Goal: Task Accomplishment & Management: Use online tool/utility

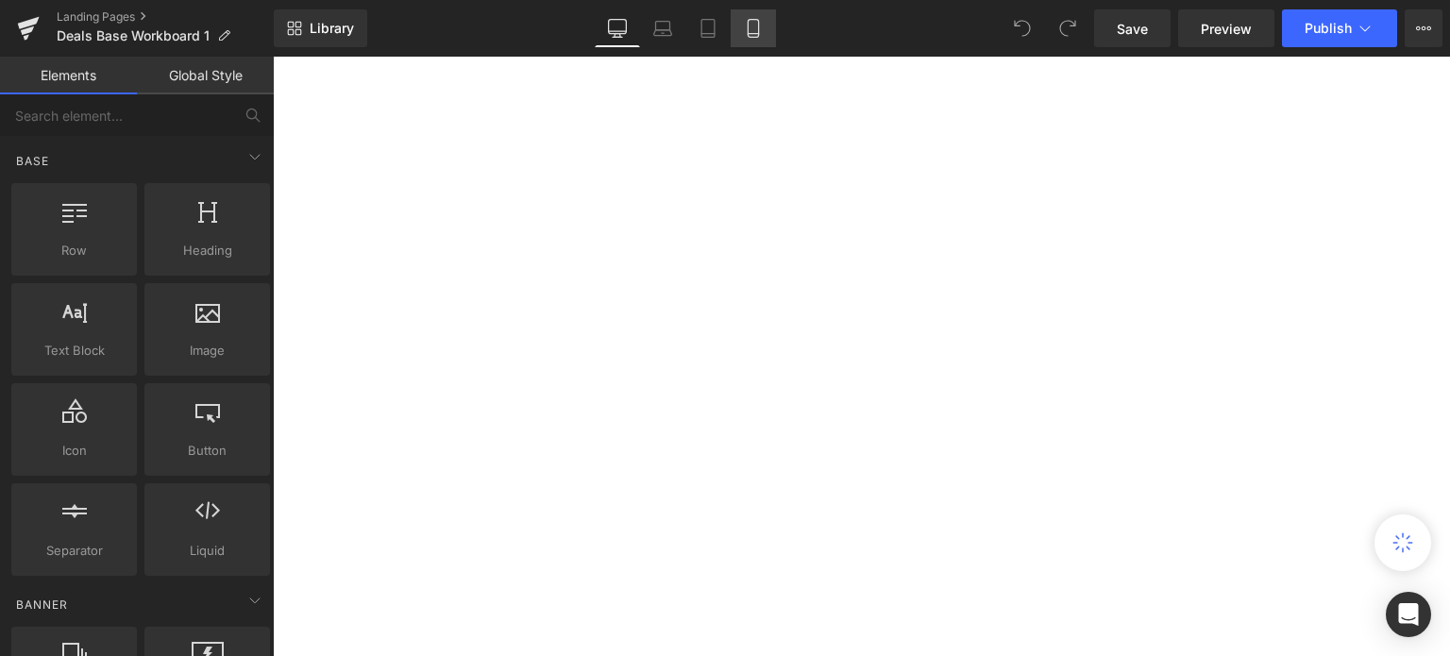
click at [758, 28] on icon at bounding box center [753, 29] width 10 height 18
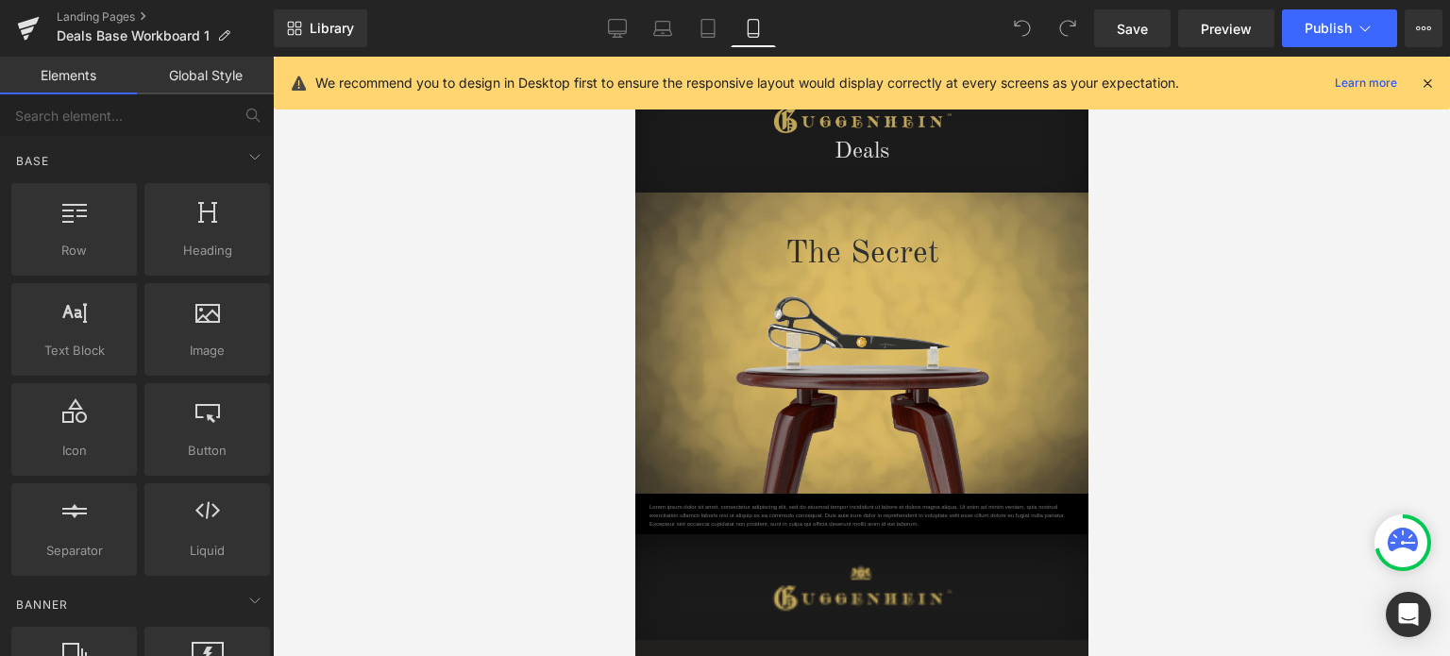
click at [1432, 82] on icon at bounding box center [1427, 83] width 17 height 17
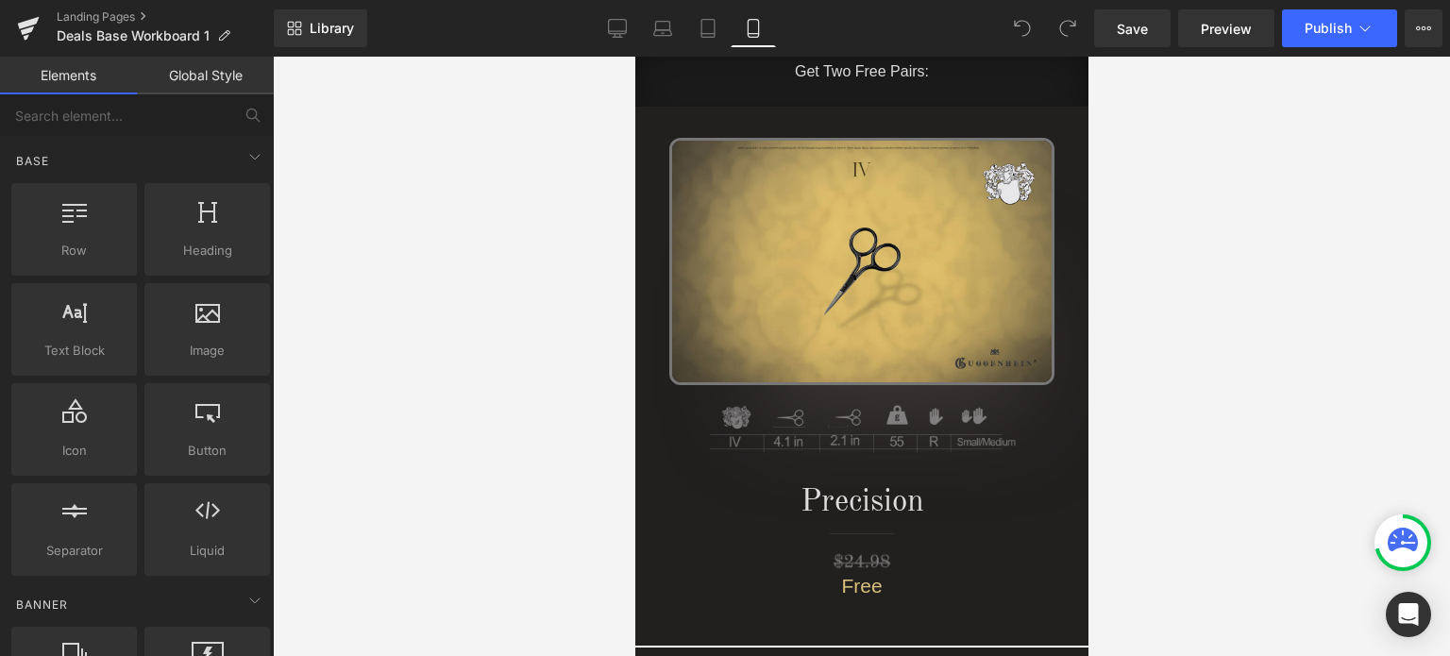
scroll to position [4587, 0]
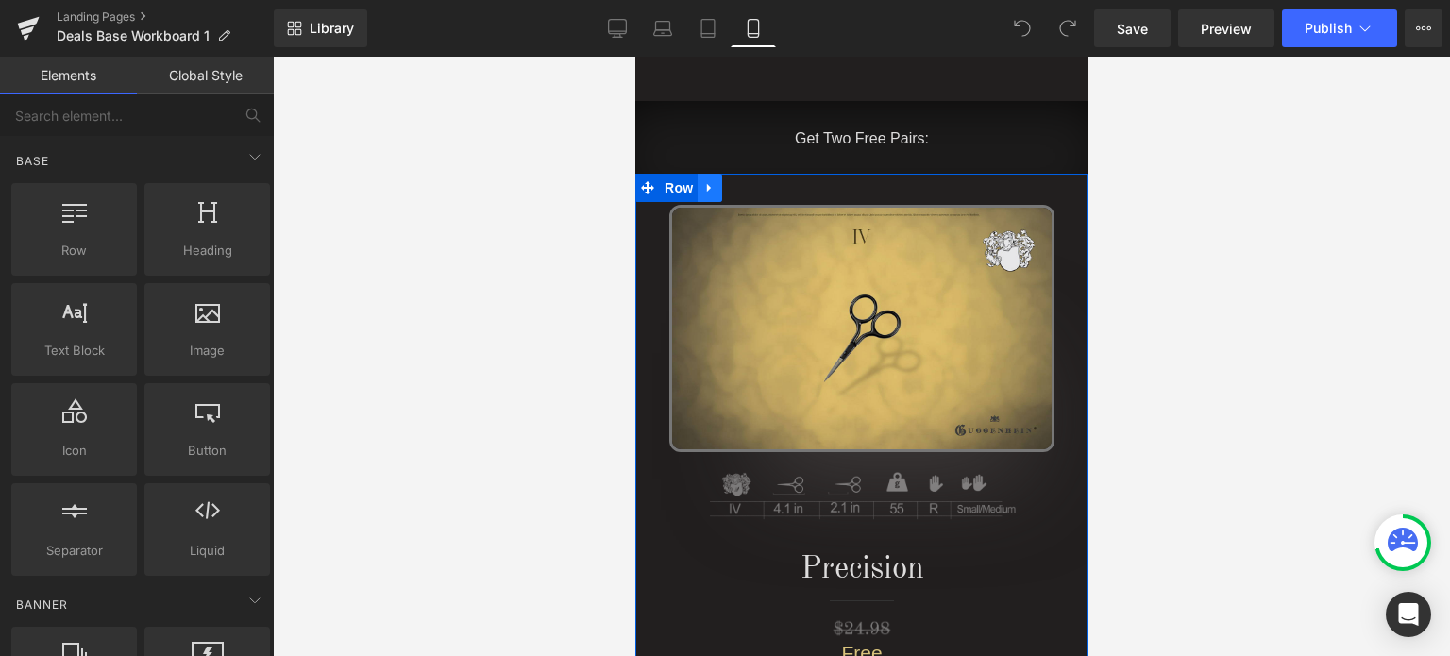
click at [702, 181] on icon at bounding box center [708, 188] width 13 height 14
click at [701, 174] on link at bounding box center [709, 188] width 25 height 28
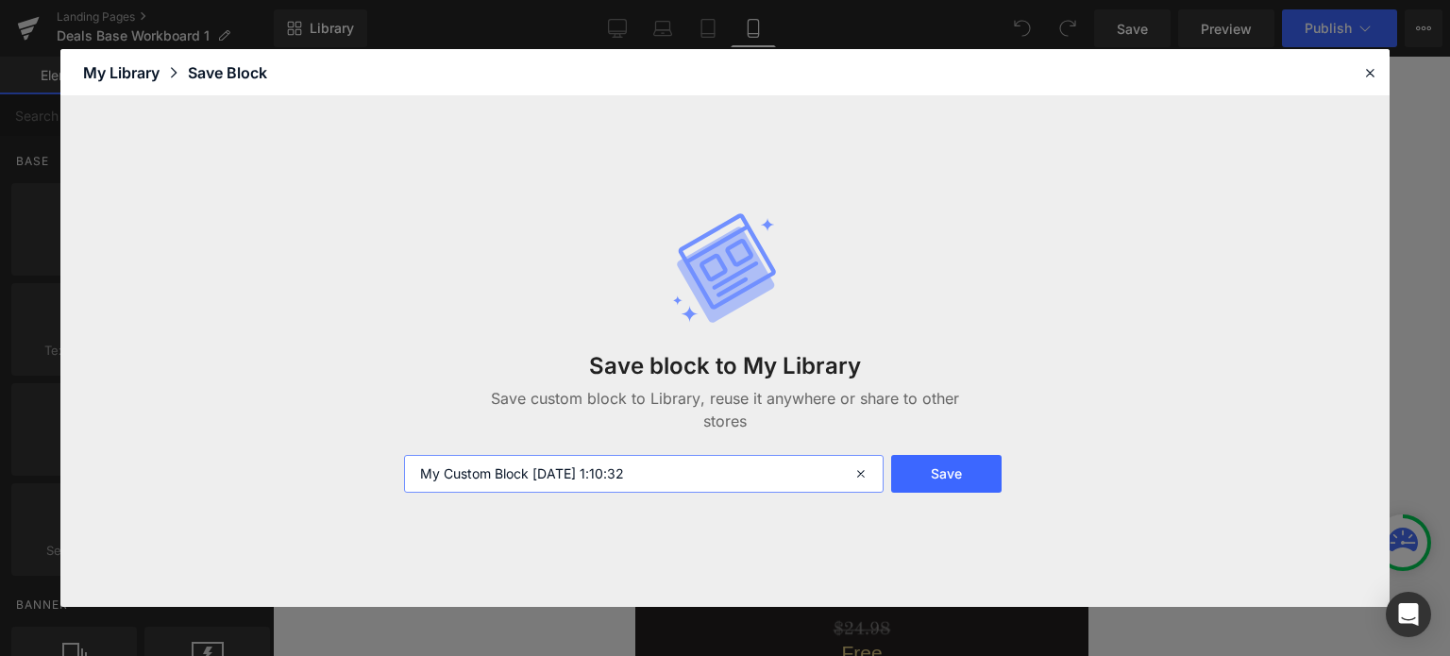
drag, startPoint x: 695, startPoint y: 468, endPoint x: 430, endPoint y: 479, distance: 264.5
click at [423, 483] on input "My Custom Block 2025-09-23 1:10:32" at bounding box center [644, 474] width 480 height 38
type input "Deal Banner M"
click at [934, 482] on button "Save" at bounding box center [946, 474] width 110 height 38
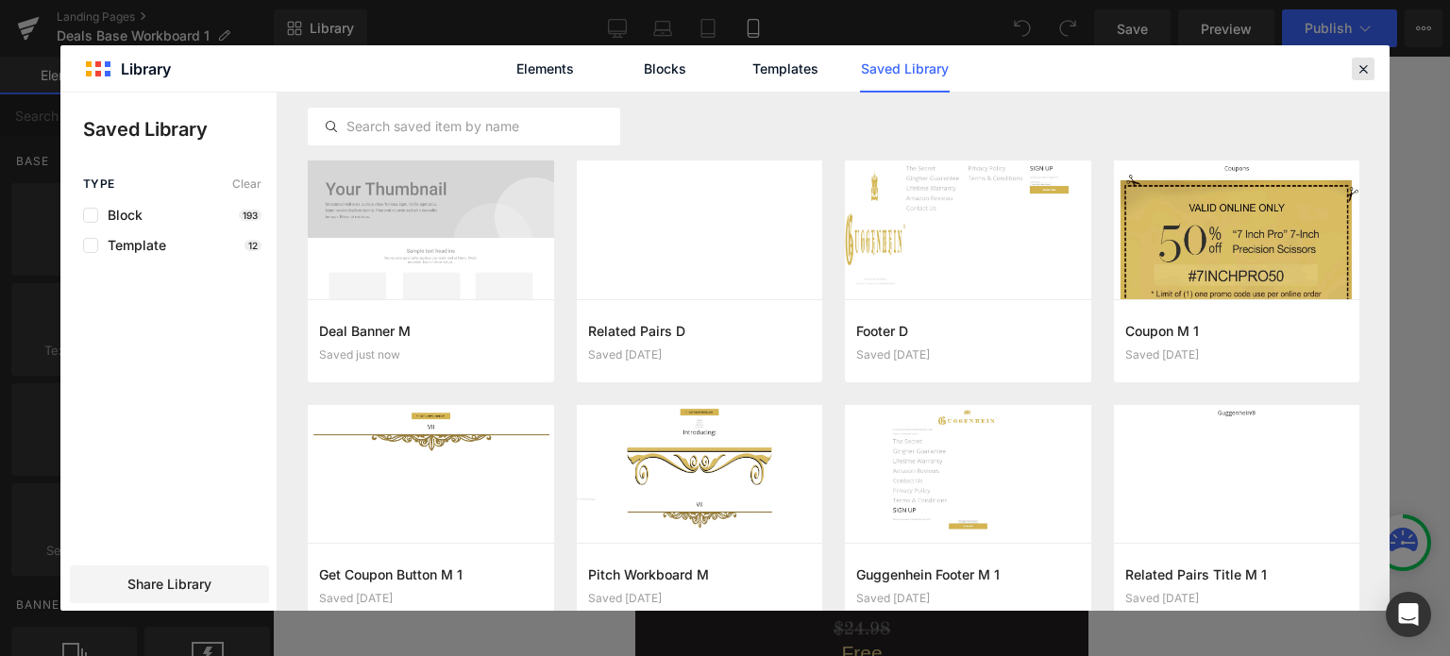
click at [1366, 72] on icon at bounding box center [1363, 68] width 17 height 17
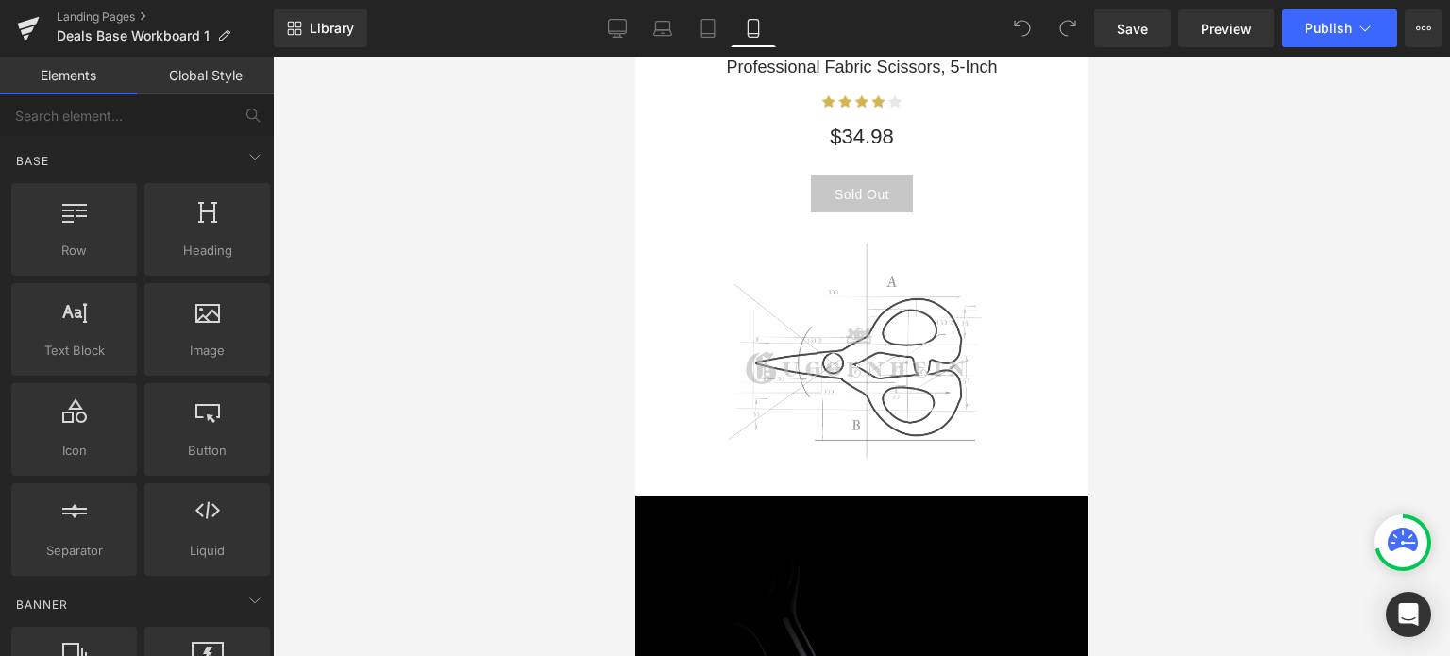
scroll to position [2566, 0]
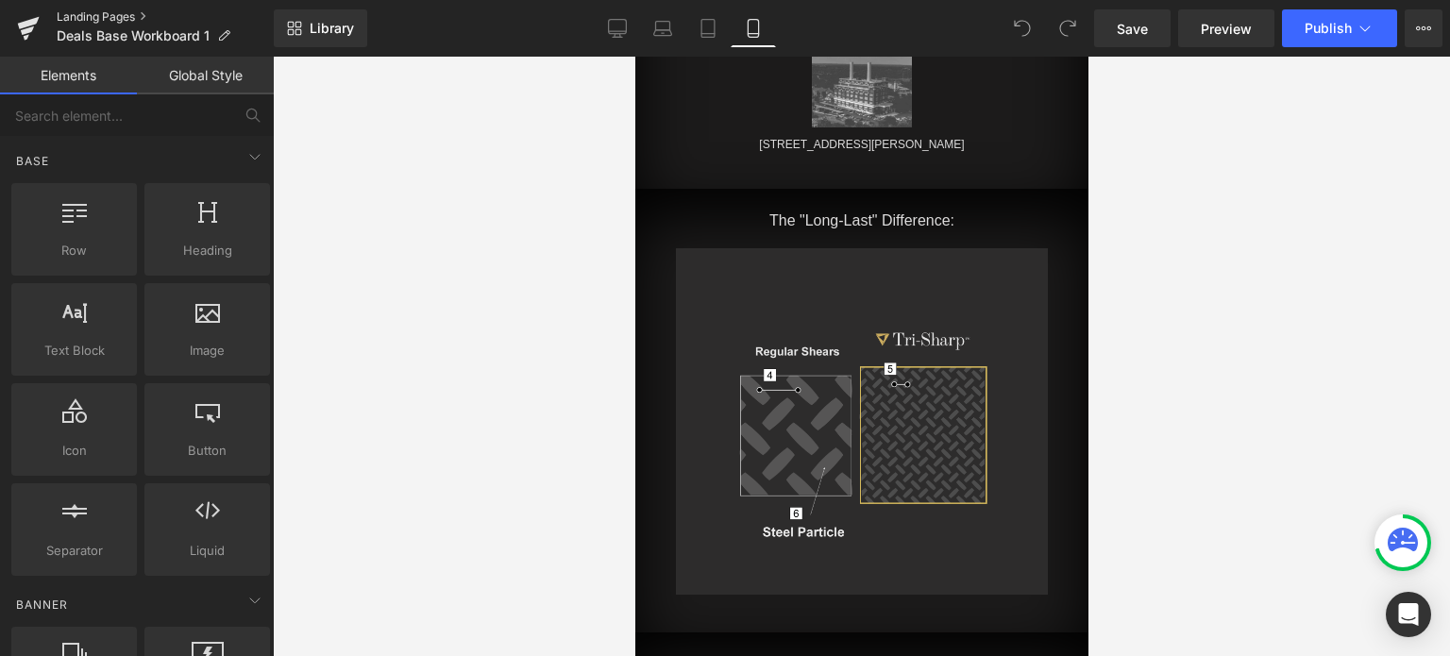
click at [101, 19] on link "Landing Pages" at bounding box center [165, 16] width 217 height 15
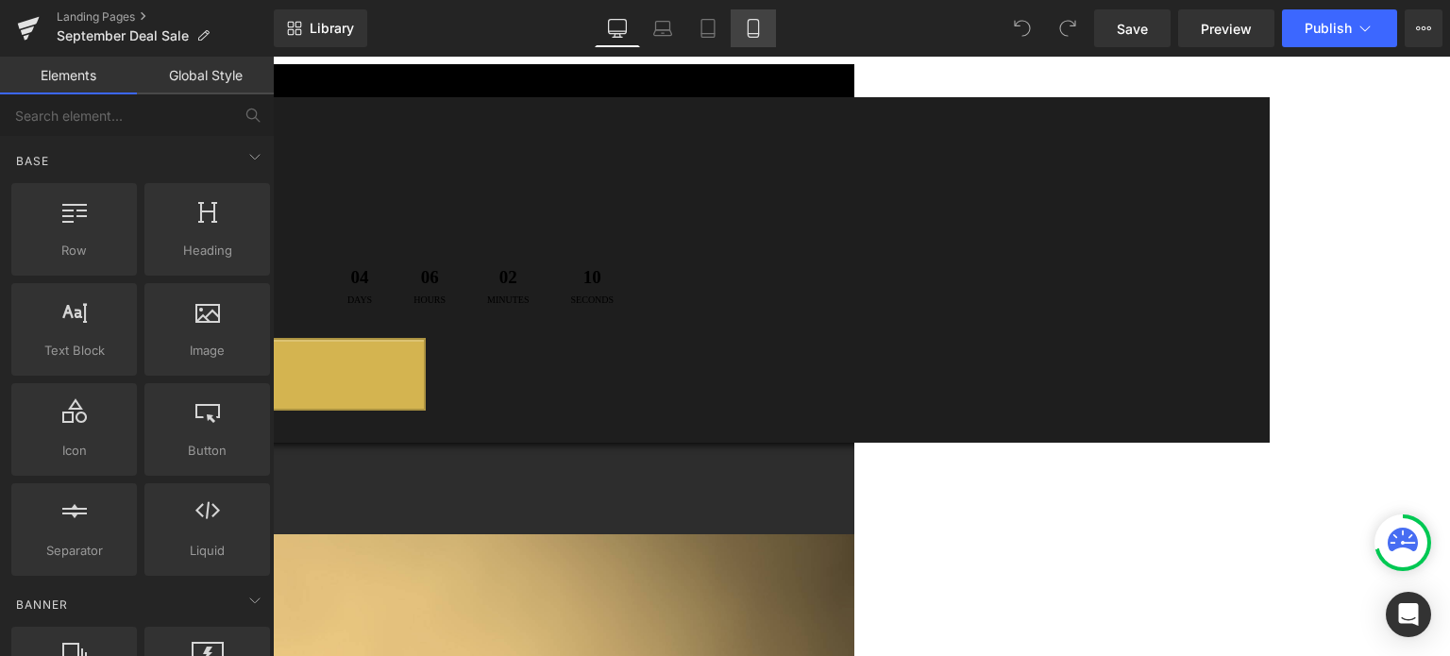
click at [751, 31] on icon at bounding box center [753, 28] width 19 height 19
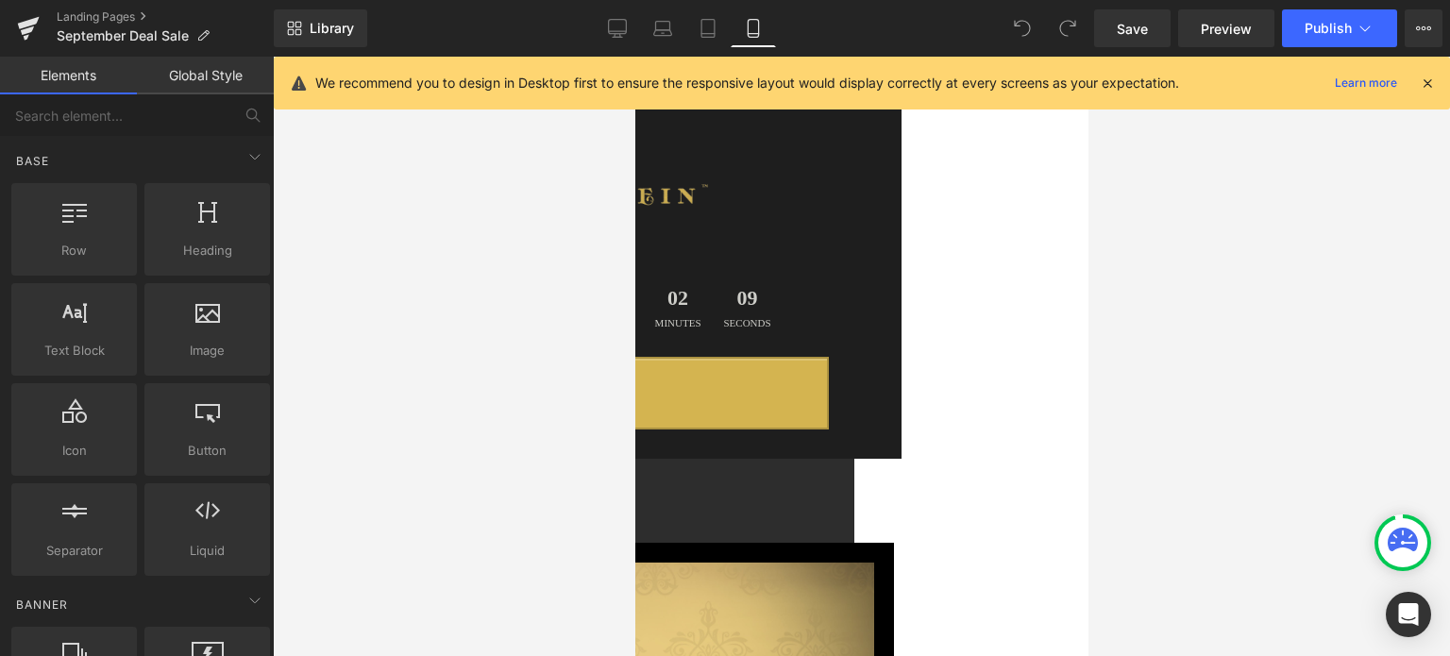
click at [1433, 79] on icon at bounding box center [1427, 83] width 17 height 17
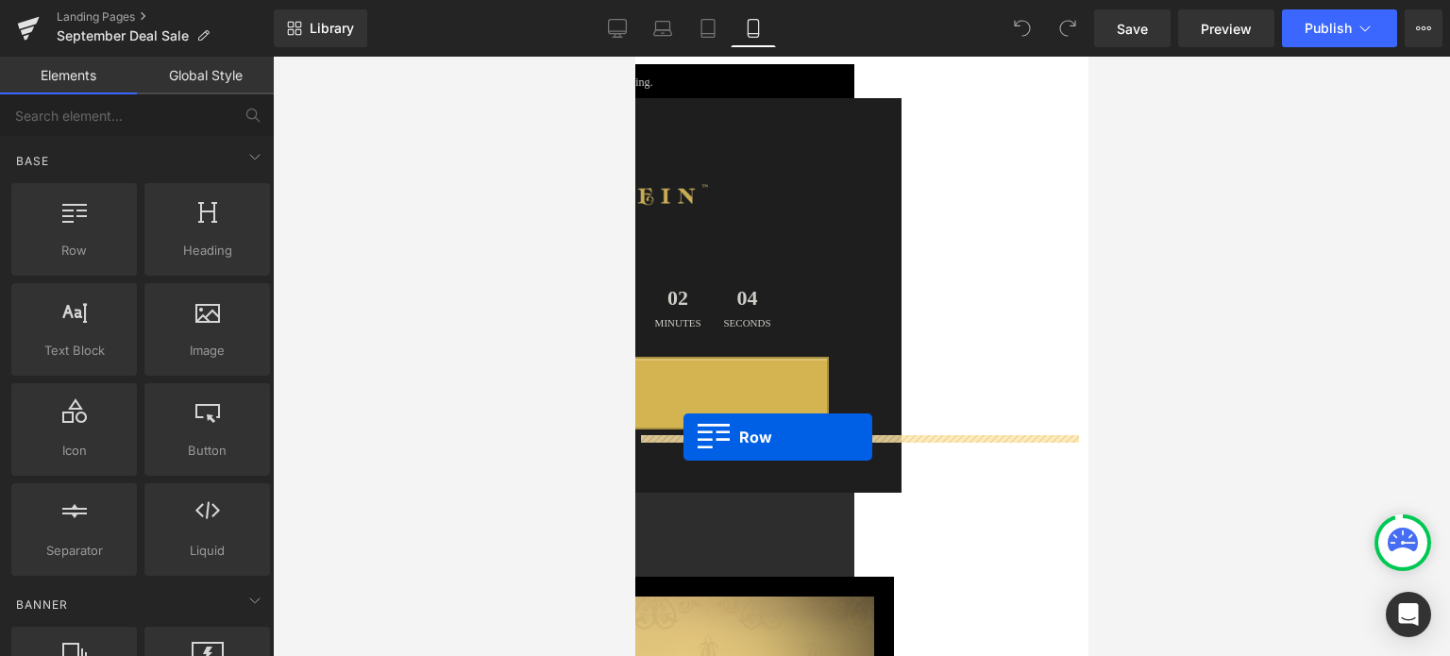
drag, startPoint x: 723, startPoint y: 269, endPoint x: 683, endPoint y: 437, distance: 172.9
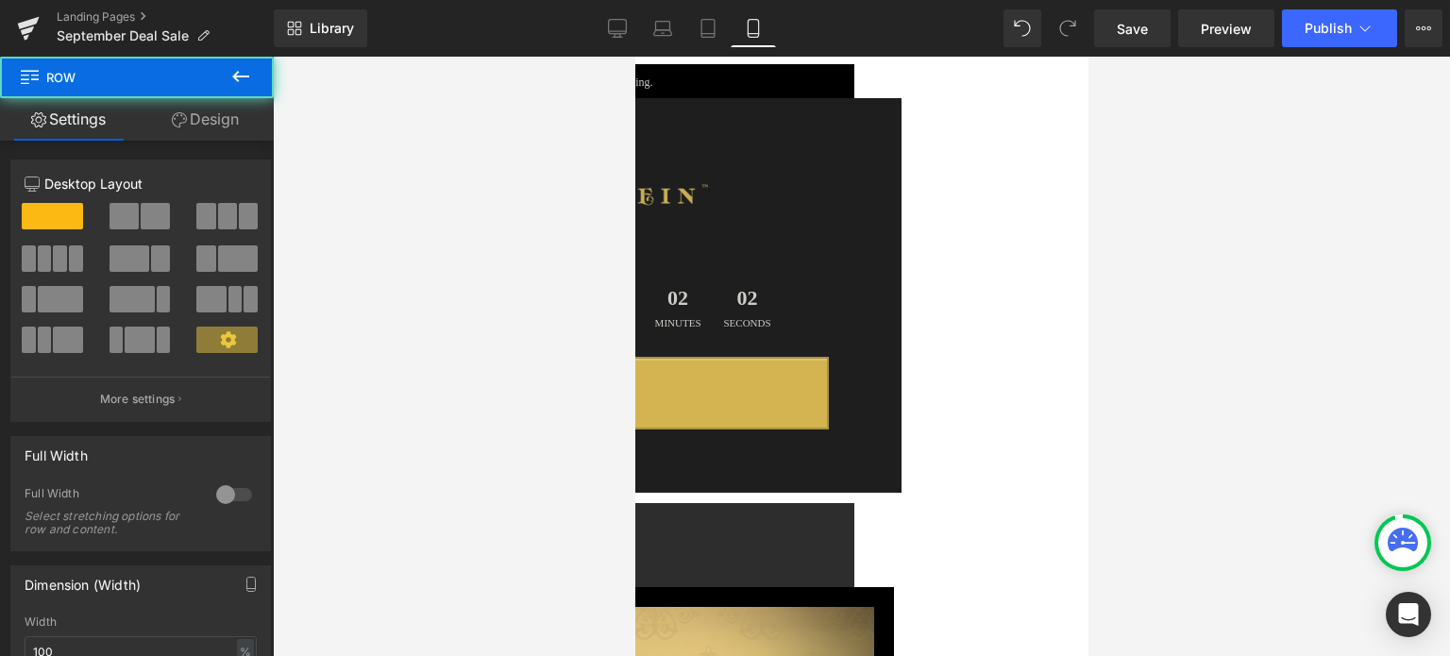
click at [634, 57] on span "Row" at bounding box center [634, 57] width 0 height 0
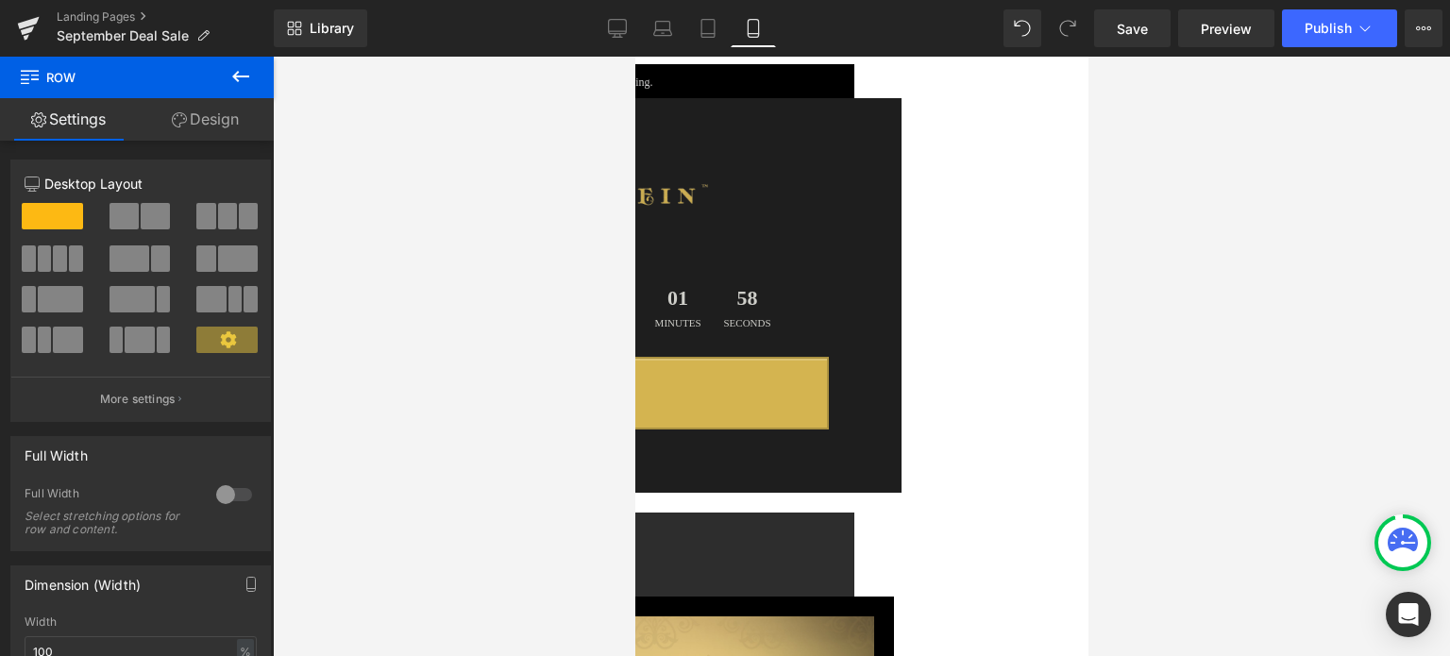
click at [634, 57] on span "Row" at bounding box center [634, 57] width 0 height 0
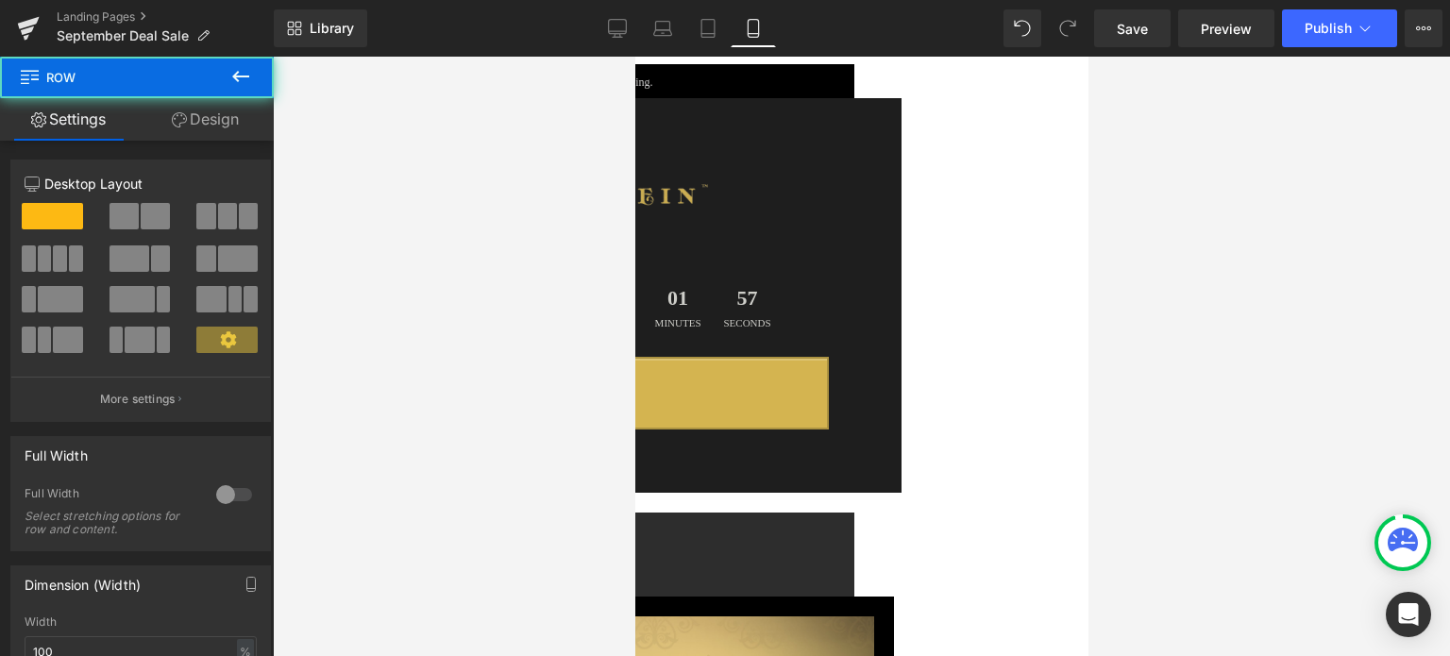
click at [219, 115] on link "Design" at bounding box center [205, 119] width 137 height 42
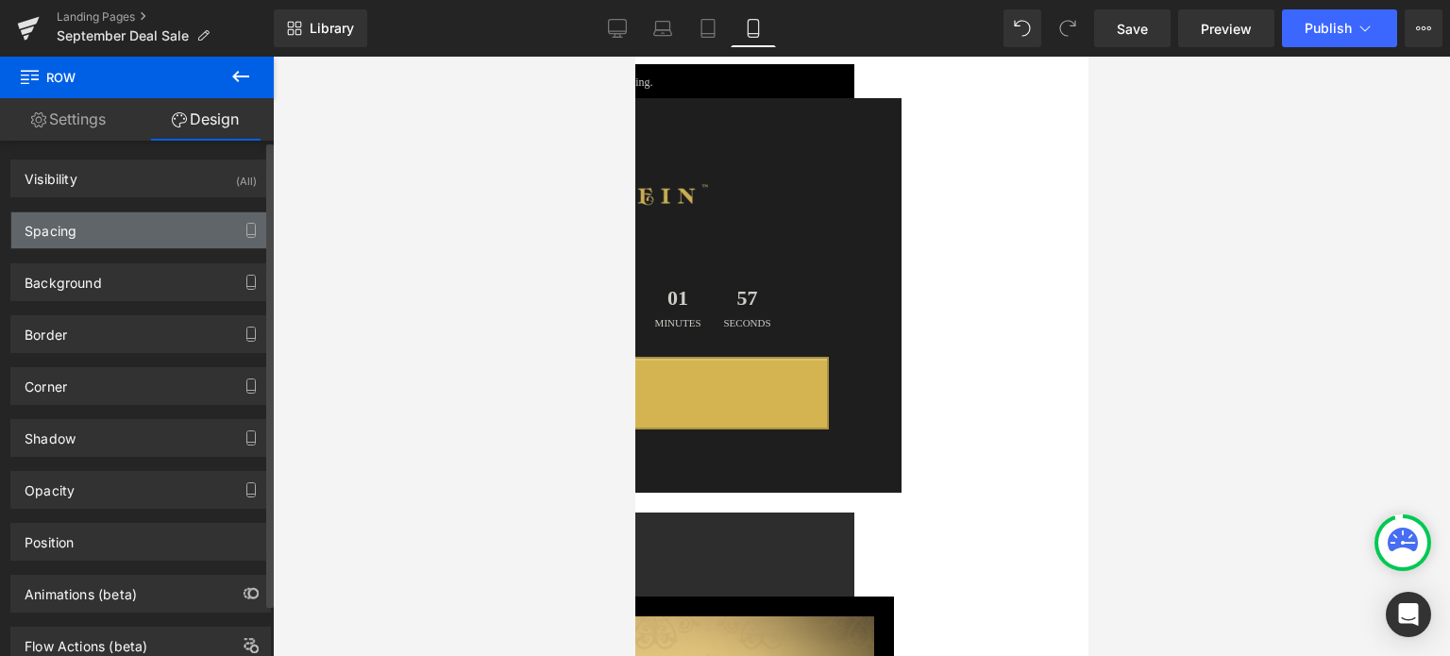
click at [109, 224] on div "Spacing" at bounding box center [140, 230] width 259 height 36
type input "0"
type input "30"
type input "0"
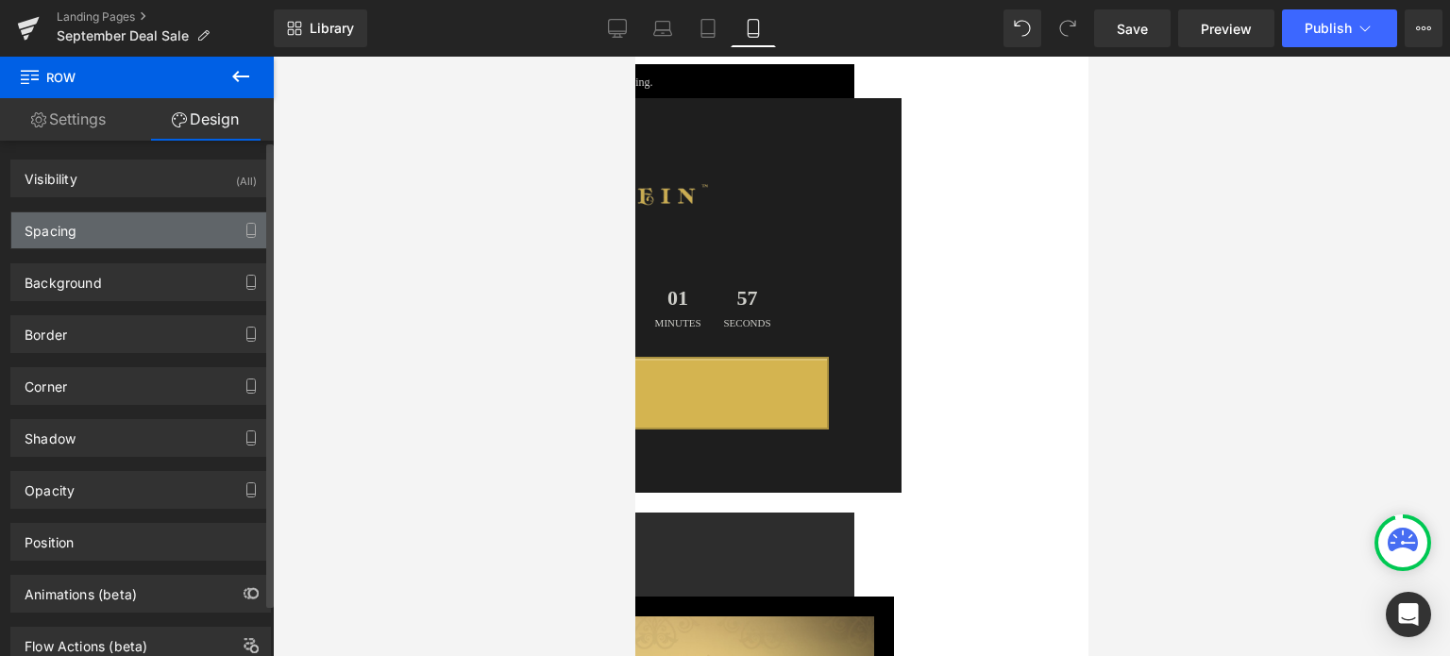
type input "10"
type input "0"
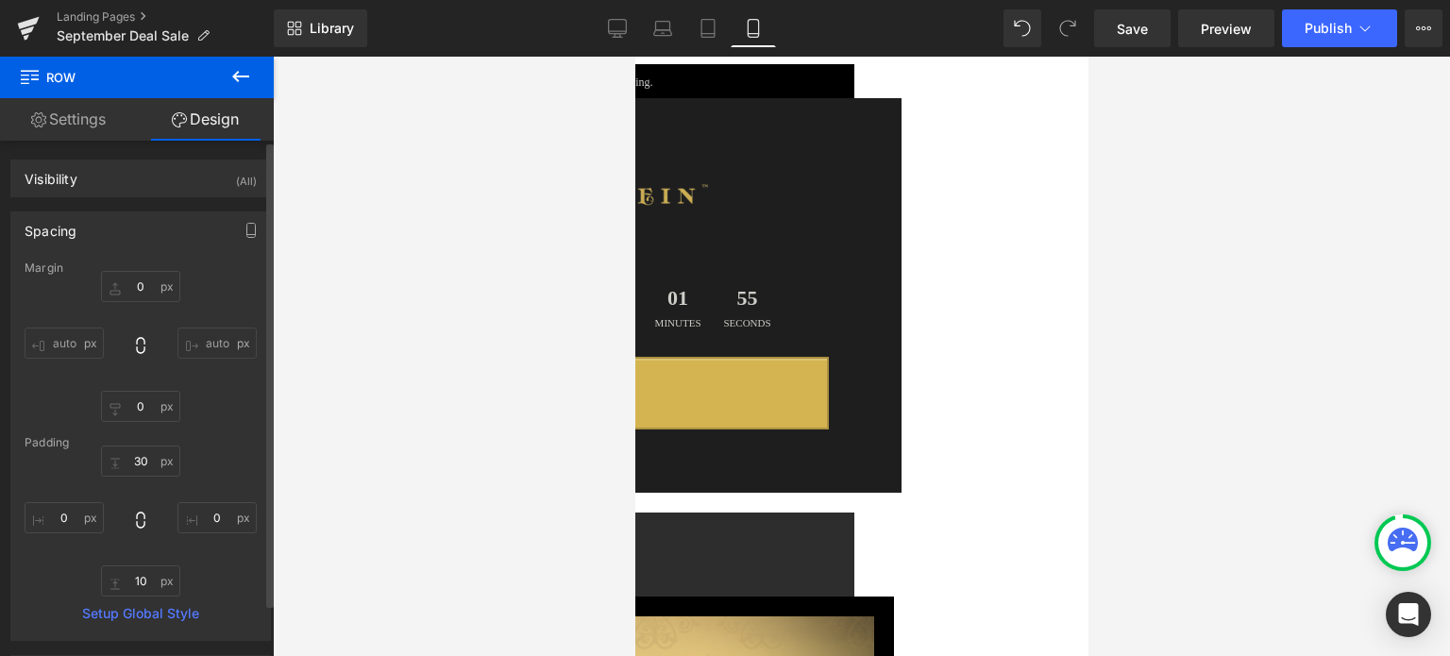
click at [98, 231] on div "Spacing" at bounding box center [140, 230] width 259 height 36
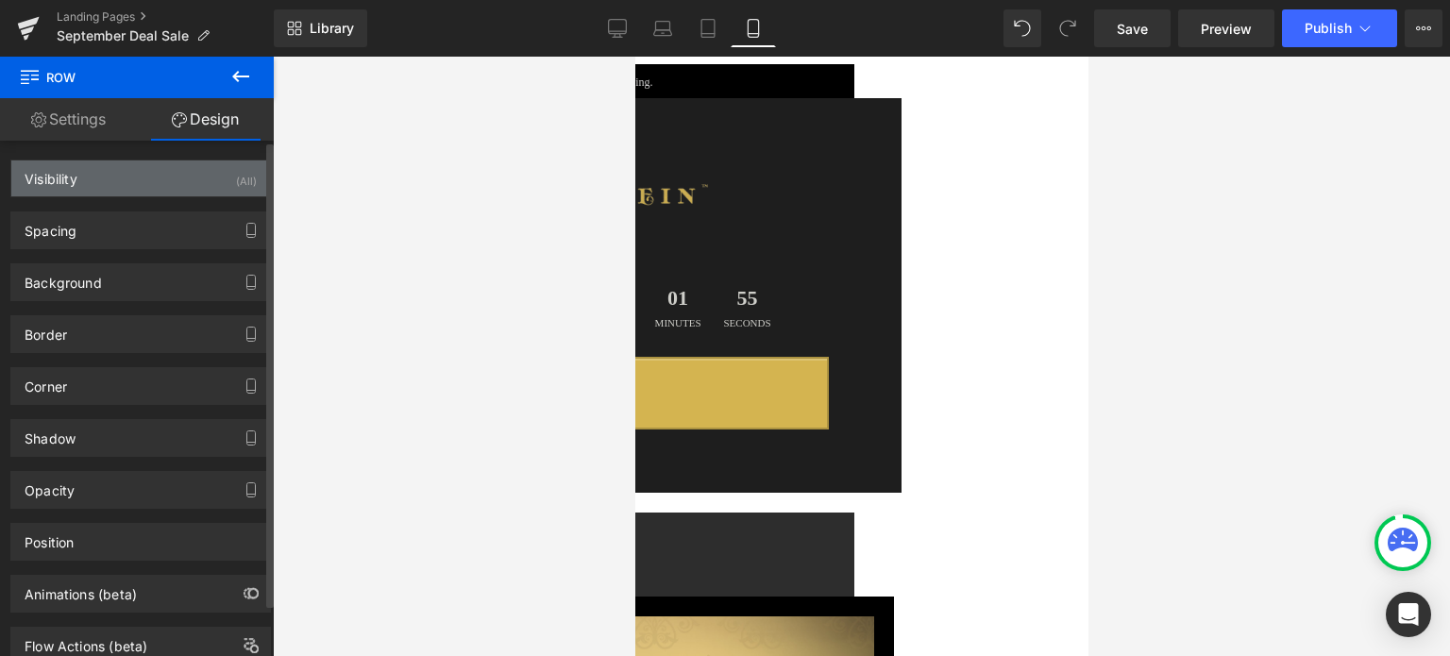
click at [130, 184] on div "Visibility (All)" at bounding box center [140, 178] width 259 height 36
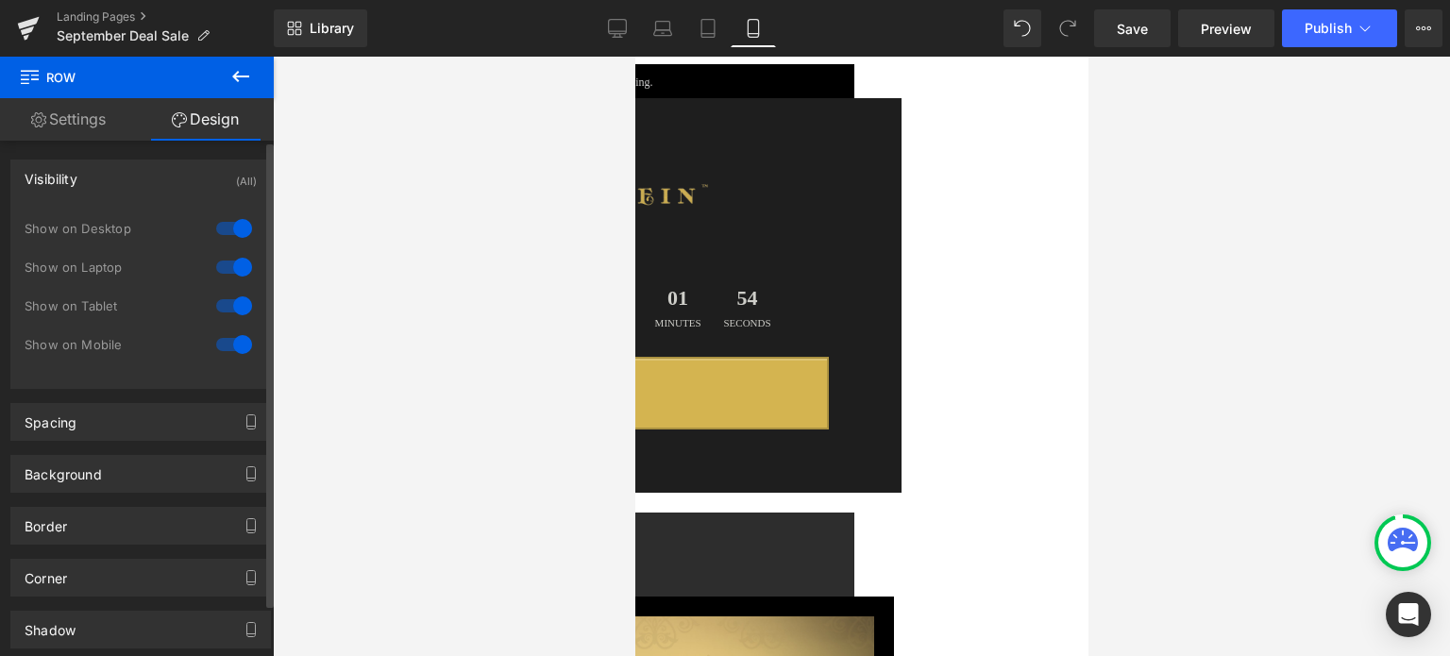
click at [230, 231] on div at bounding box center [233, 228] width 45 height 30
click at [236, 266] on div at bounding box center [233, 267] width 45 height 30
click at [232, 295] on div at bounding box center [233, 306] width 45 height 30
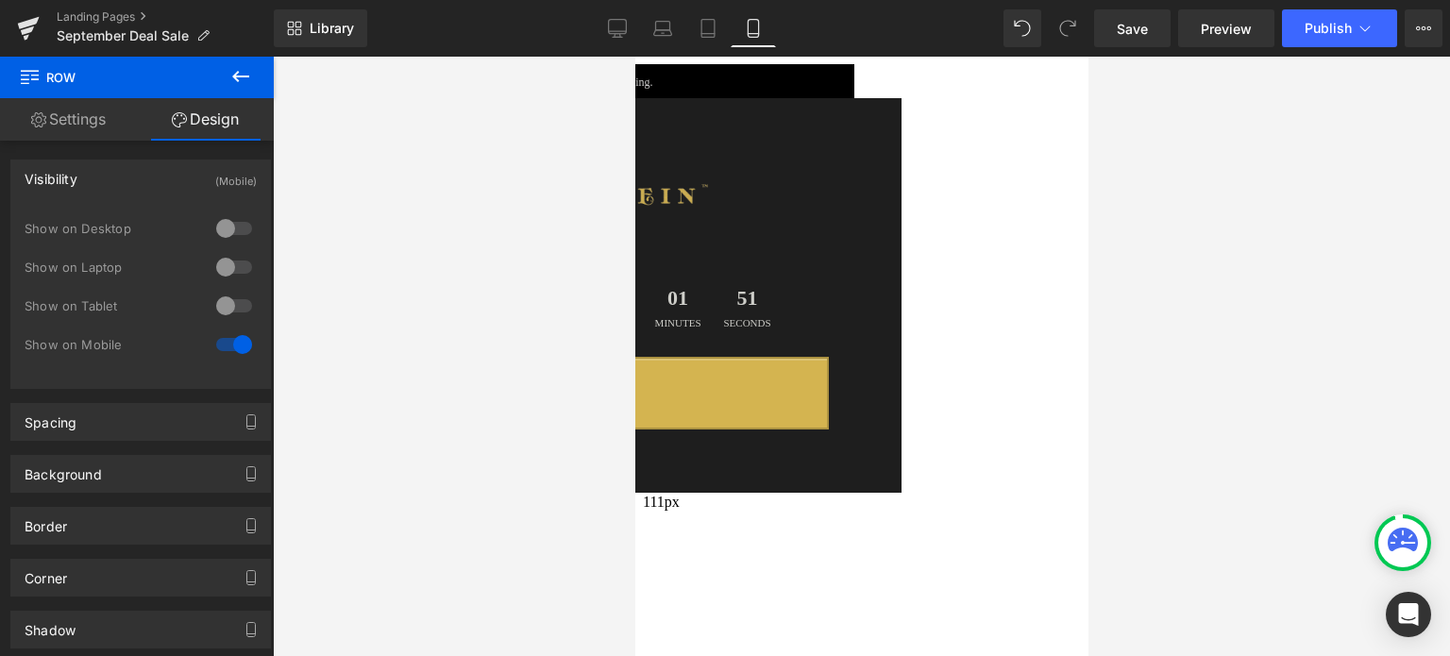
drag, startPoint x: 843, startPoint y: 518, endPoint x: 850, endPoint y: 614, distance: 95.6
click at [850, 599] on div "111px" at bounding box center [861, 546] width 438 height 105
drag, startPoint x: 882, startPoint y: 437, endPoint x: 885, endPoint y: 527, distance: 89.7
click at [877, 567] on div "78px" at bounding box center [861, 604] width 438 height 74
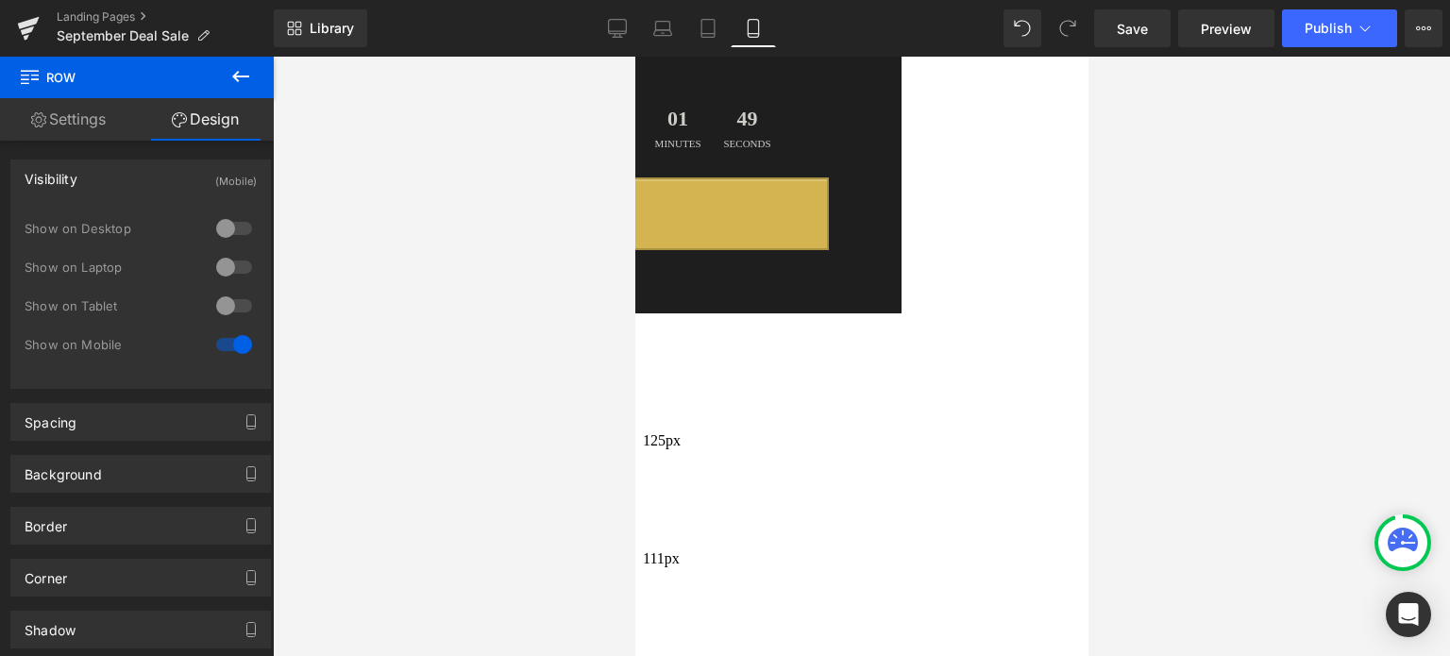
scroll to position [283, 0]
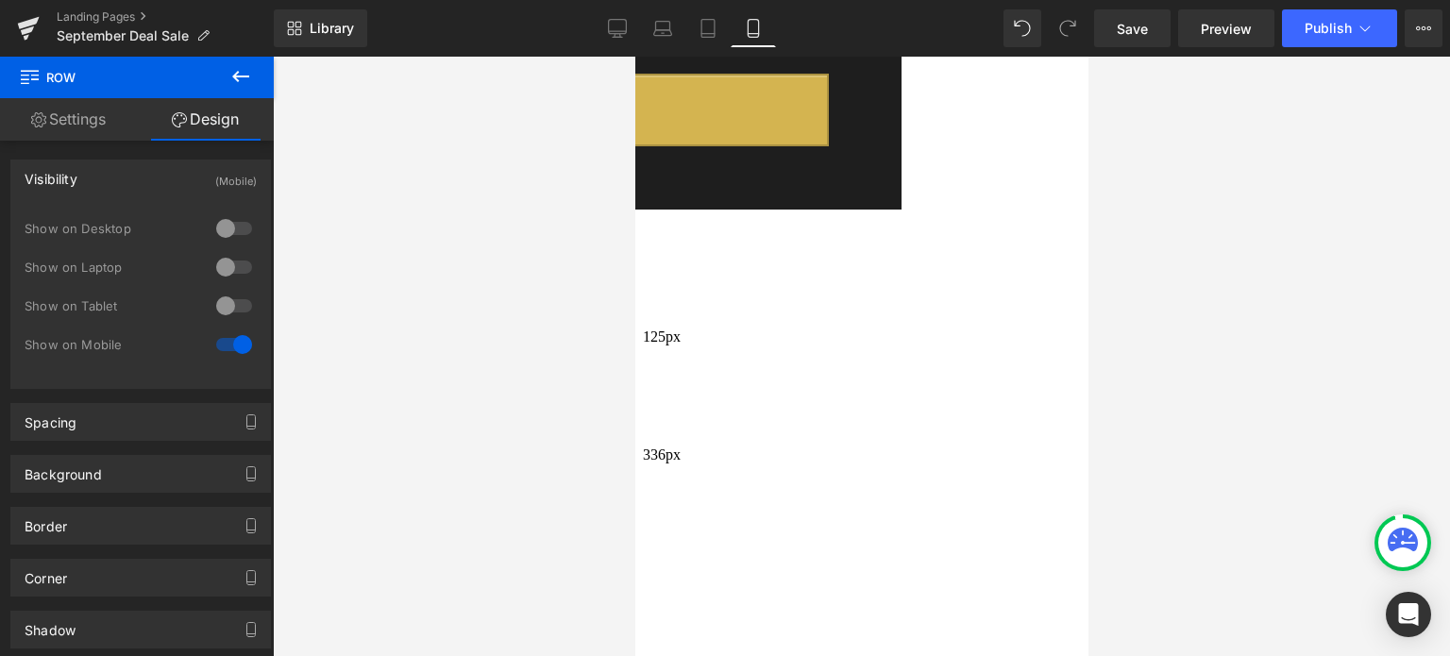
drag, startPoint x: 875, startPoint y: 406, endPoint x: 880, endPoint y: 641, distance: 235.1
click at [880, 641] on div "336px" at bounding box center [861, 605] width 438 height 317
drag, startPoint x: 868, startPoint y: 176, endPoint x: 884, endPoint y: 357, distance: 182.0
click at [884, 510] on div "317px" at bounding box center [861, 659] width 438 height 299
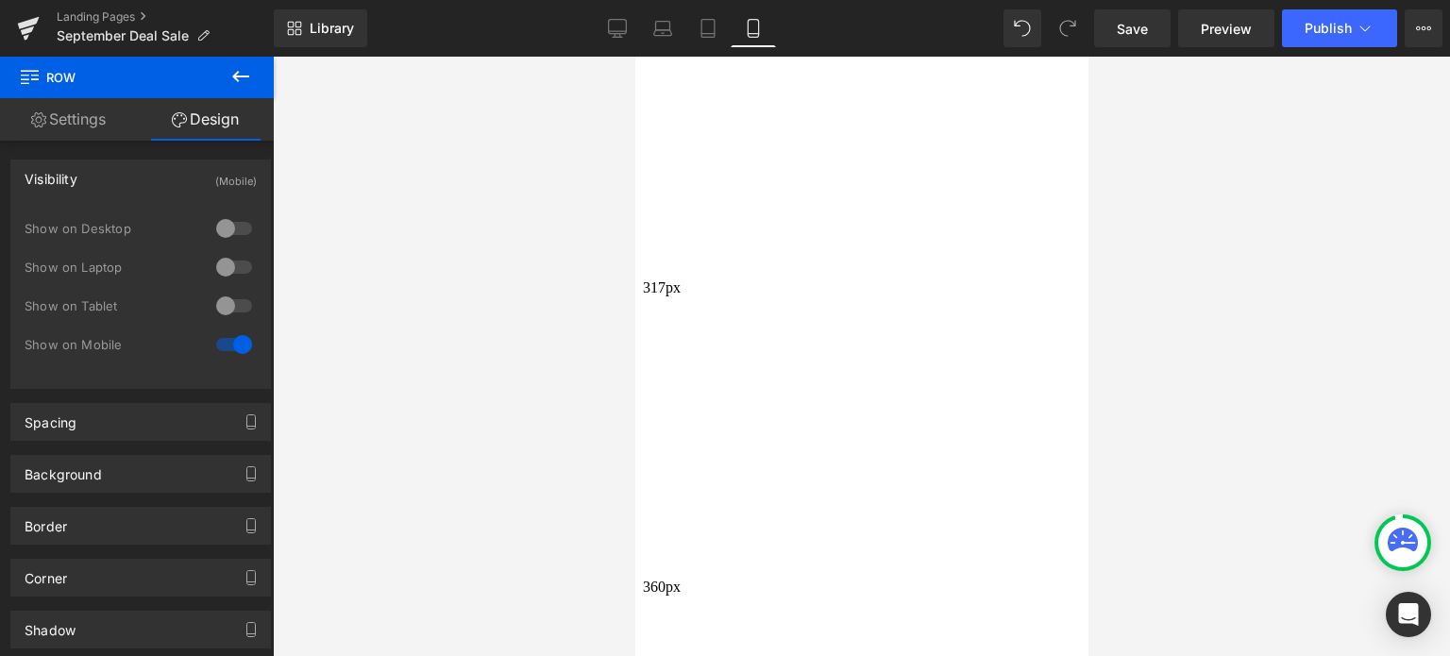
scroll to position [661, 0]
drag, startPoint x: 900, startPoint y: 453, endPoint x: 903, endPoint y: 561, distance: 107.7
click at [903, 561] on div "459px" at bounding box center [861, 647] width 438 height 433
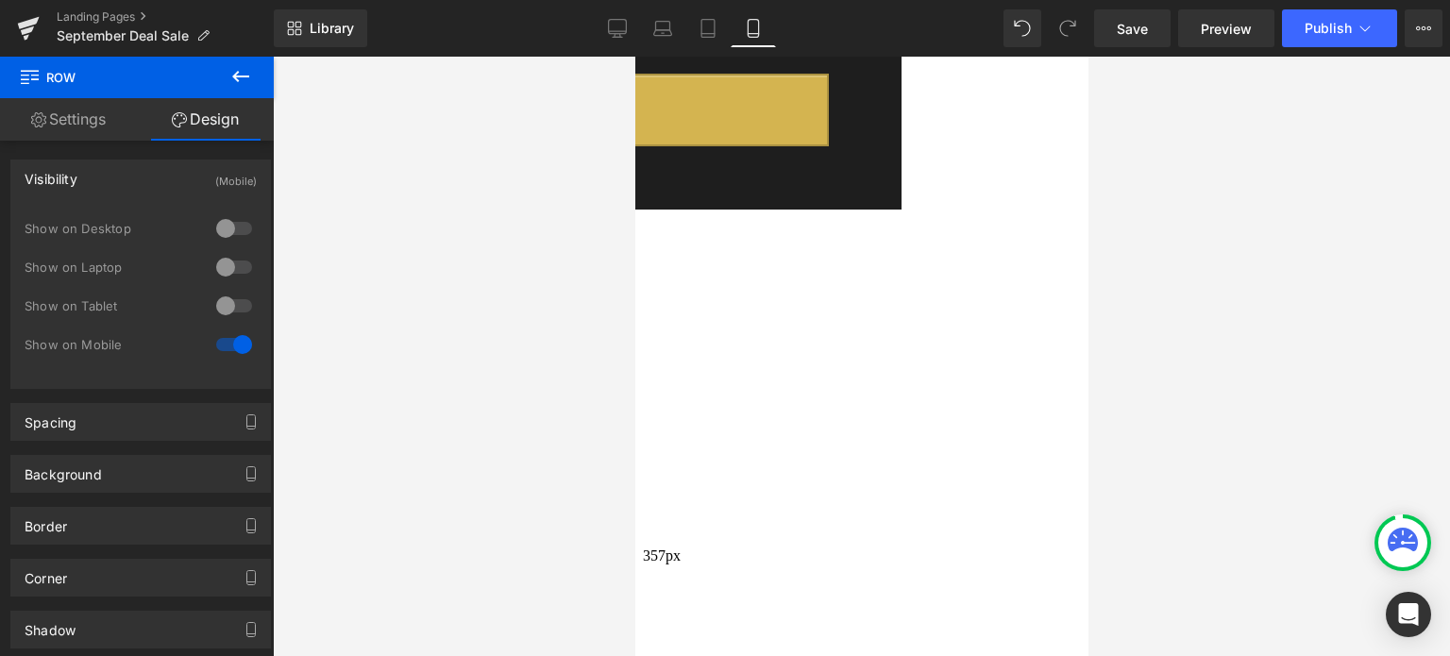
drag, startPoint x: 965, startPoint y: 282, endPoint x: 954, endPoint y: 318, distance: 37.3
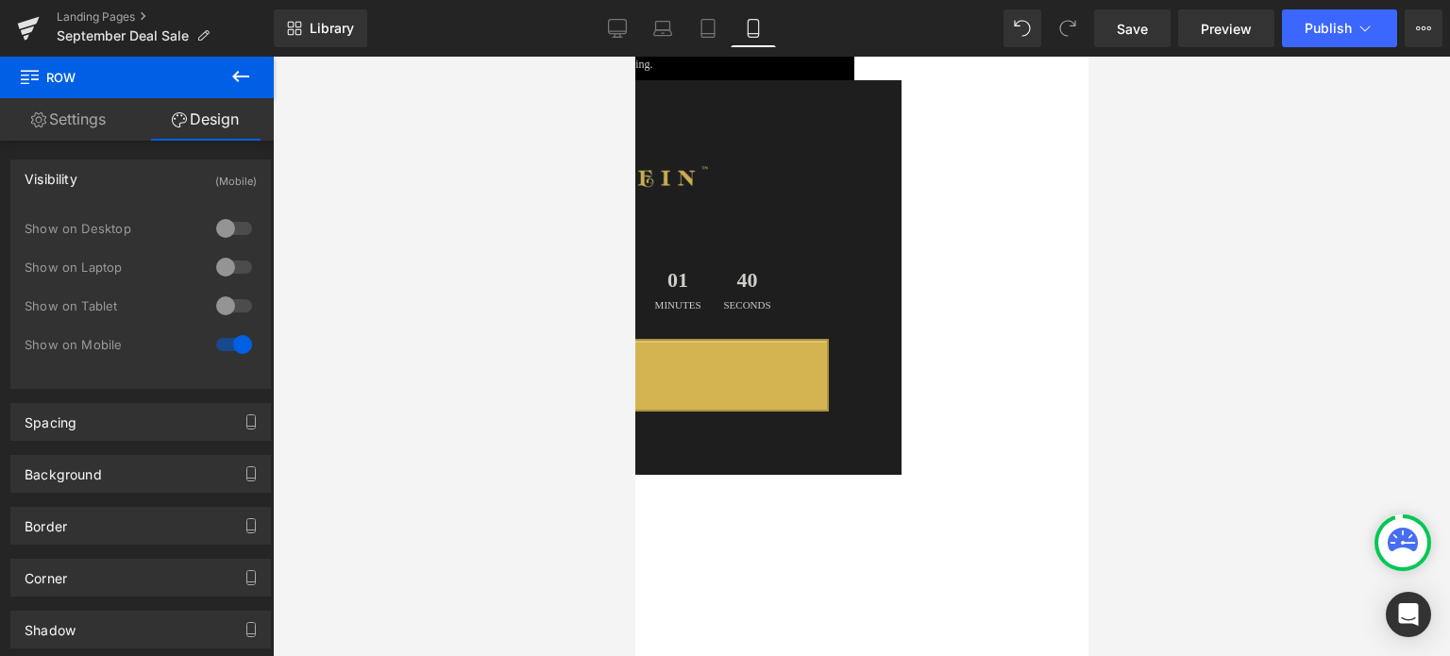
scroll to position [0, 0]
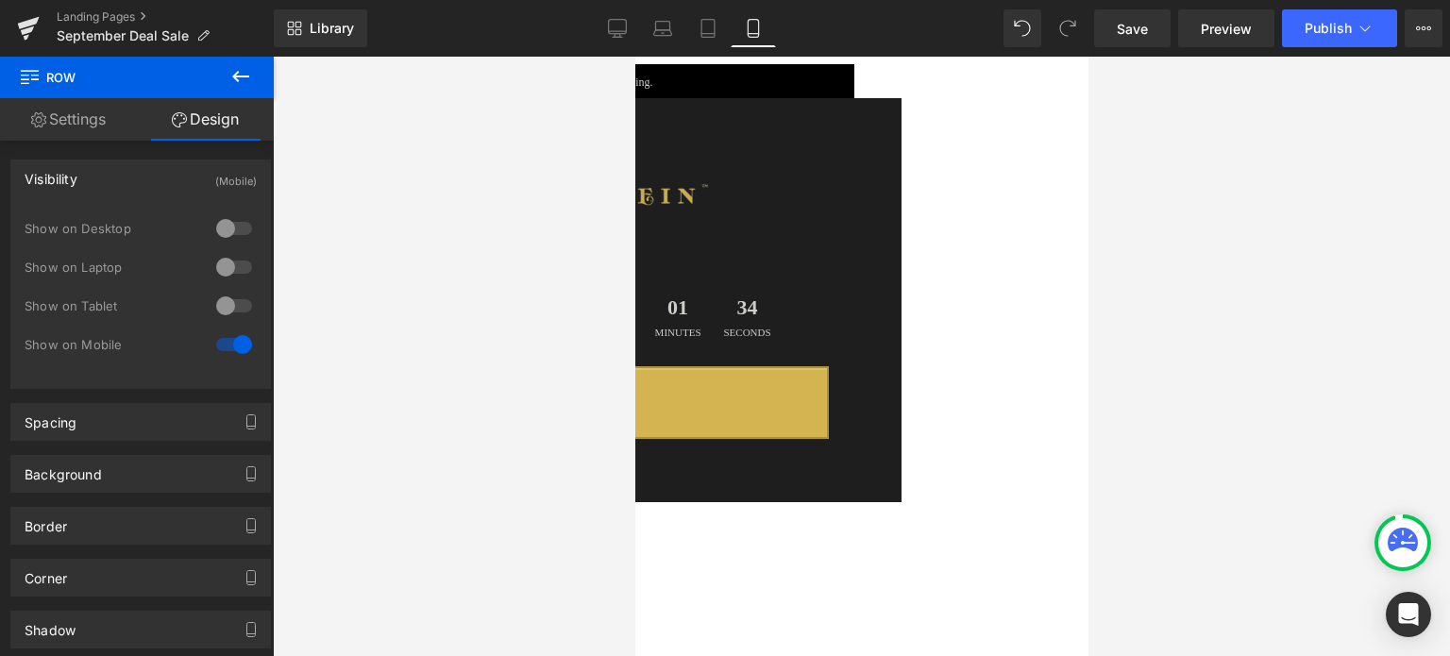
click at [634, 57] on icon at bounding box center [634, 57] width 0 height 0
click at [634, 57] on link at bounding box center [634, 57] width 0 height 0
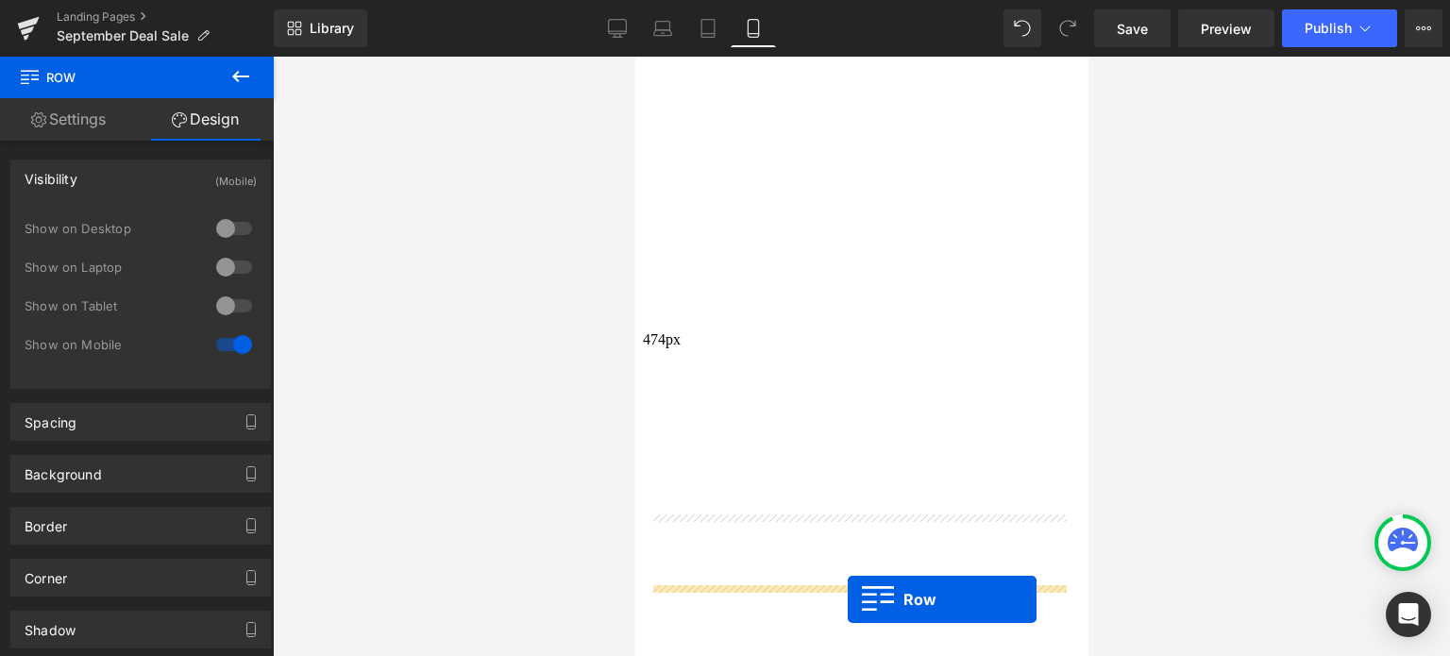
scroll to position [1001, 0]
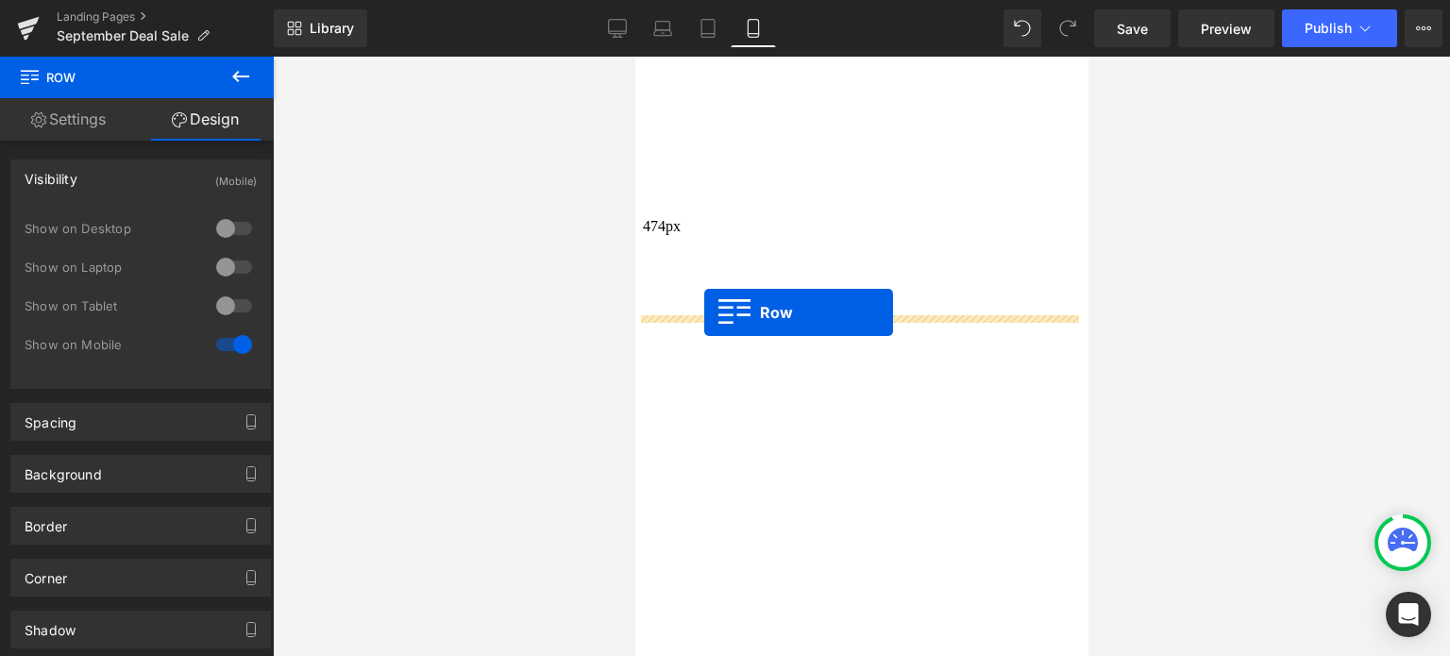
drag, startPoint x: 637, startPoint y: 102, endPoint x: 703, endPoint y: 312, distance: 220.6
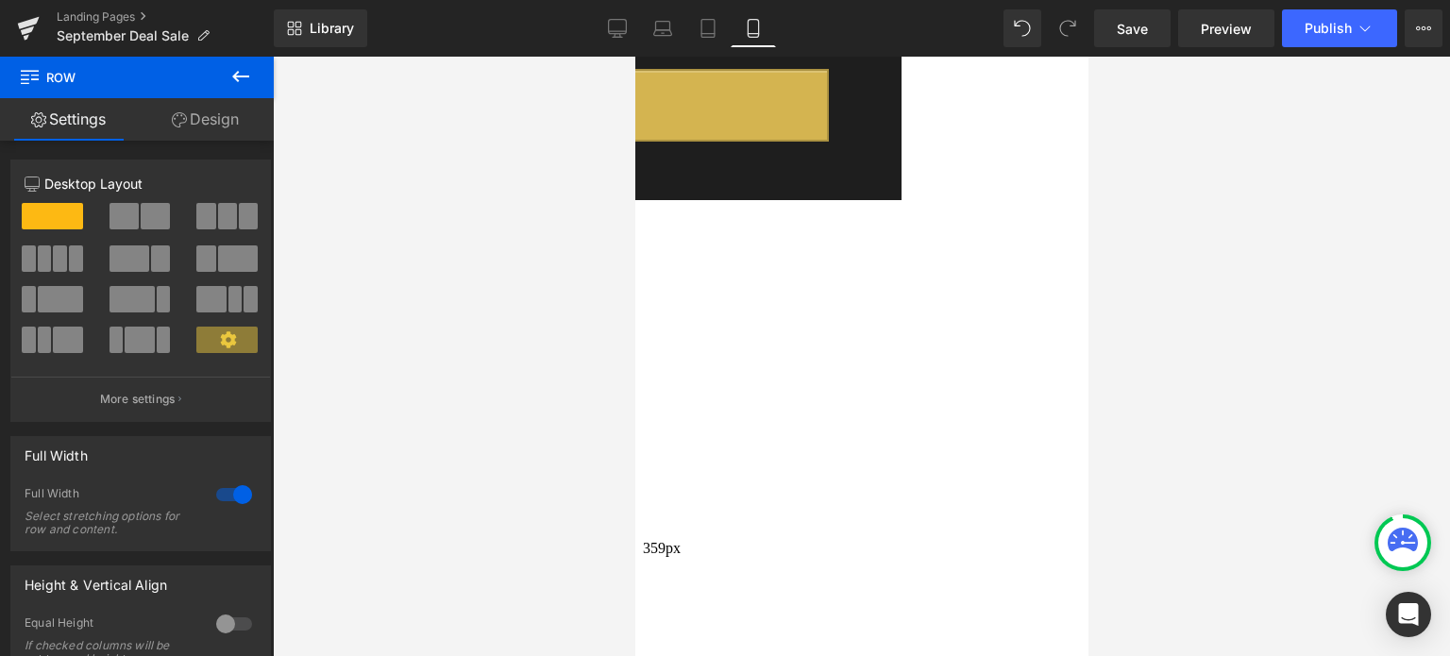
scroll to position [0, 0]
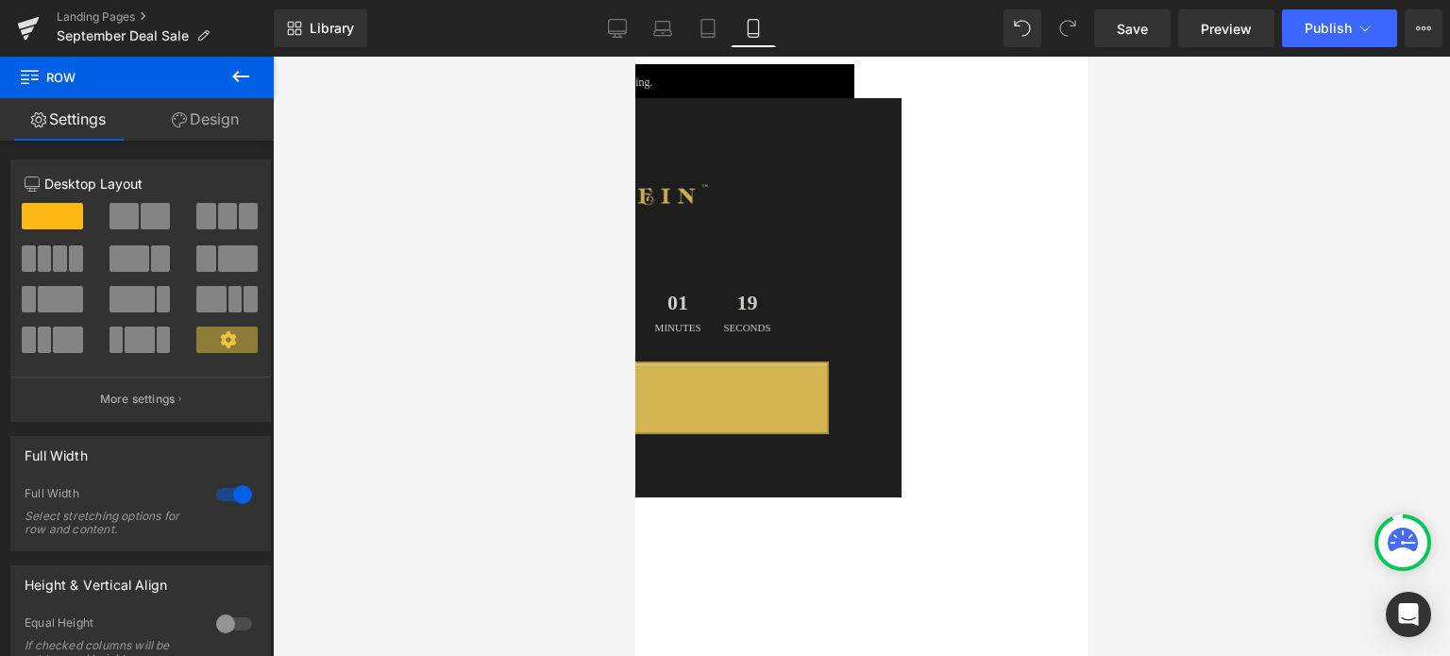
click at [634, 57] on link at bounding box center [634, 57] width 0 height 0
click at [634, 57] on icon at bounding box center [634, 57] width 0 height 0
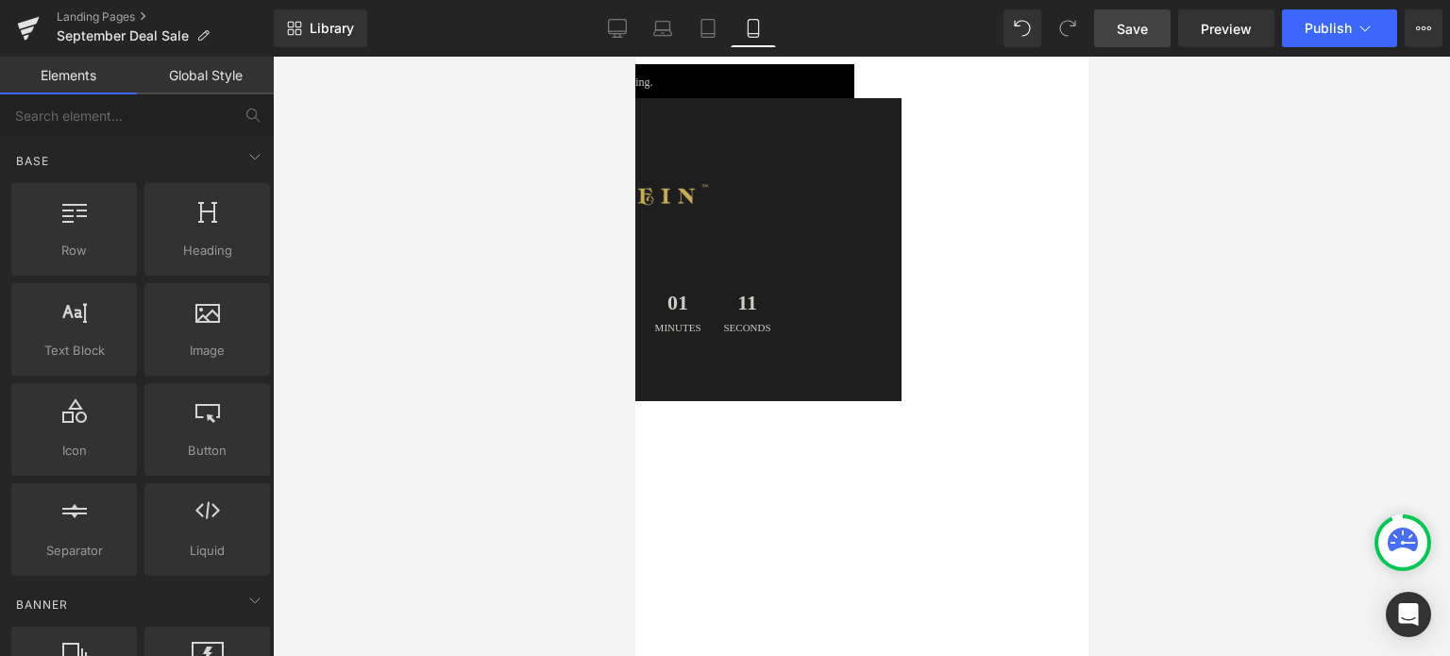
click at [1134, 26] on span "Save" at bounding box center [1132, 29] width 31 height 20
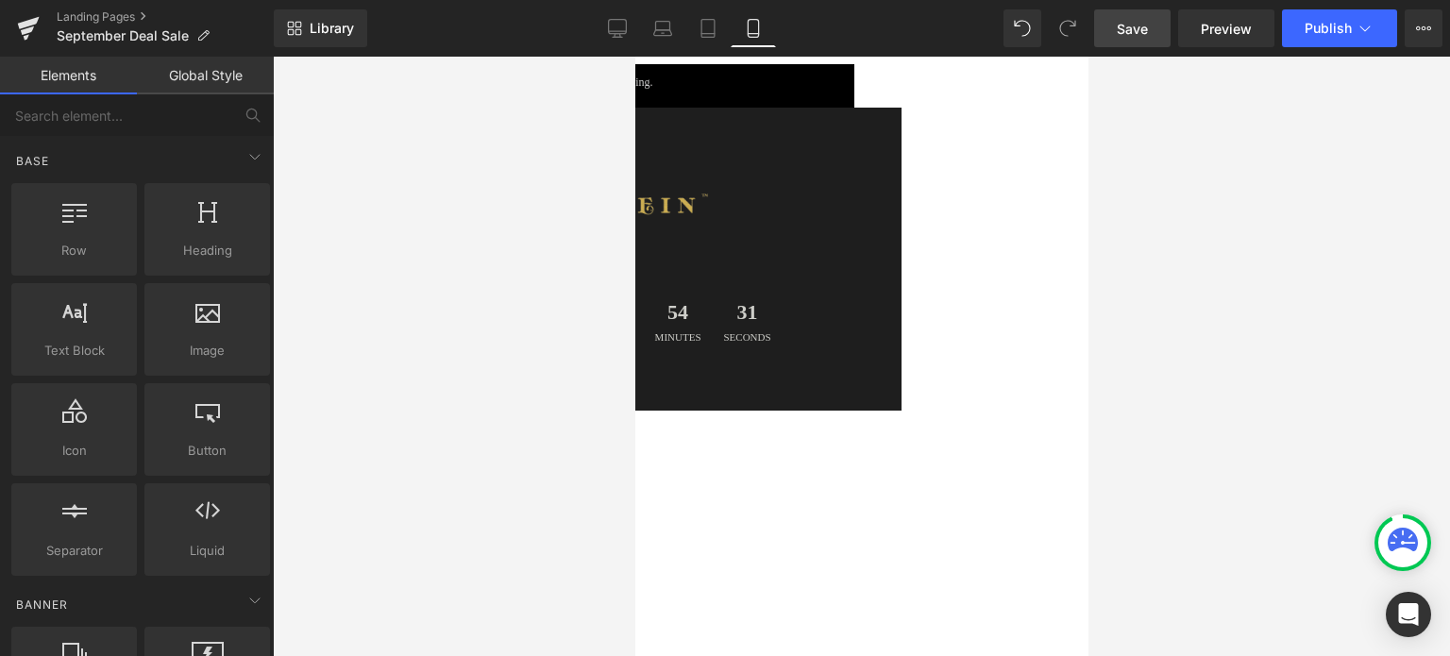
click at [1148, 37] on span "Save" at bounding box center [1132, 29] width 31 height 20
click at [1136, 19] on span "Save" at bounding box center [1132, 29] width 31 height 20
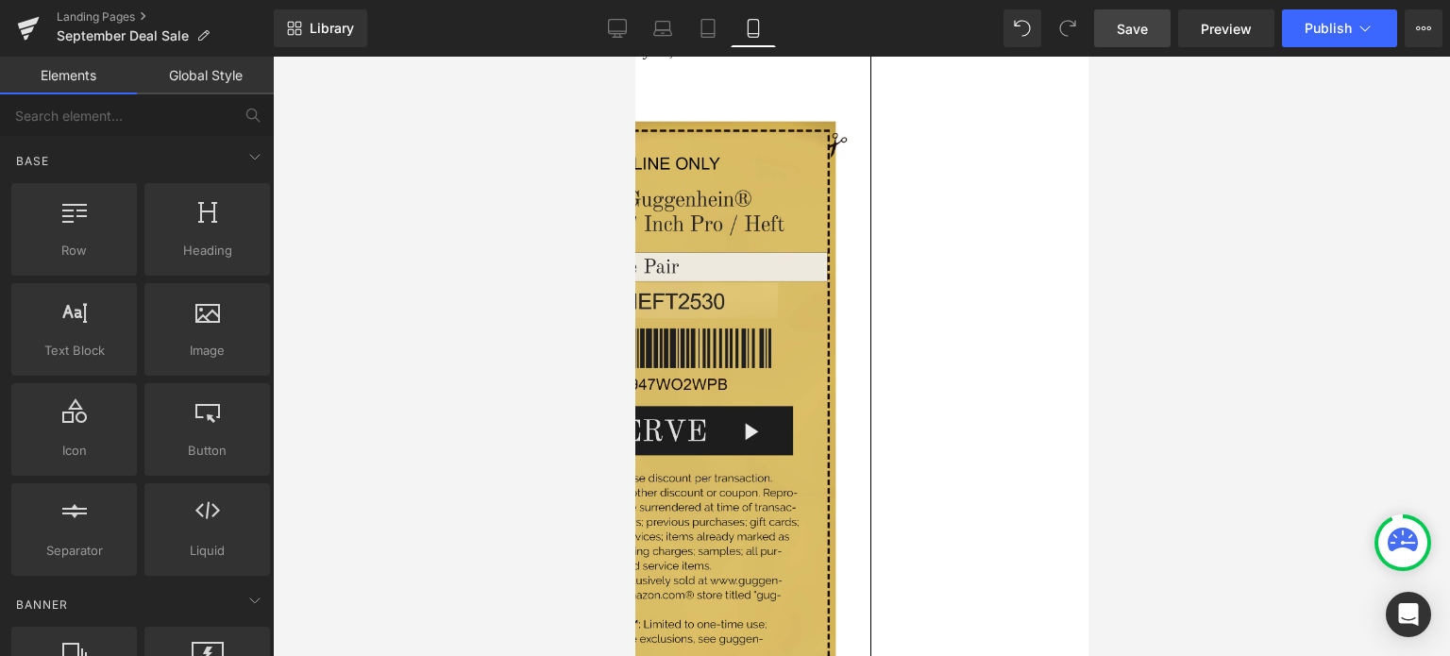
scroll to position [5894, 0]
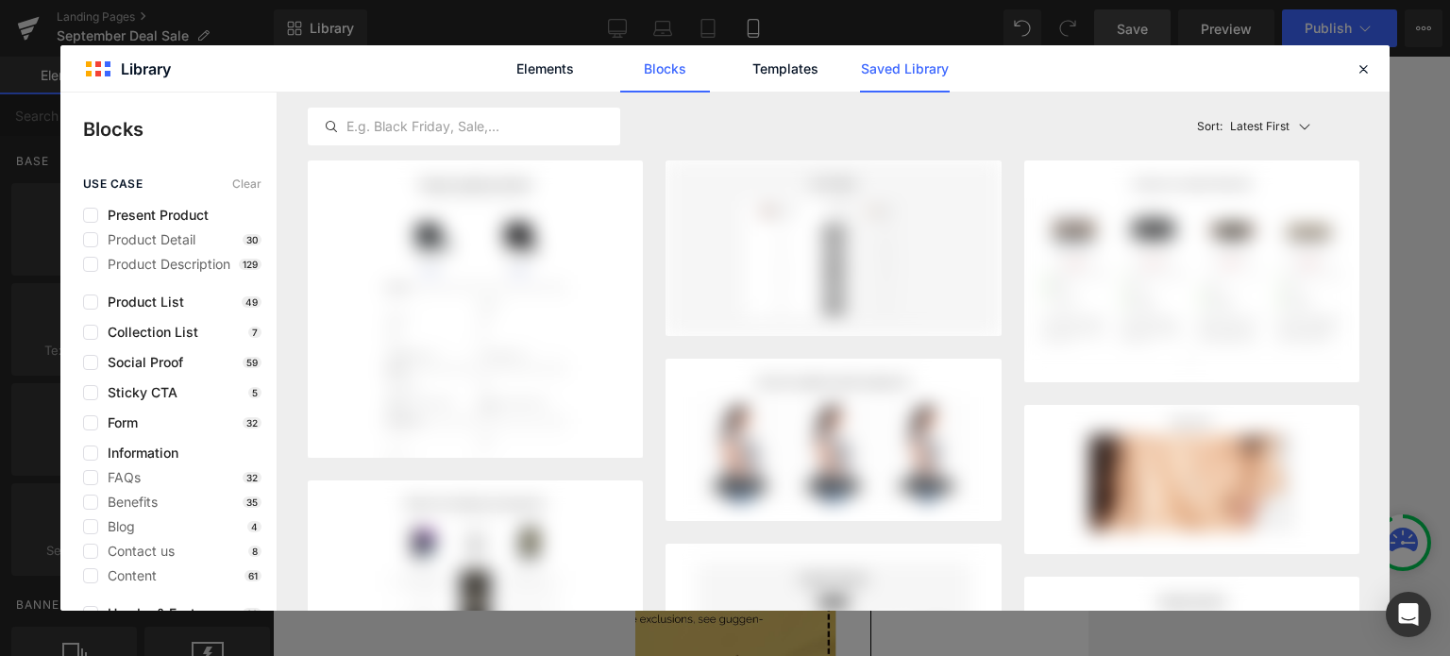
click at [897, 61] on link "Saved Library" at bounding box center [905, 68] width 90 height 47
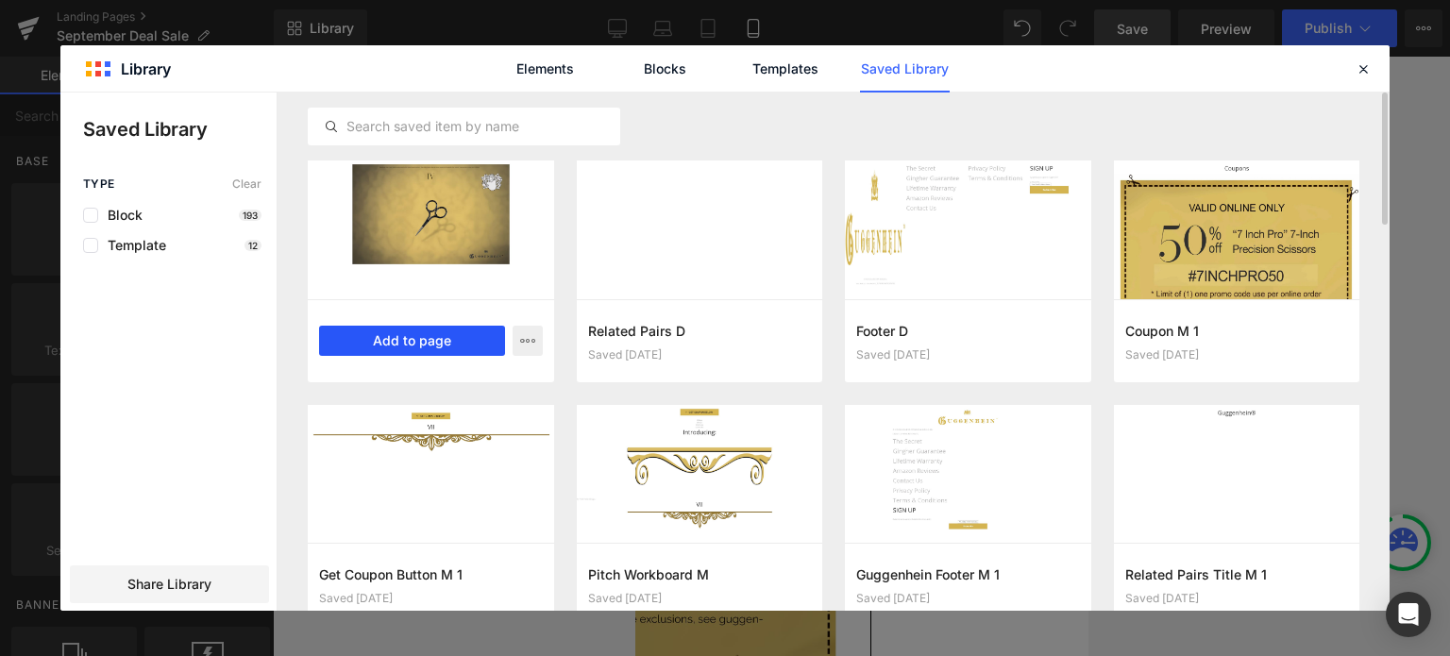
click at [431, 345] on button "Add to page" at bounding box center [412, 341] width 186 height 30
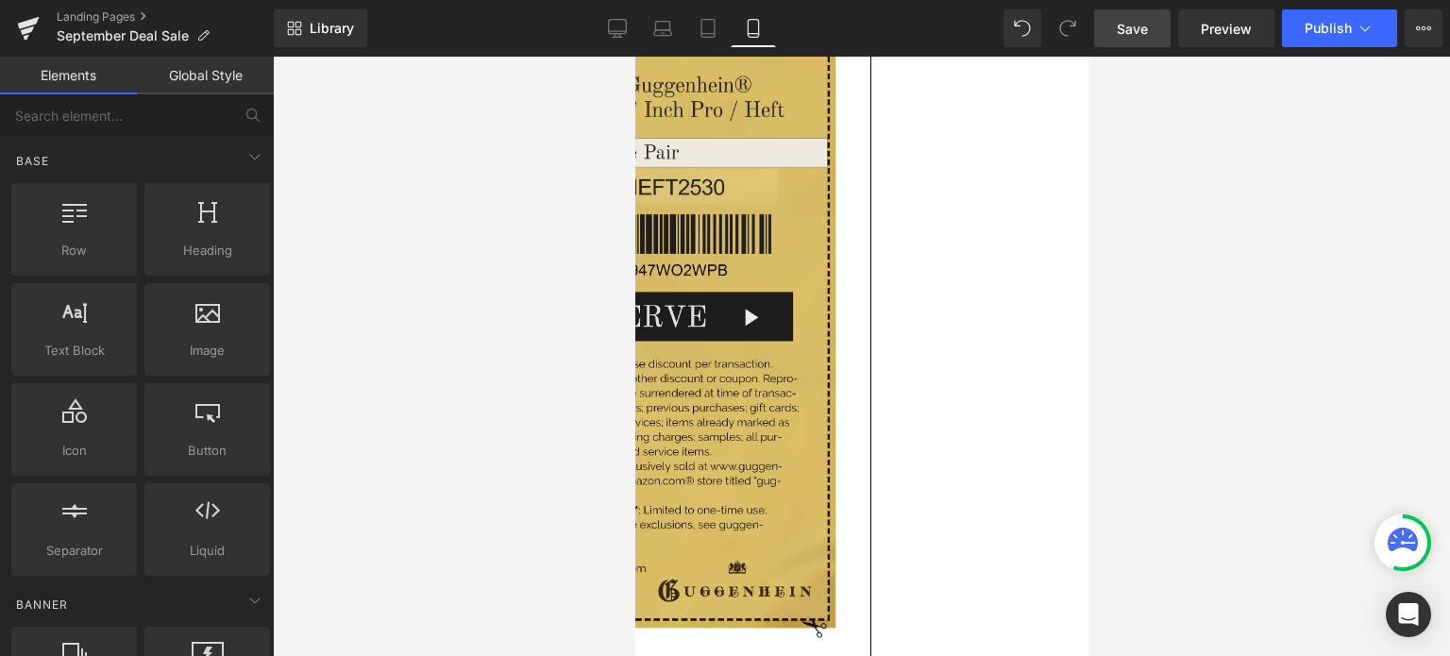
scroll to position [6177, 0]
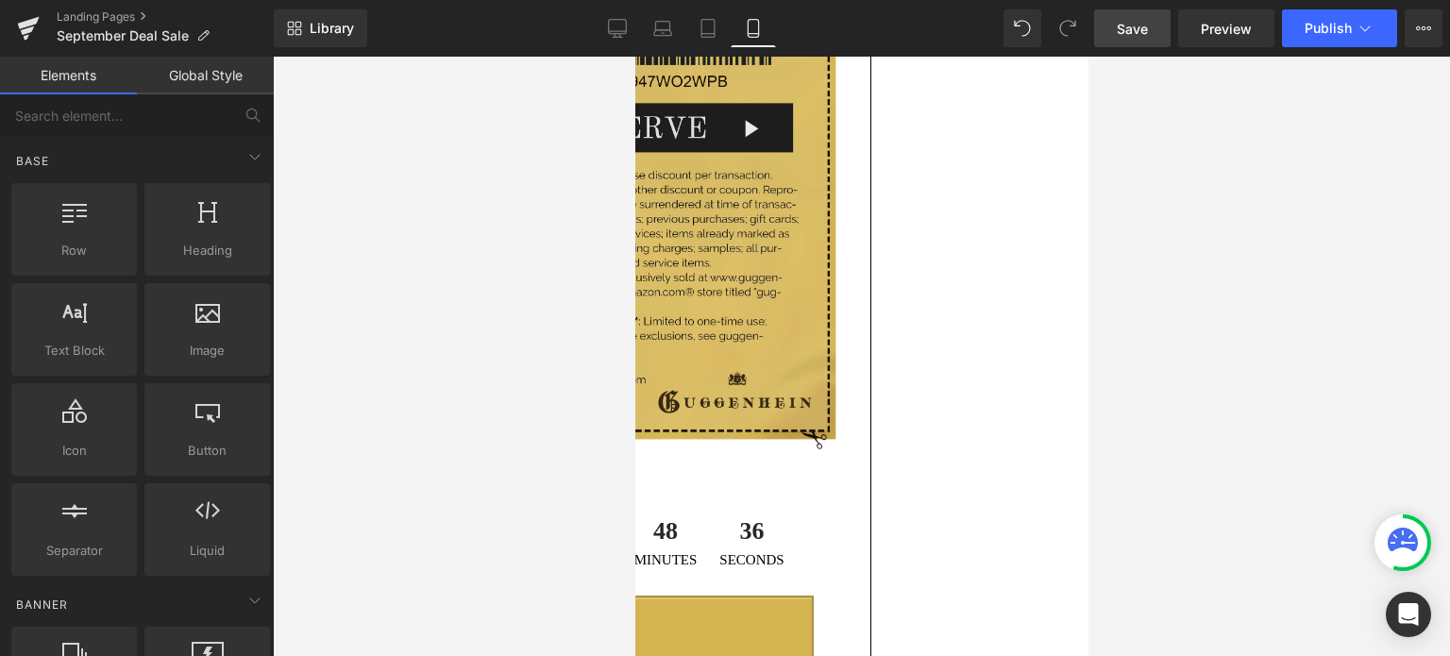
click at [634, 57] on span "Image" at bounding box center [634, 57] width 0 height 0
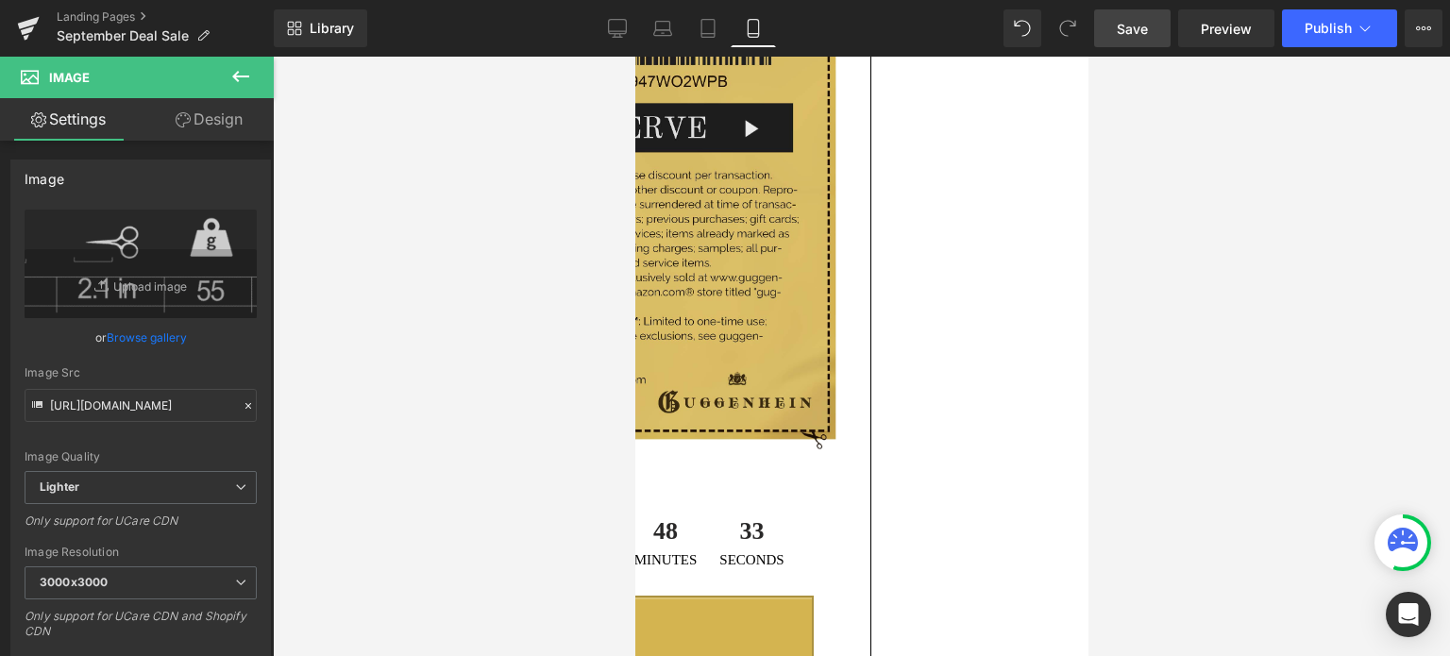
click at [1225, 353] on div at bounding box center [861, 356] width 1177 height 599
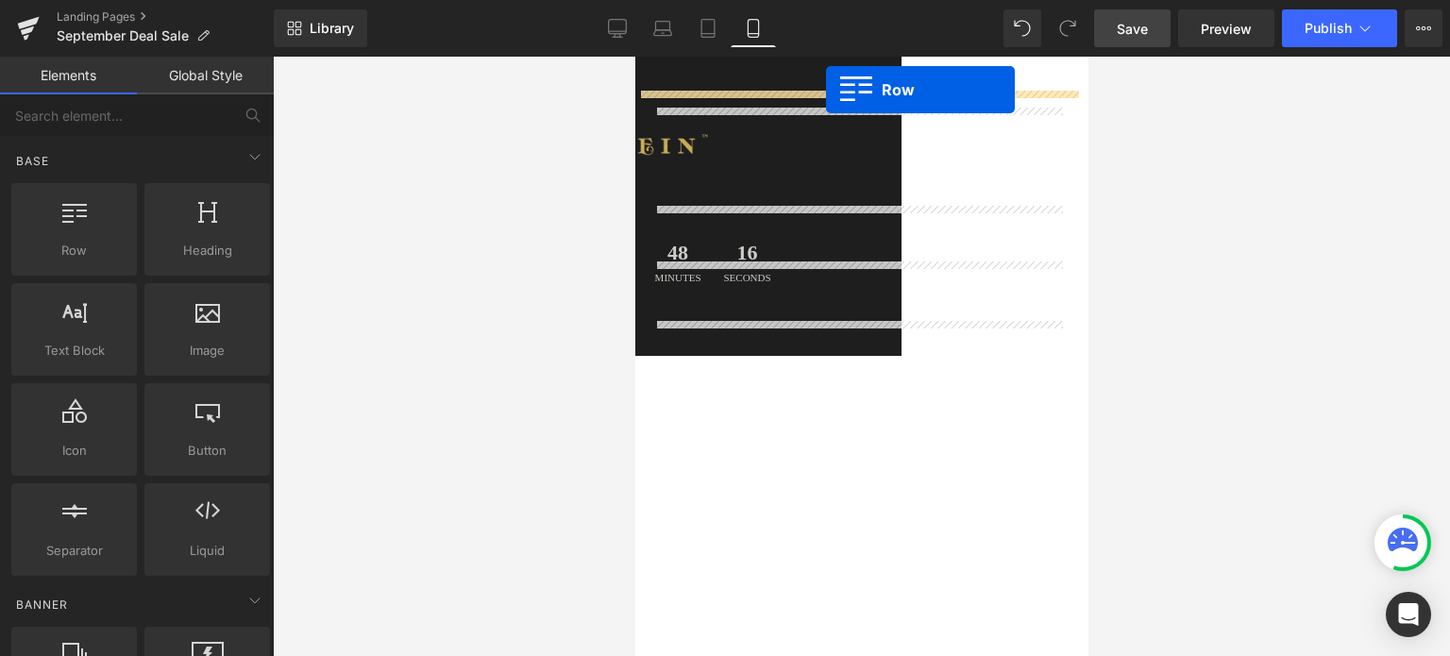
scroll to position [0, 0]
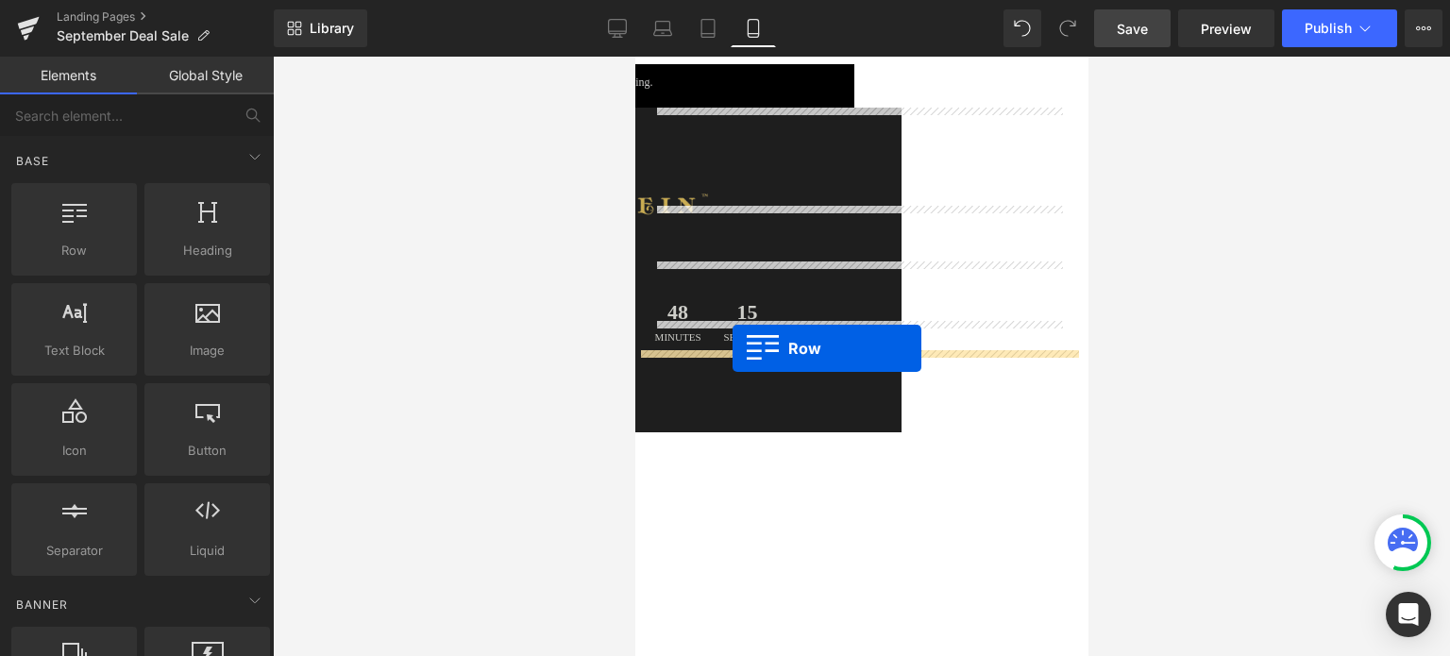
drag, startPoint x: 636, startPoint y: 431, endPoint x: 732, endPoint y: 348, distance: 126.5
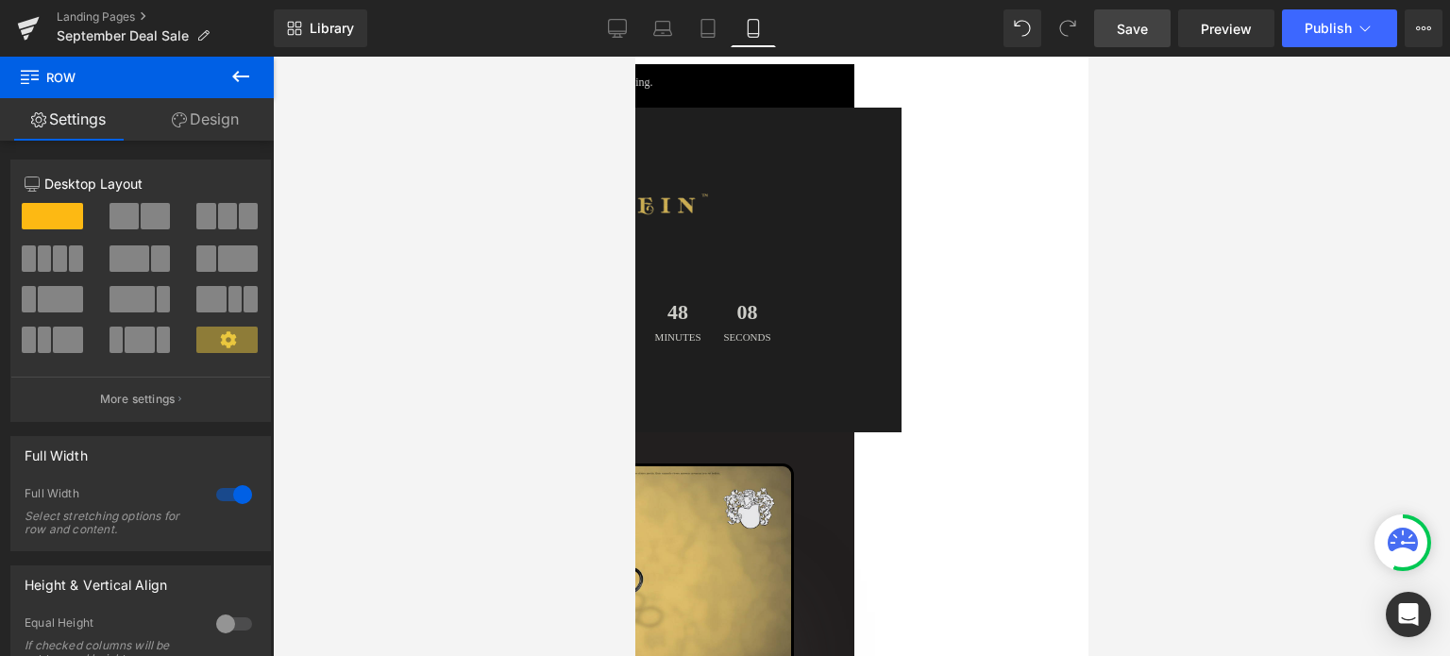
click at [634, 57] on span "Row" at bounding box center [634, 57] width 0 height 0
click at [219, 116] on link "Design" at bounding box center [205, 119] width 137 height 42
click at [0, 0] on div "Spacing" at bounding box center [0, 0] width 0 height 0
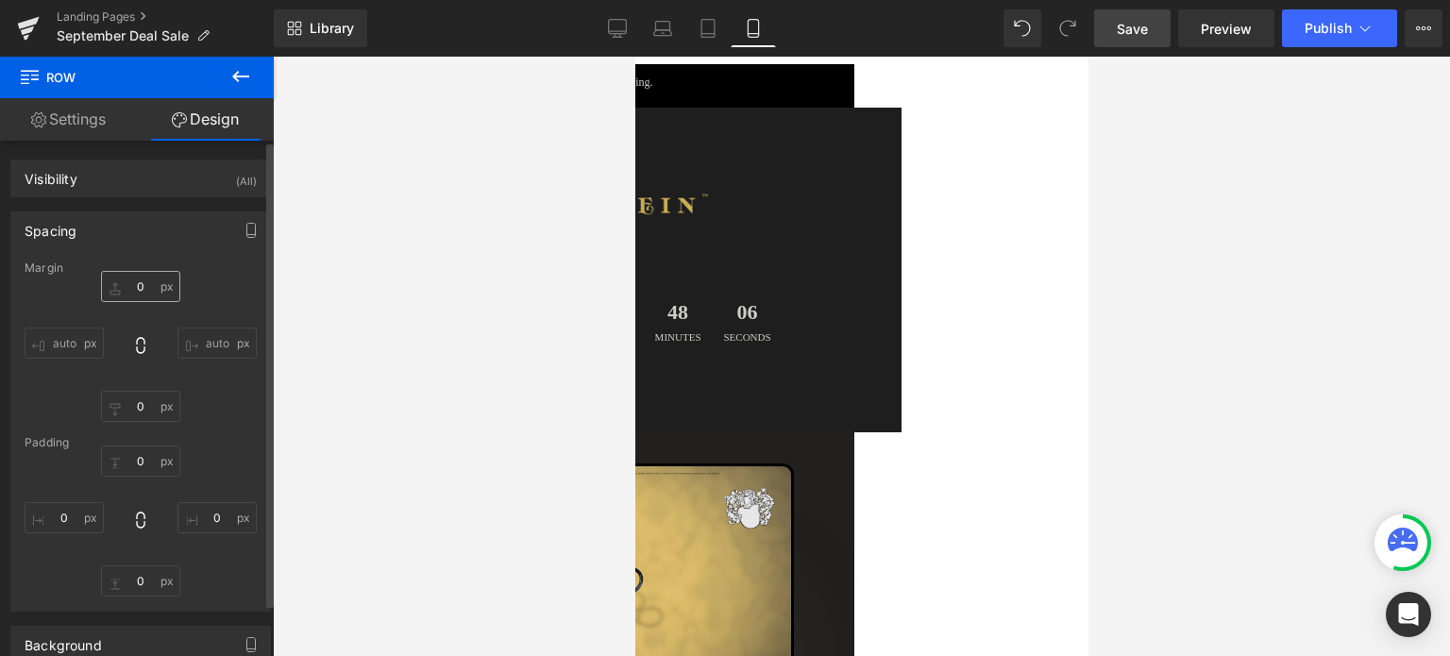
type input "0"
type input "18"
type input "0"
type input "50"
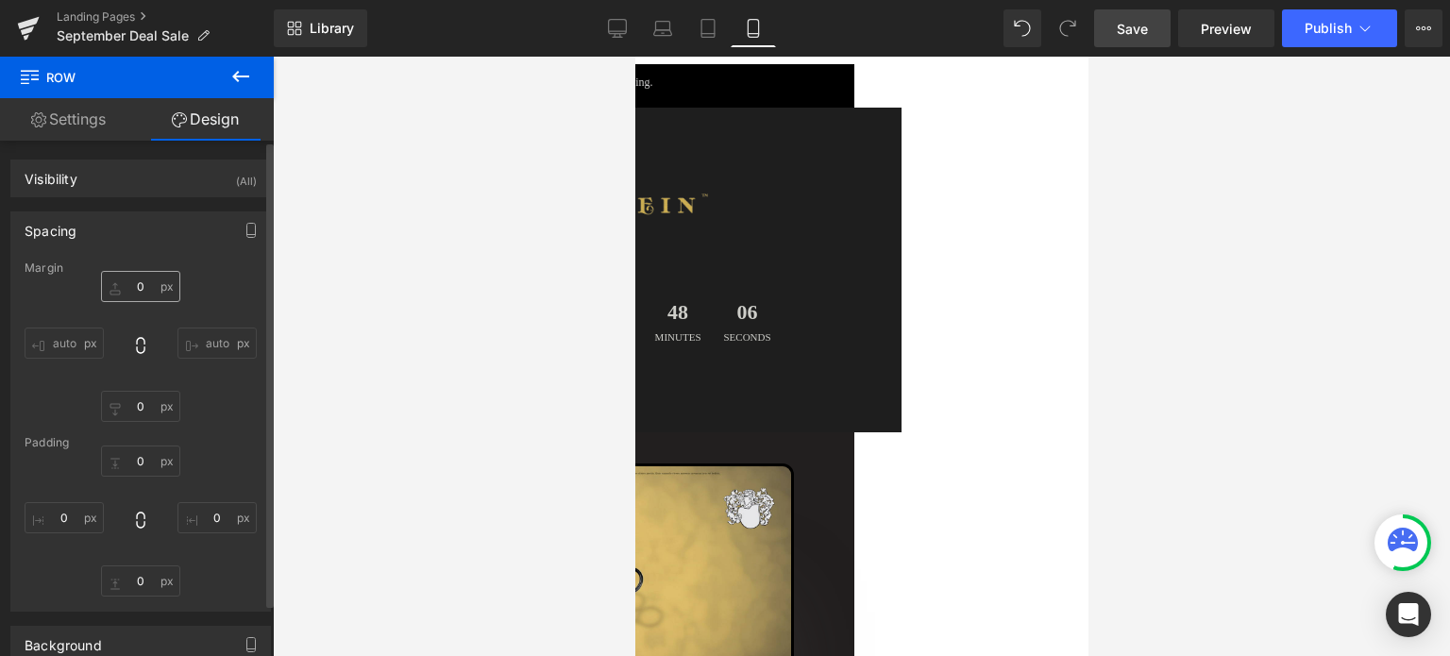
type input "0"
click at [149, 290] on input "0" at bounding box center [140, 286] width 79 height 31
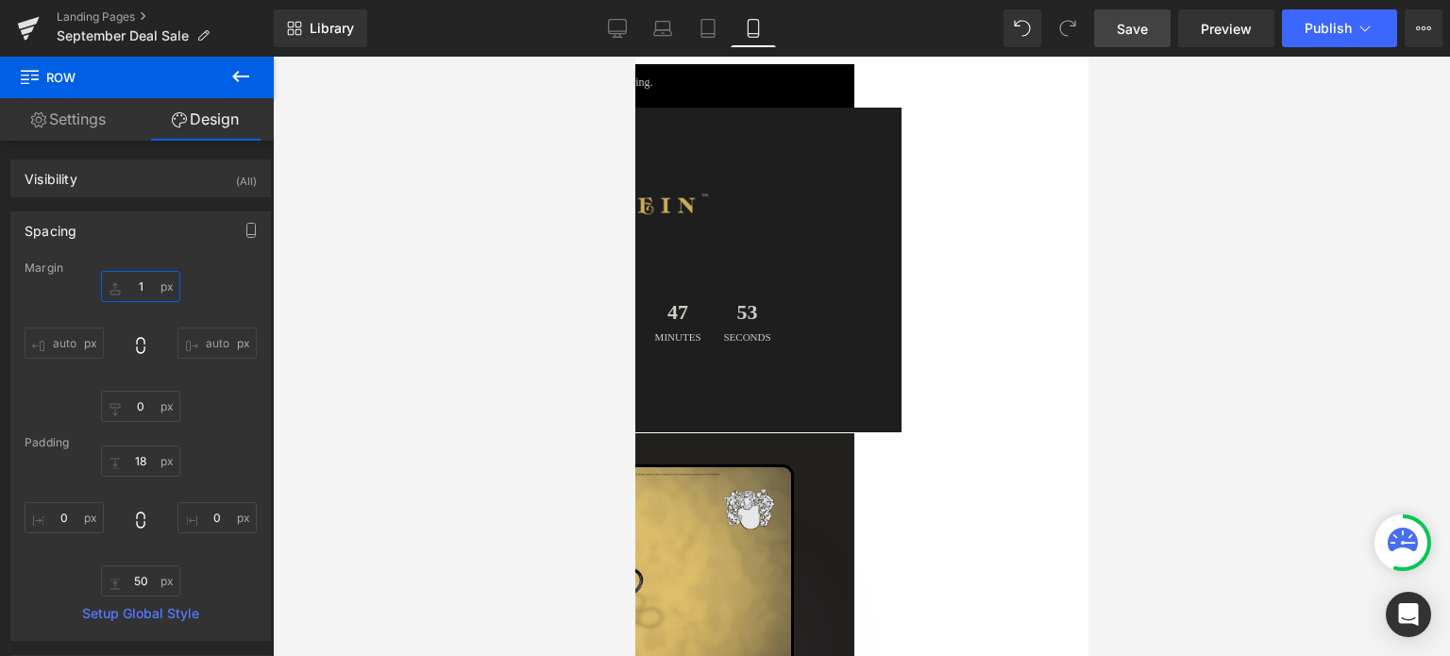
type input "1"
click at [1140, 25] on span "Save" at bounding box center [1132, 29] width 31 height 20
click at [1155, 143] on div at bounding box center [861, 356] width 1177 height 599
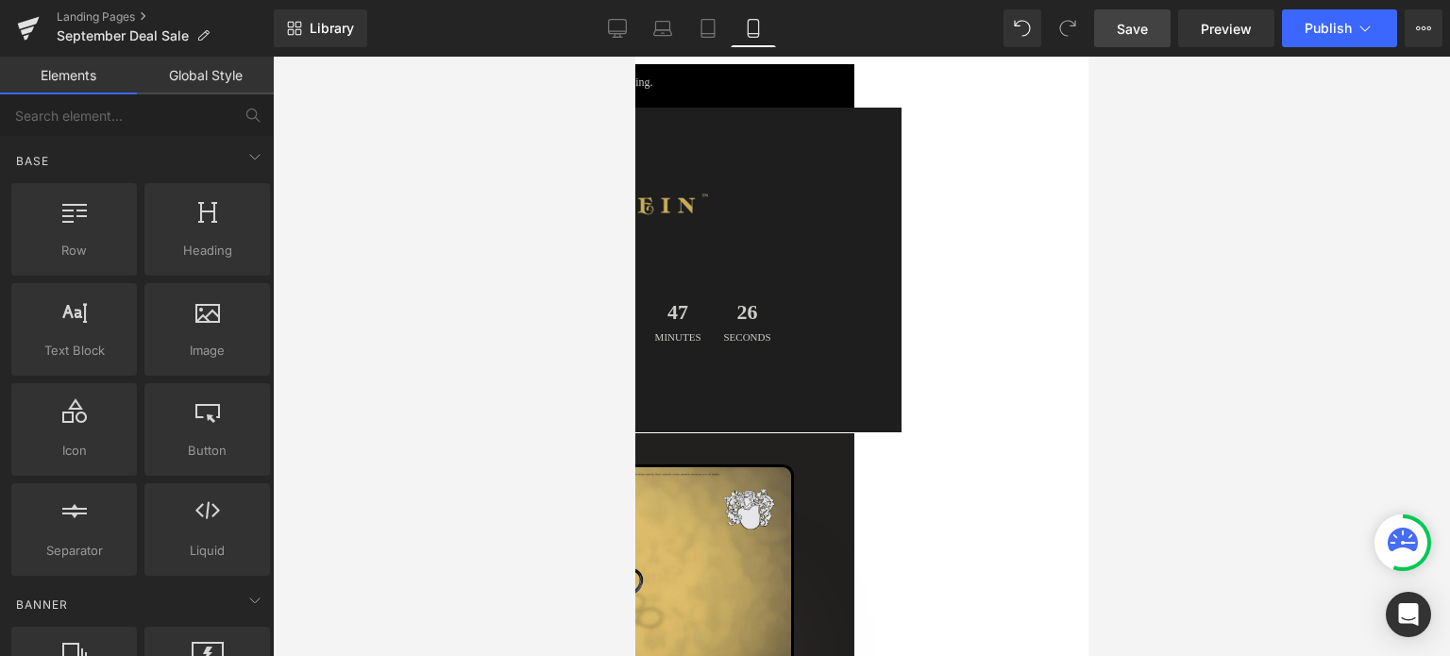
scroll to position [316, 0]
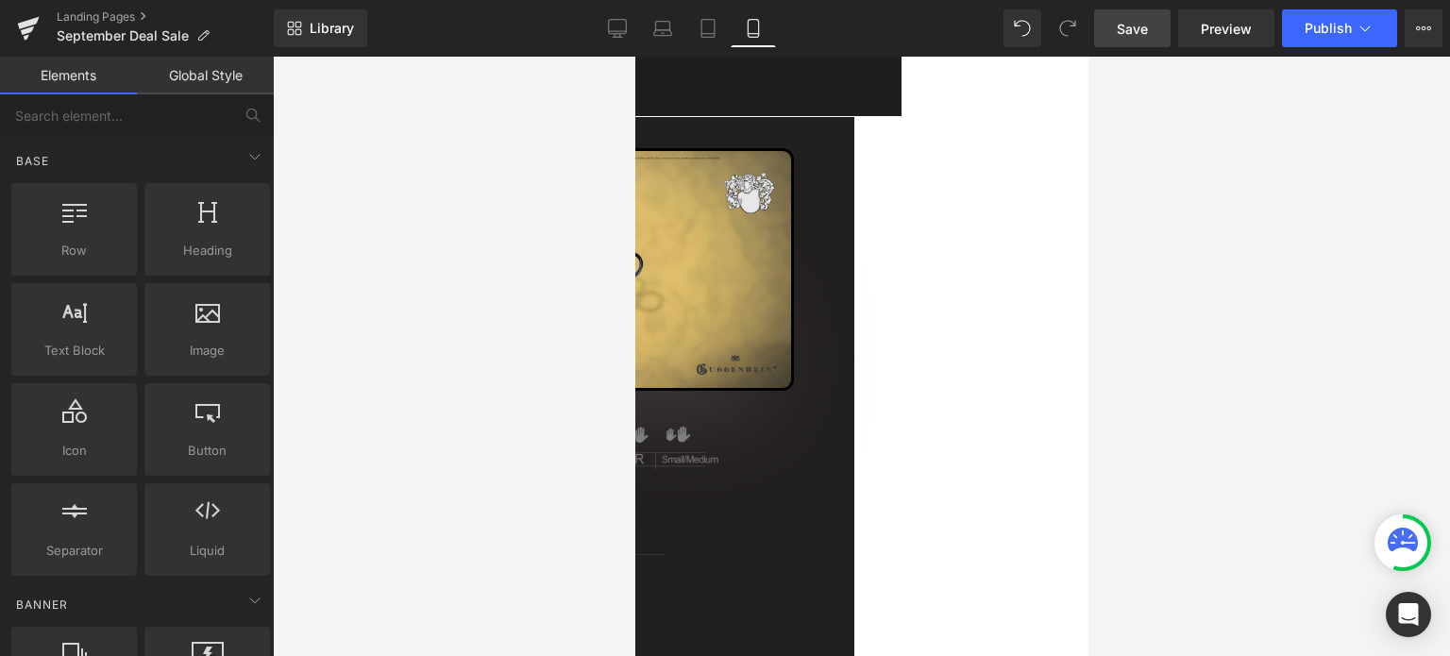
click at [634, 57] on span "Heading" at bounding box center [634, 57] width 0 height 0
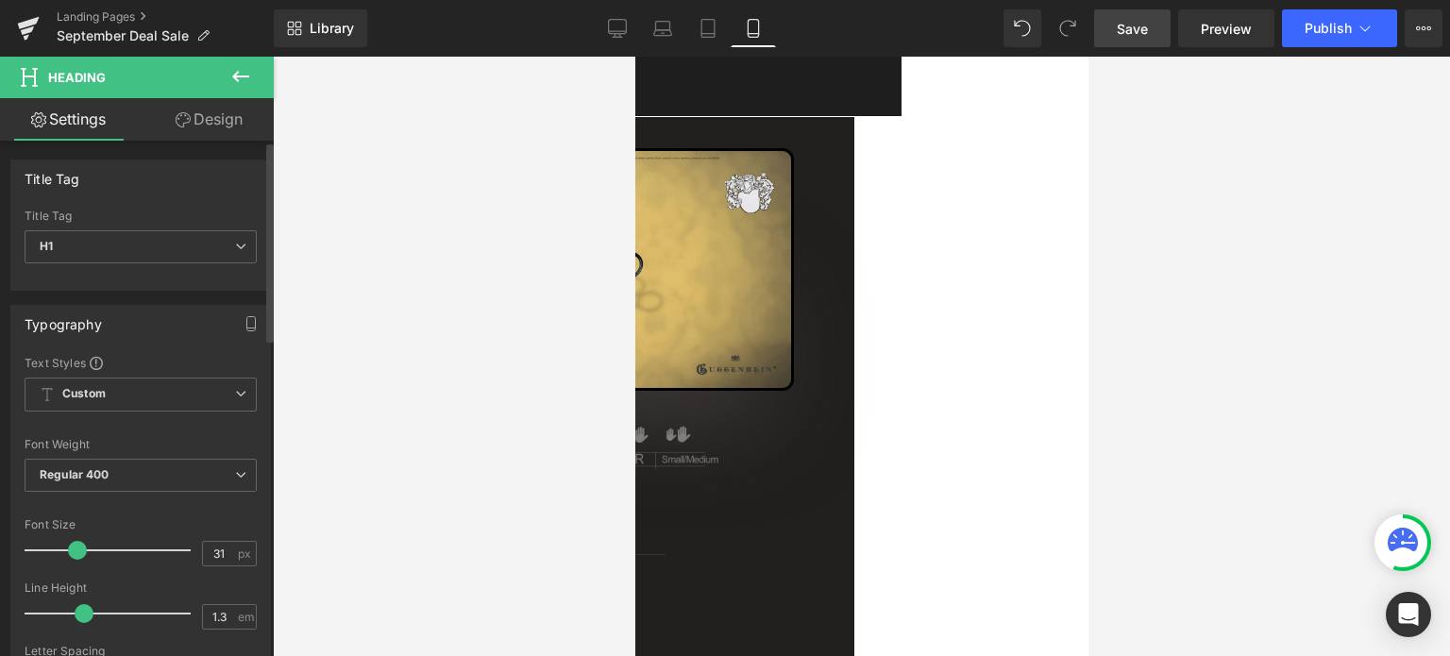
type input "30"
drag, startPoint x: 58, startPoint y: 550, endPoint x: 73, endPoint y: 548, distance: 15.2
click at [73, 548] on span at bounding box center [73, 550] width 19 height 19
click at [634, 57] on span "Image" at bounding box center [634, 57] width 0 height 0
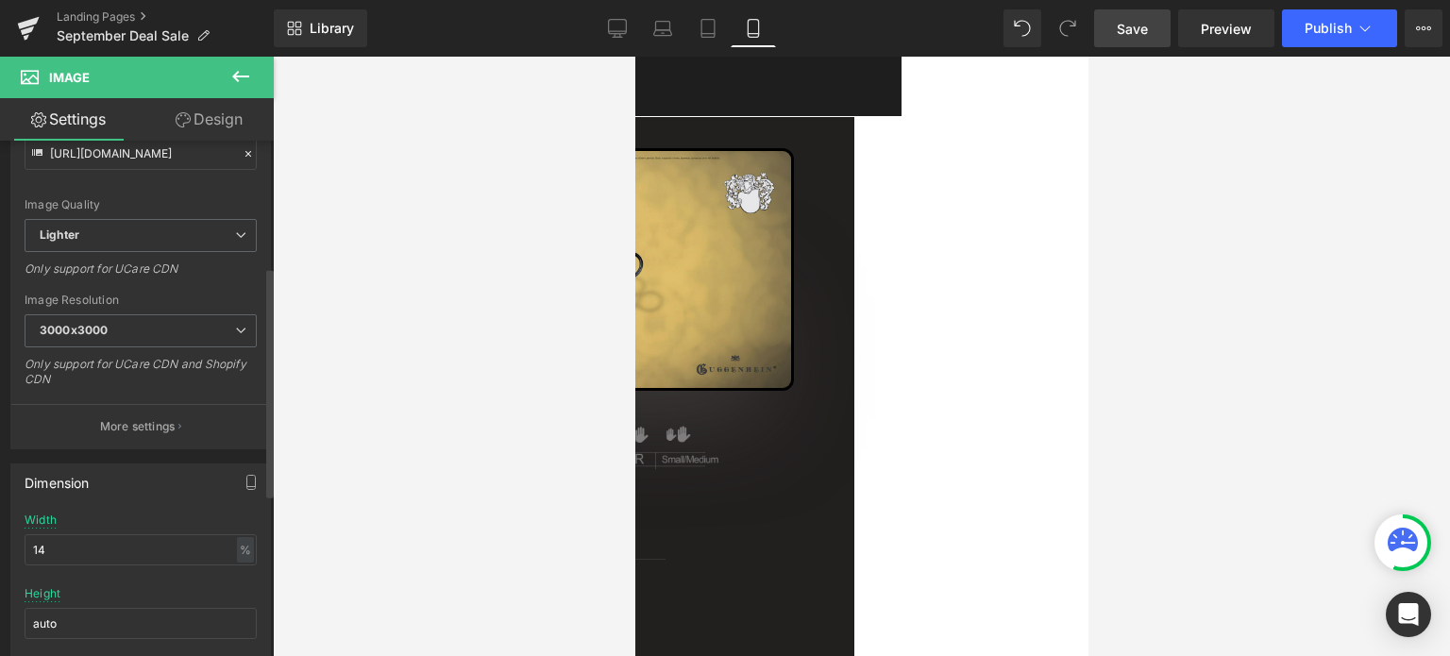
scroll to position [283, 0]
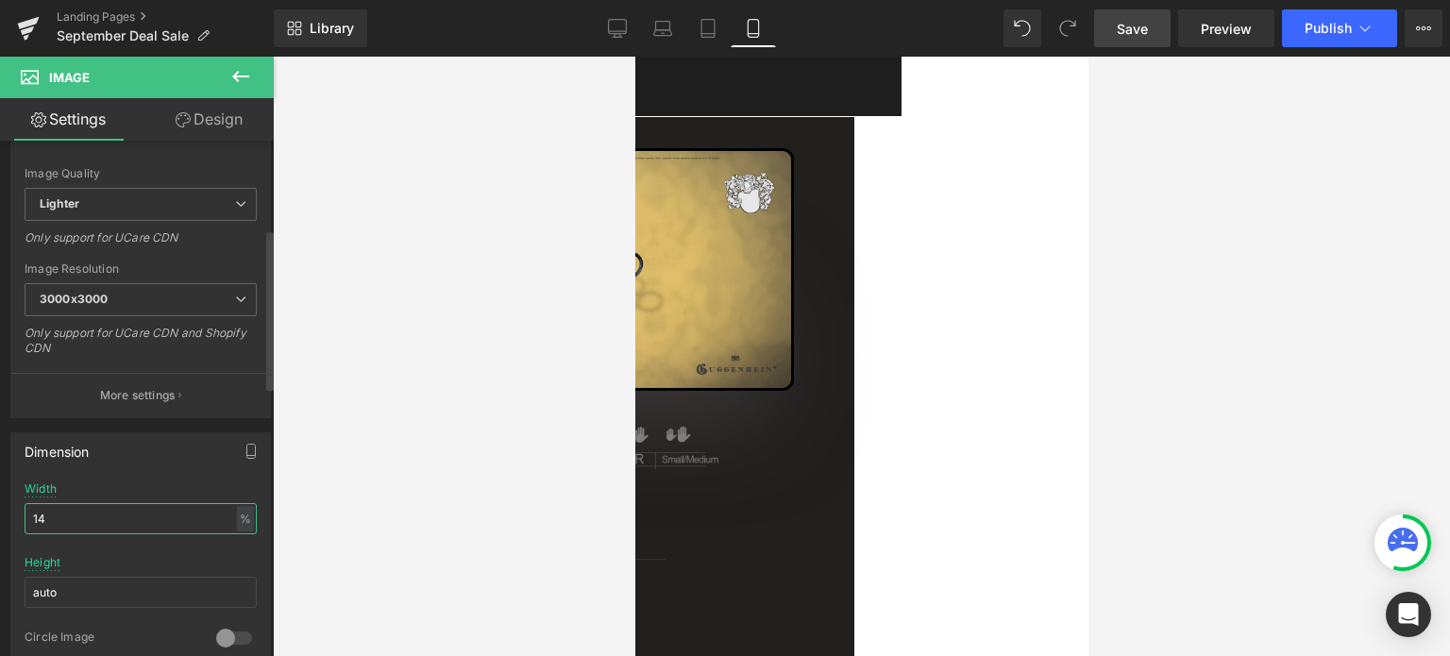
drag, startPoint x: 38, startPoint y: 516, endPoint x: 54, endPoint y: 515, distance: 16.1
click at [52, 515] on input "14" at bounding box center [141, 518] width 232 height 31
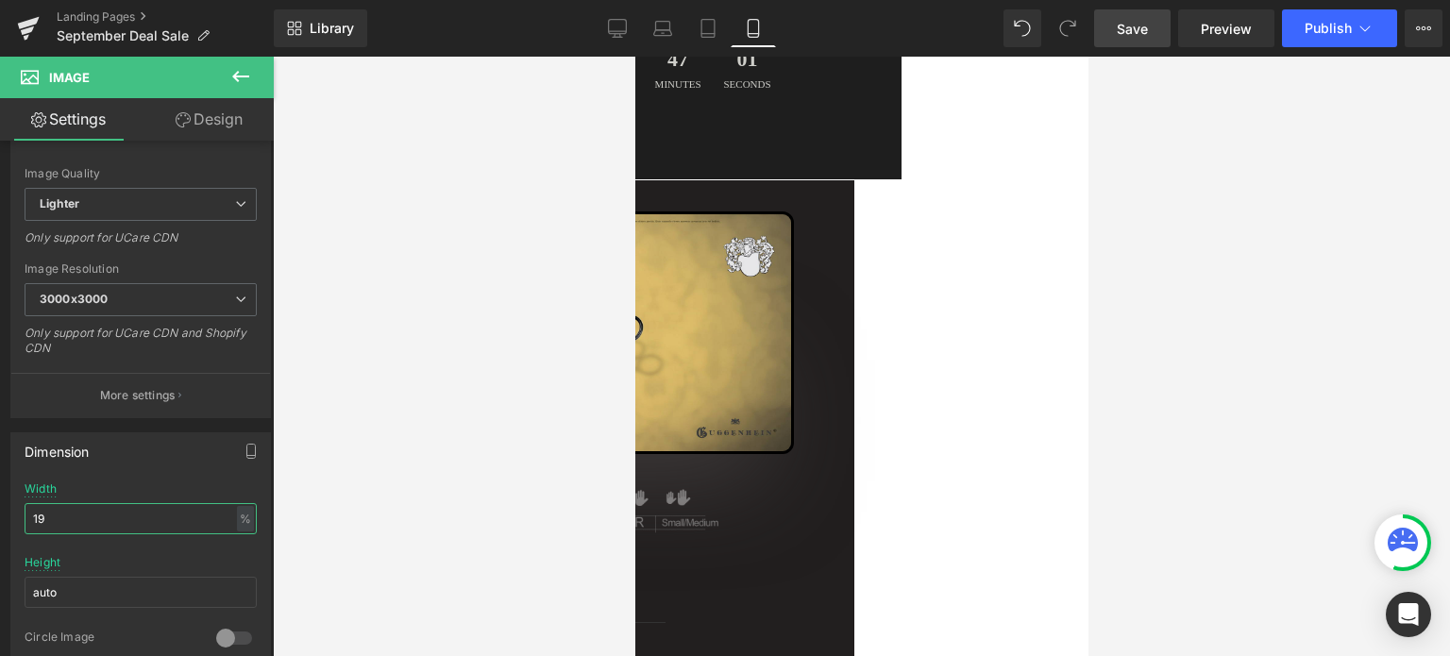
scroll to position [173, 0]
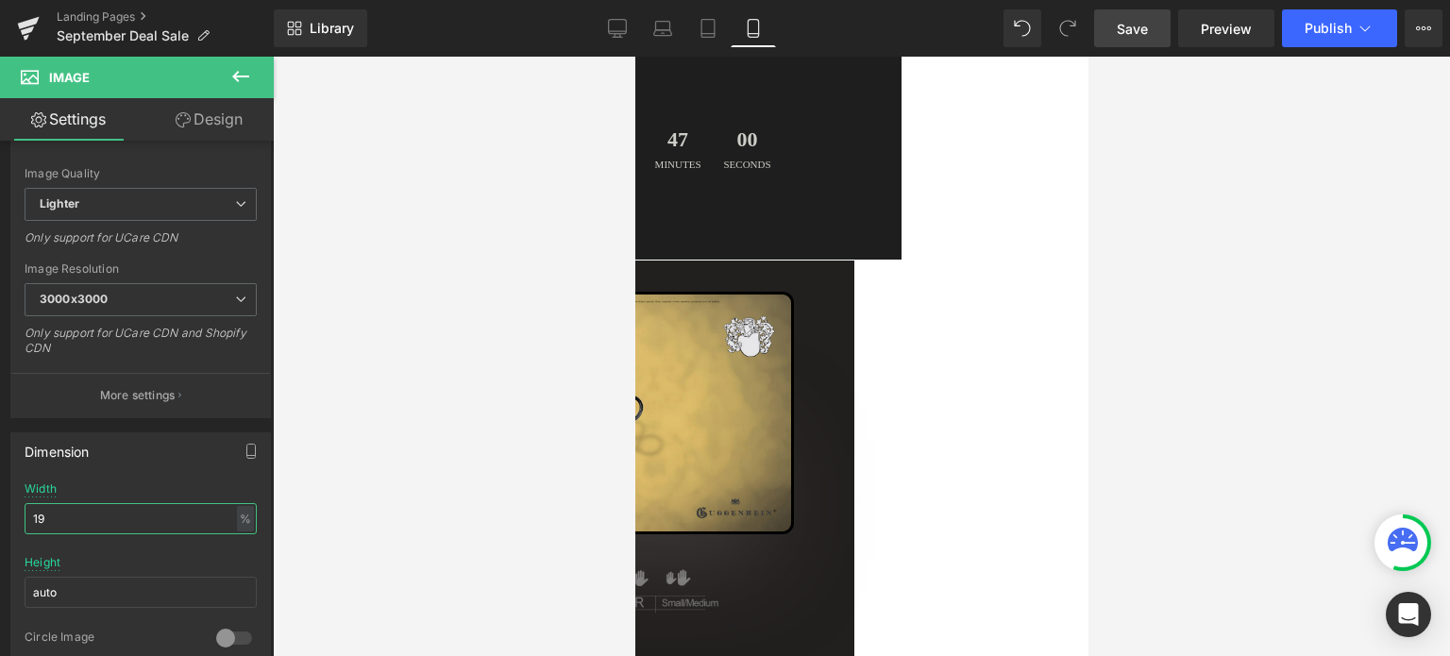
type input "19"
click at [1136, 29] on span "Save" at bounding box center [1132, 29] width 31 height 20
click at [1139, 28] on span "Save" at bounding box center [1132, 29] width 31 height 20
click at [634, 57] on span "Image" at bounding box center [634, 57] width 0 height 0
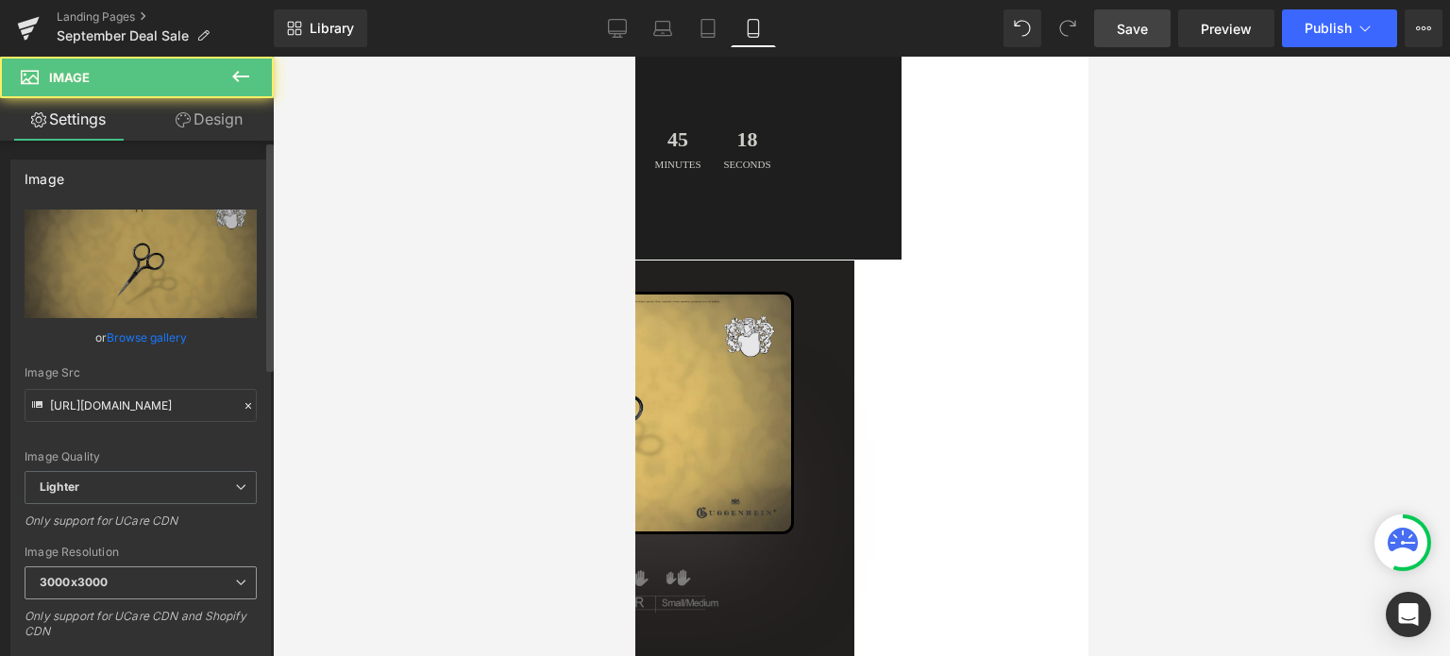
scroll to position [378, 0]
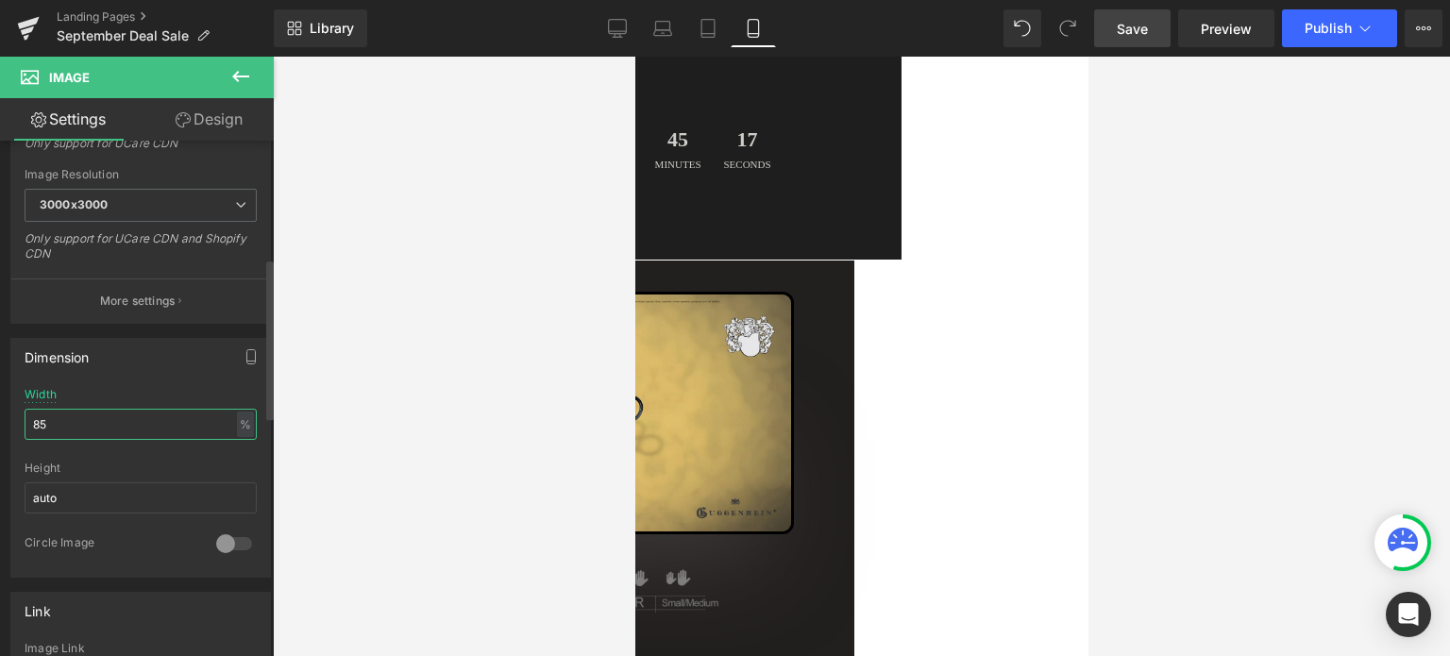
drag, startPoint x: 40, startPoint y: 422, endPoint x: 28, endPoint y: 422, distance: 11.3
click at [29, 422] on input "85" at bounding box center [141, 424] width 232 height 31
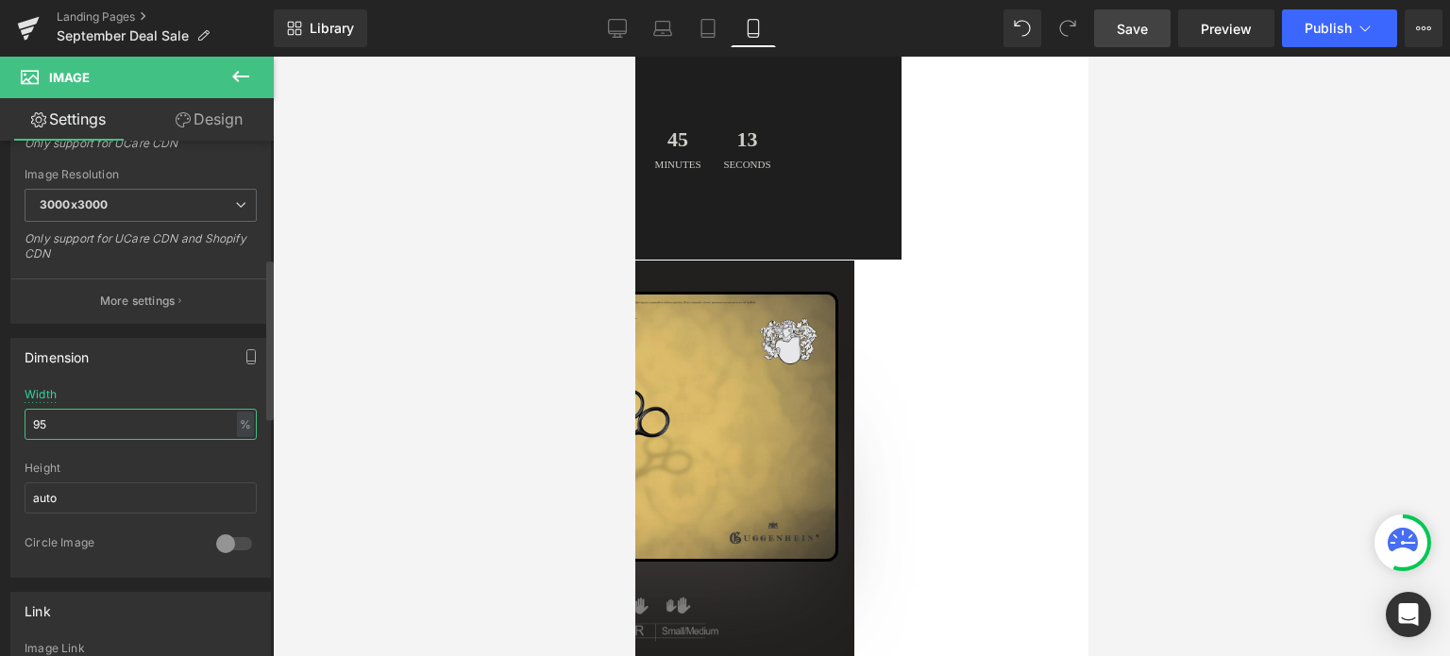
click at [47, 422] on input "95" at bounding box center [141, 424] width 232 height 31
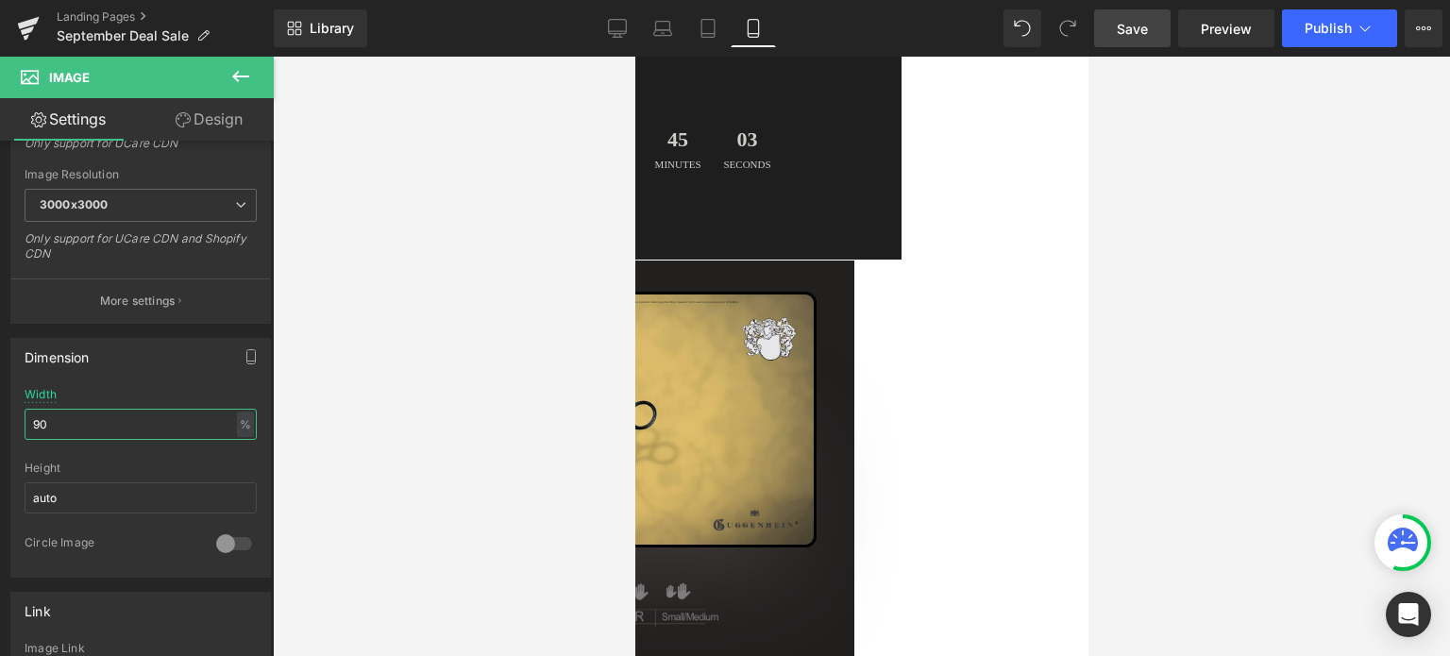
click at [634, 57] on span "Image" at bounding box center [634, 57] width 0 height 0
type input "90"
click at [221, 128] on link "Design" at bounding box center [209, 119] width 137 height 42
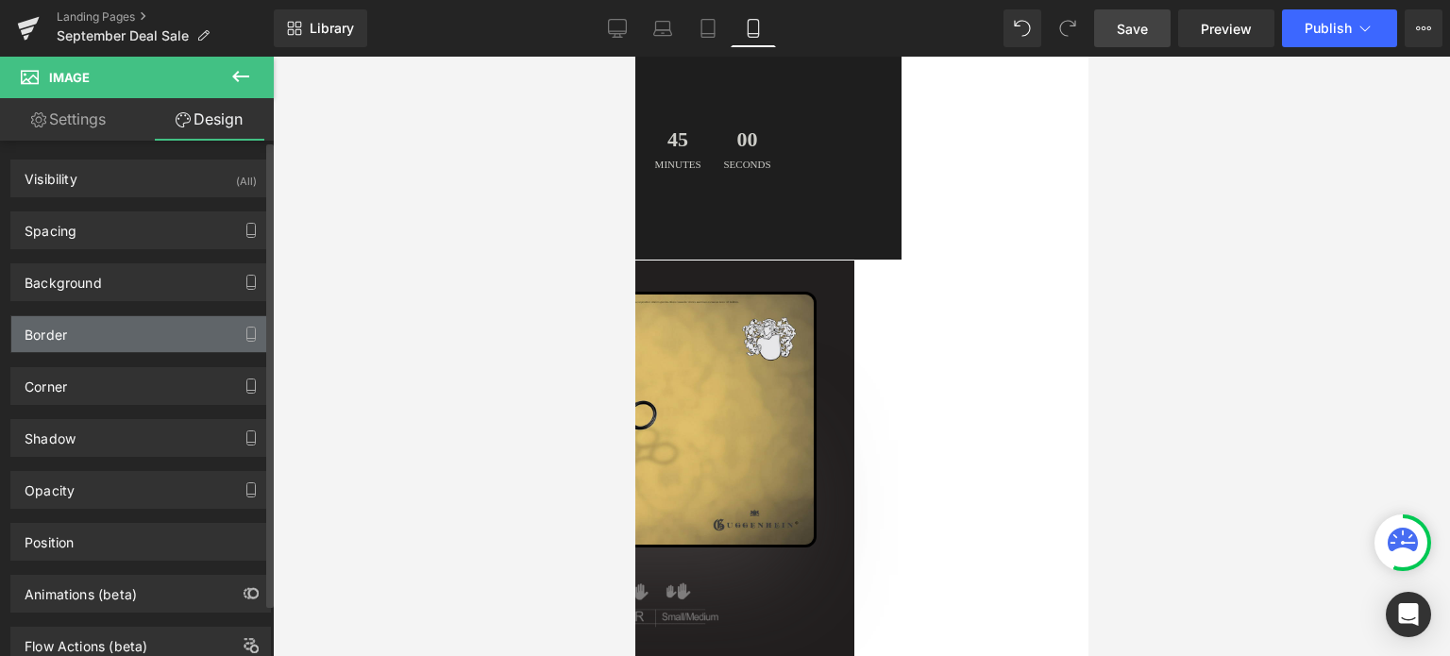
click at [102, 326] on div "Border" at bounding box center [140, 334] width 259 height 36
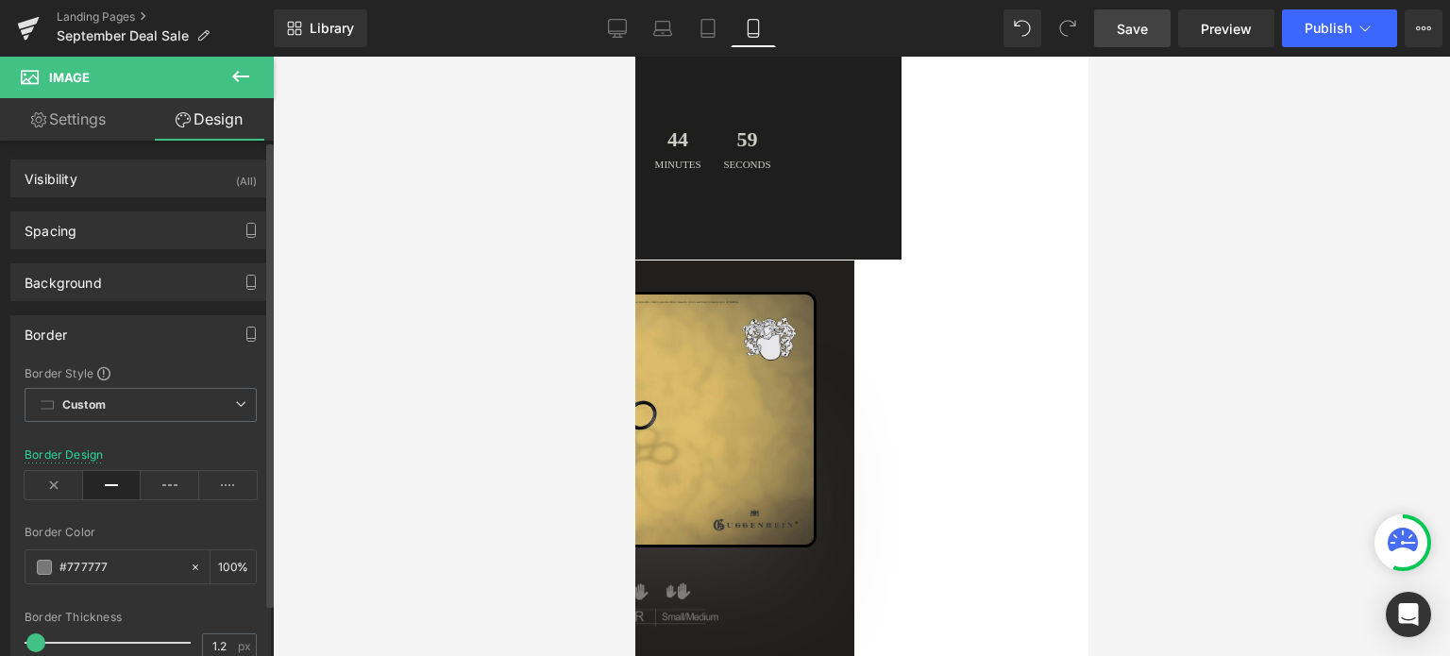
click at [100, 329] on div "Border" at bounding box center [140, 334] width 259 height 36
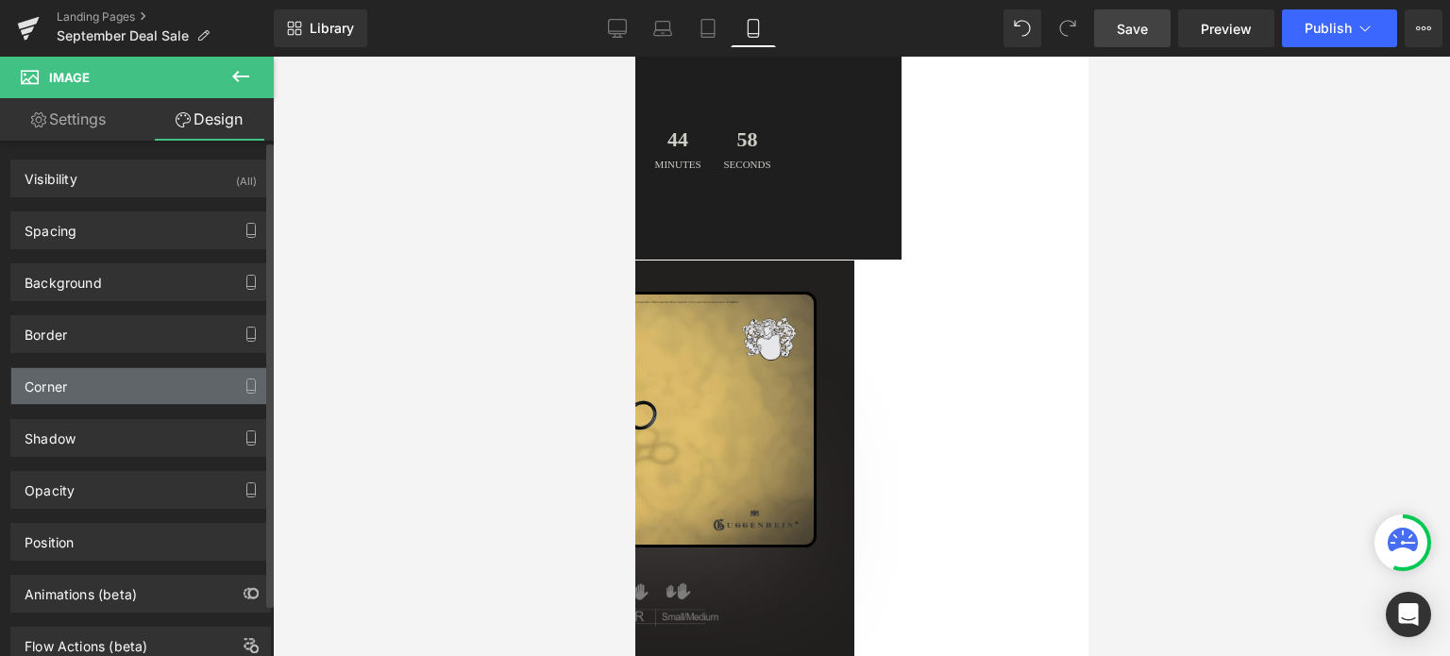
click at [98, 385] on div "Corner" at bounding box center [140, 386] width 259 height 36
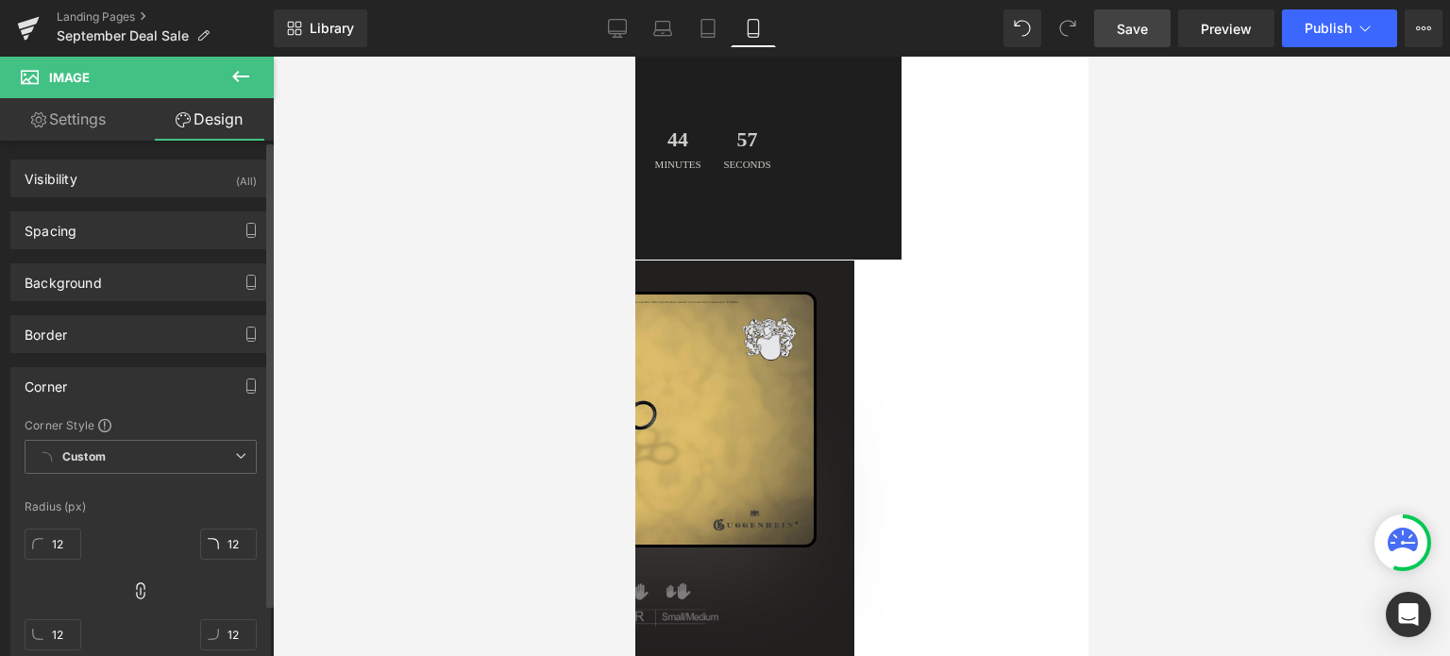
click at [98, 384] on div "Corner" at bounding box center [140, 386] width 259 height 36
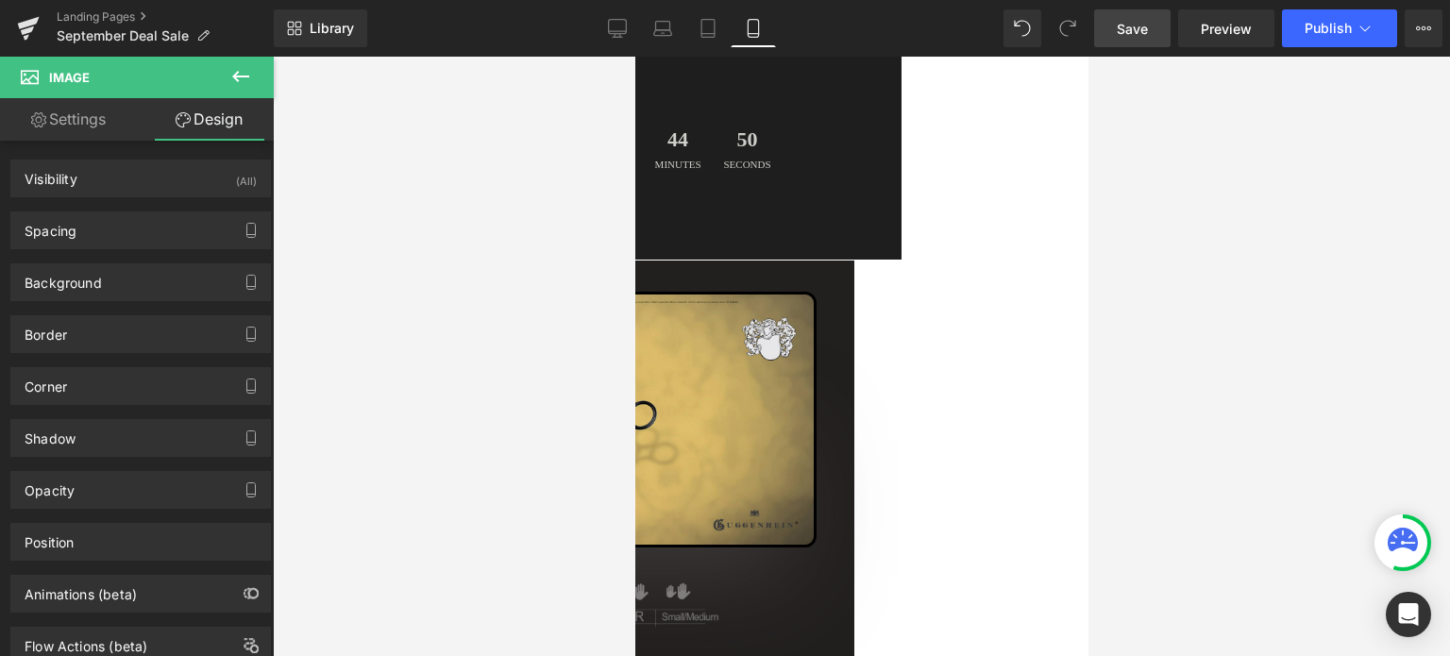
click at [634, 57] on span "Image" at bounding box center [634, 57] width 0 height 0
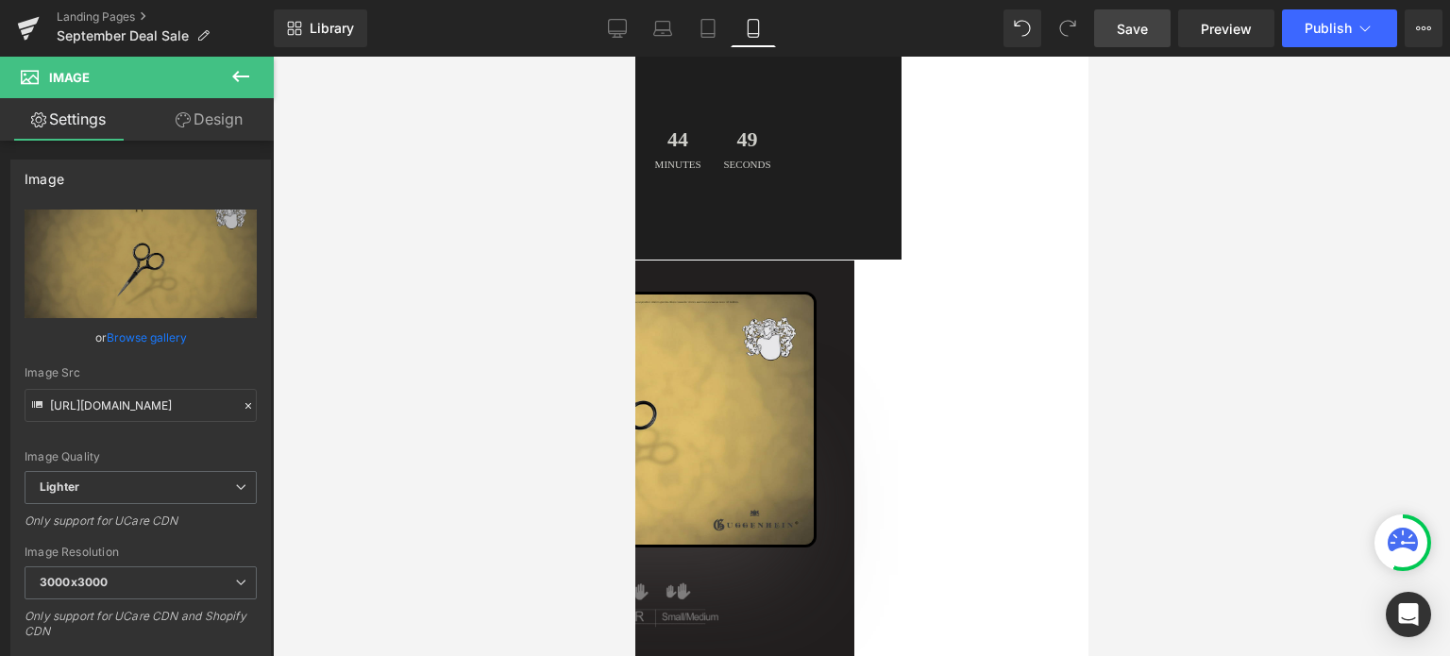
drag, startPoint x: 213, startPoint y: 125, endPoint x: 94, endPoint y: 438, distance: 335.2
click at [213, 125] on link "Design" at bounding box center [209, 119] width 137 height 42
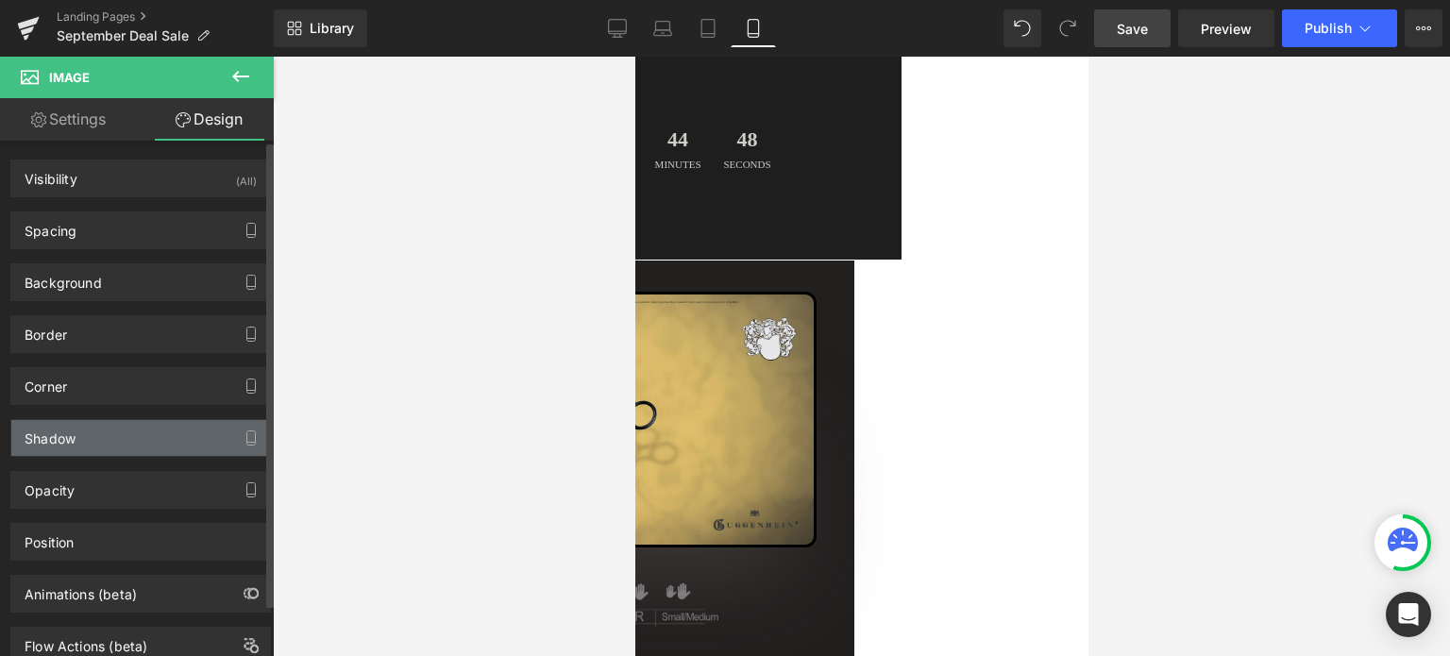
click at [96, 437] on div "Shadow" at bounding box center [140, 438] width 259 height 36
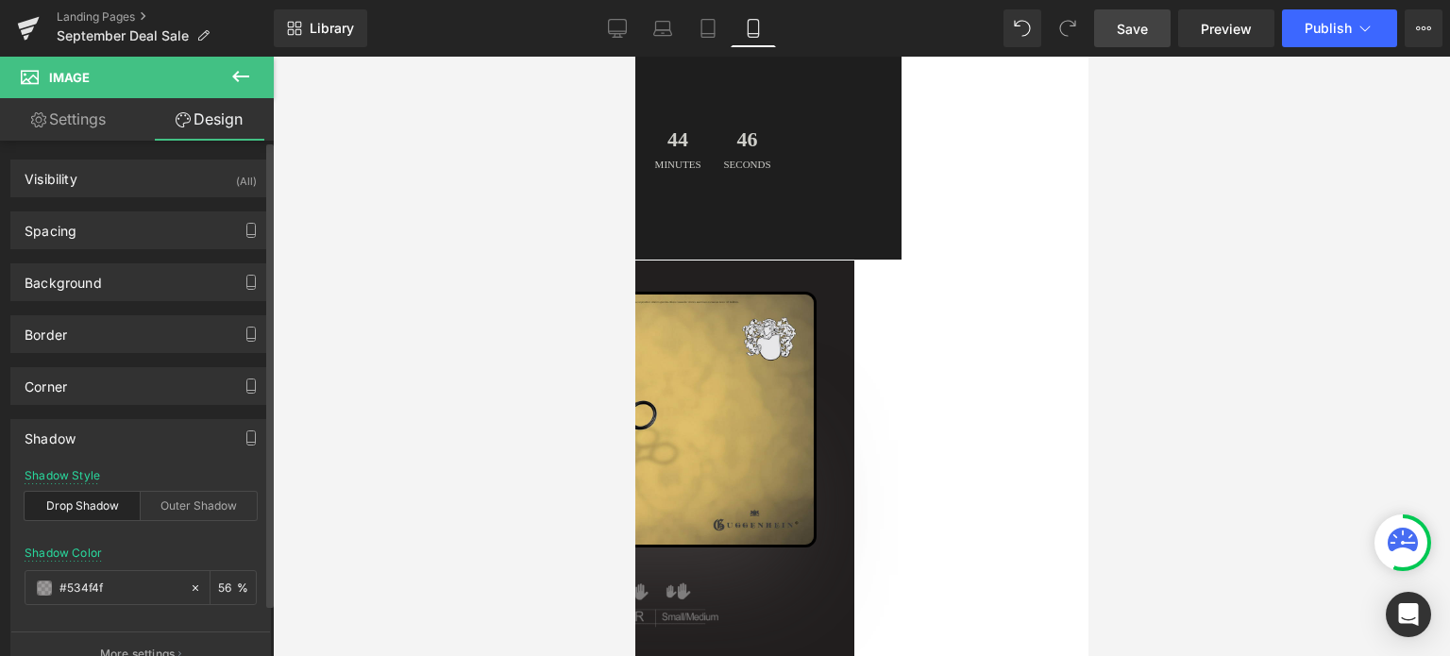
click at [73, 435] on div "Shadow" at bounding box center [50, 433] width 51 height 26
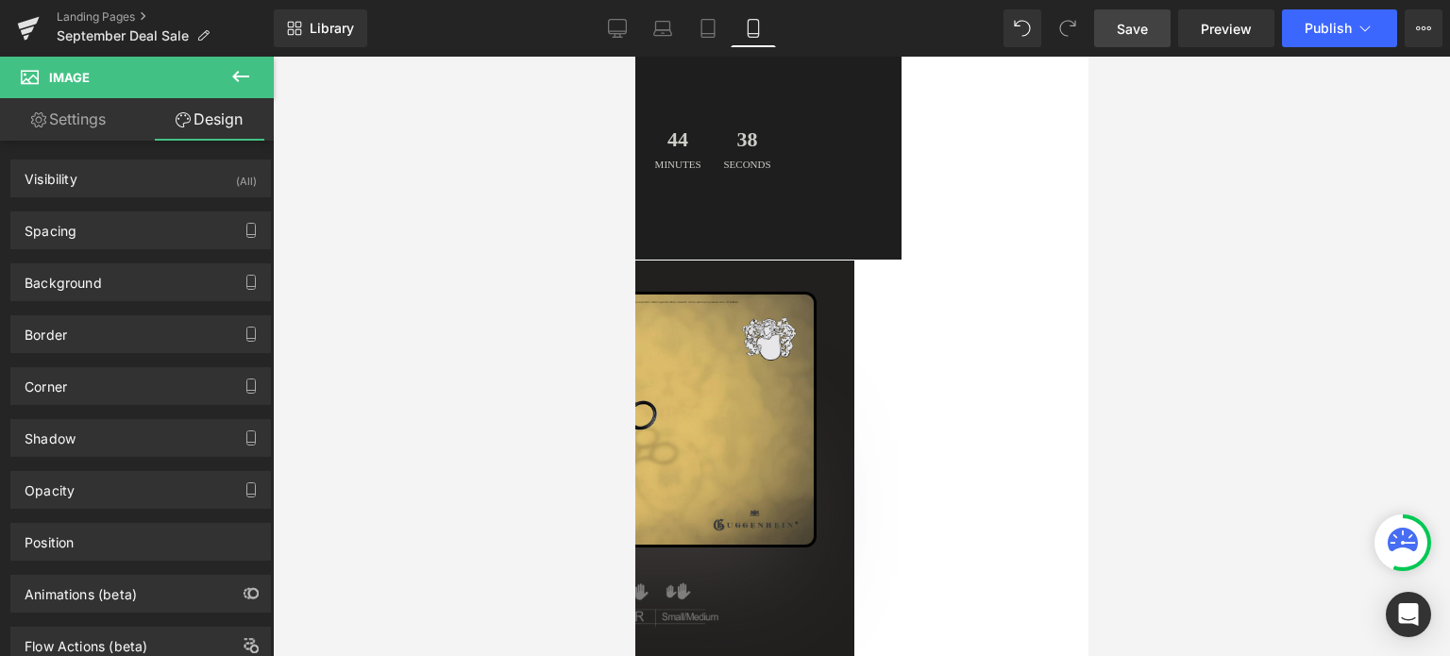
click at [1142, 25] on span "Save" at bounding box center [1132, 29] width 31 height 20
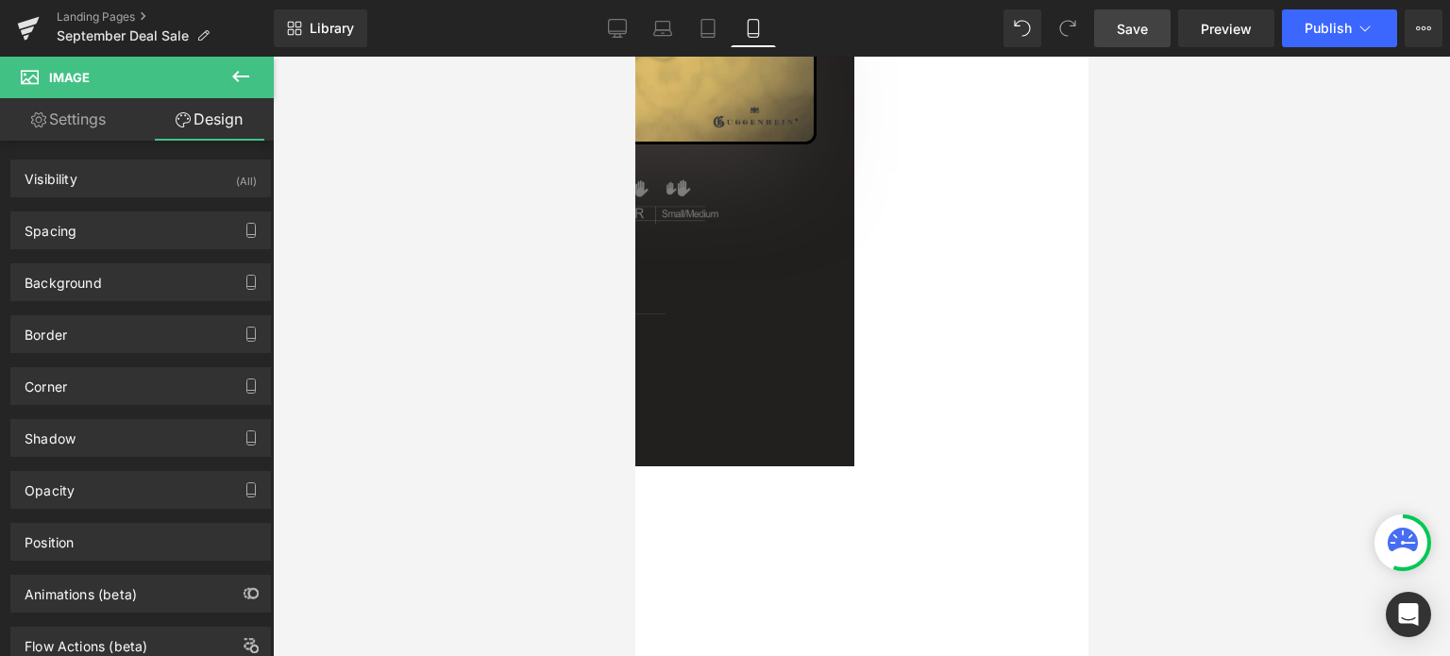
scroll to position [534, 0]
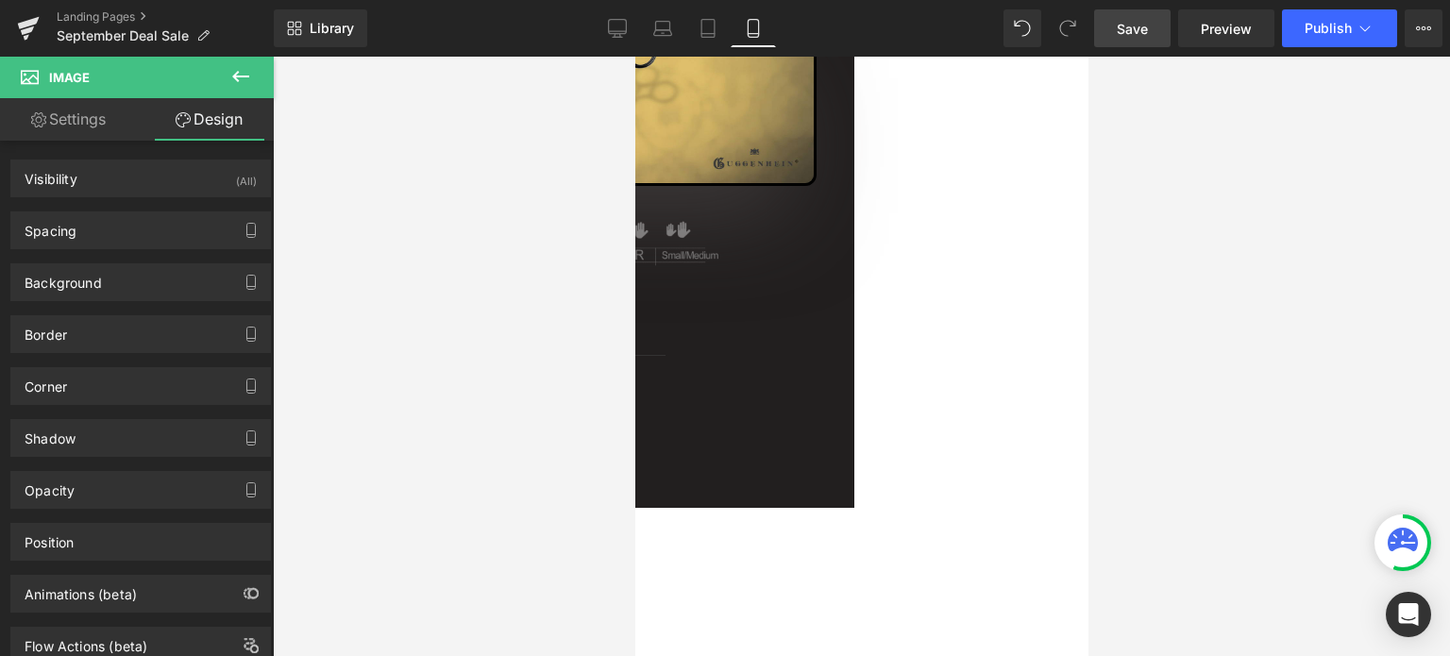
drag, startPoint x: 1081, startPoint y: 116, endPoint x: 1730, endPoint y: 202, distance: 655.2
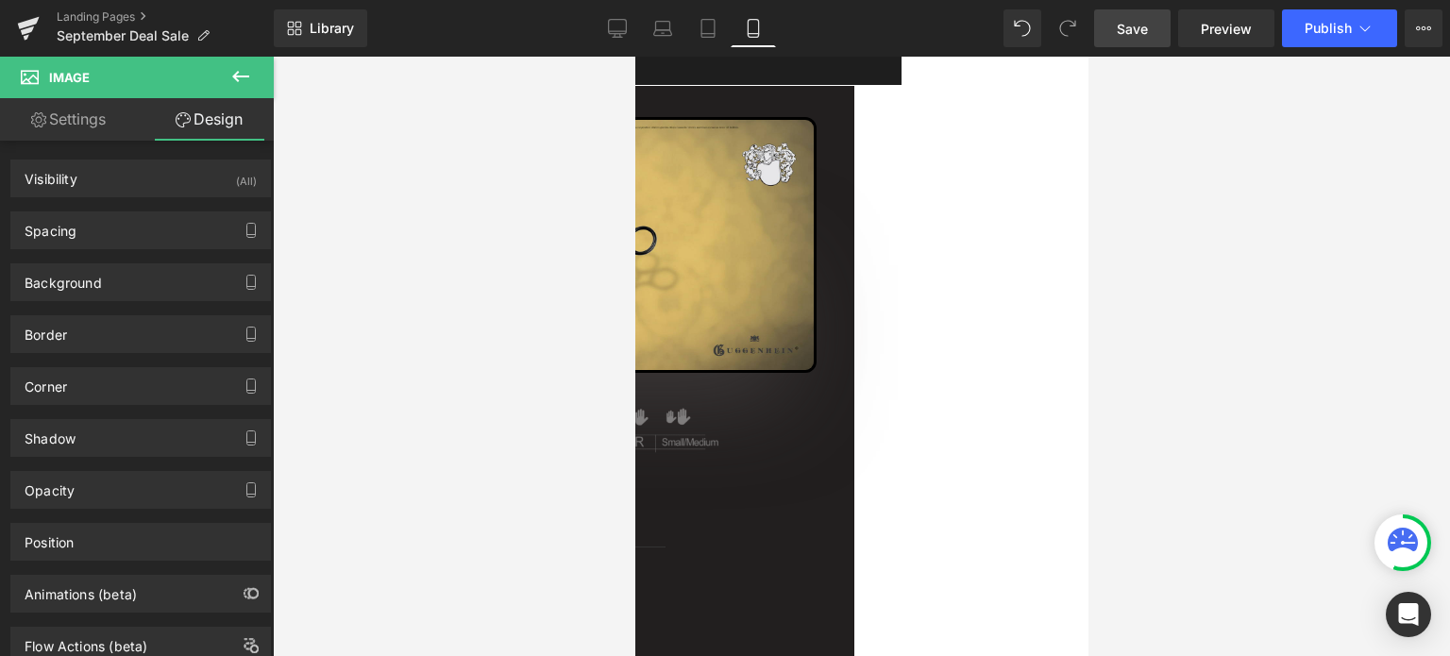
scroll to position [159, 0]
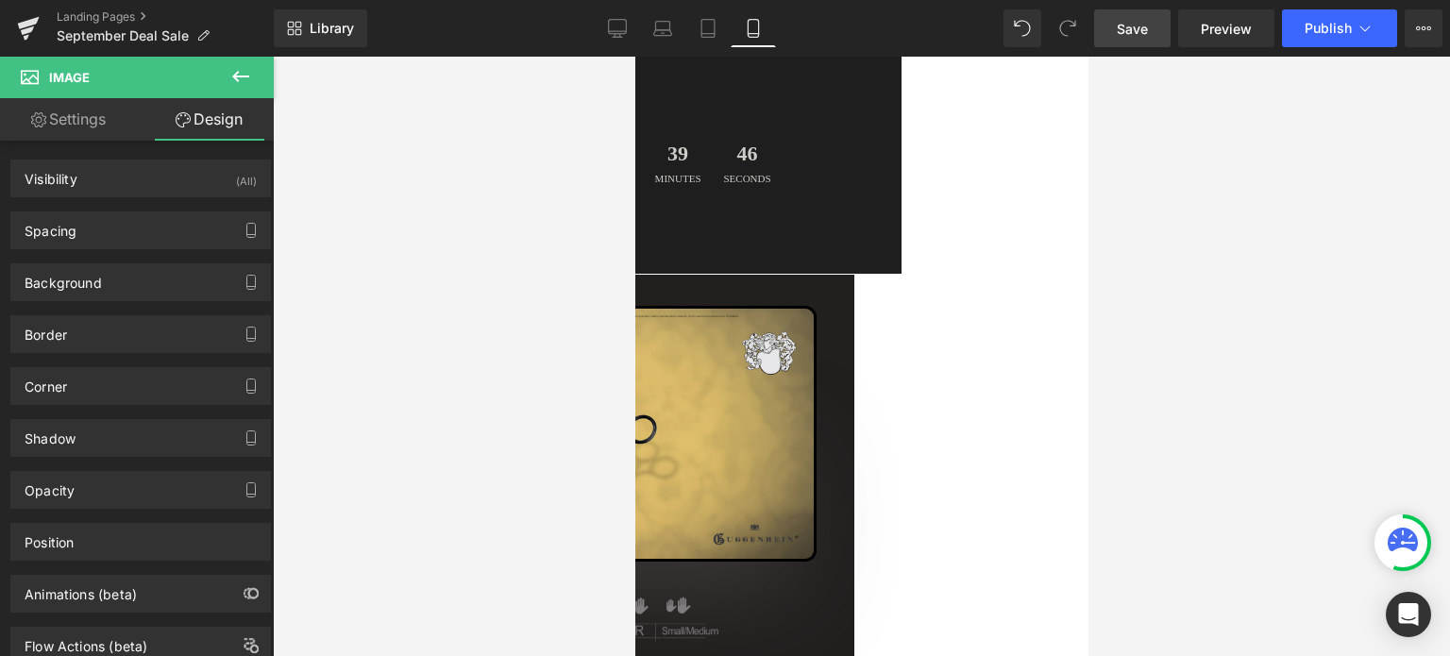
click at [1139, 28] on span "Save" at bounding box center [1132, 29] width 31 height 20
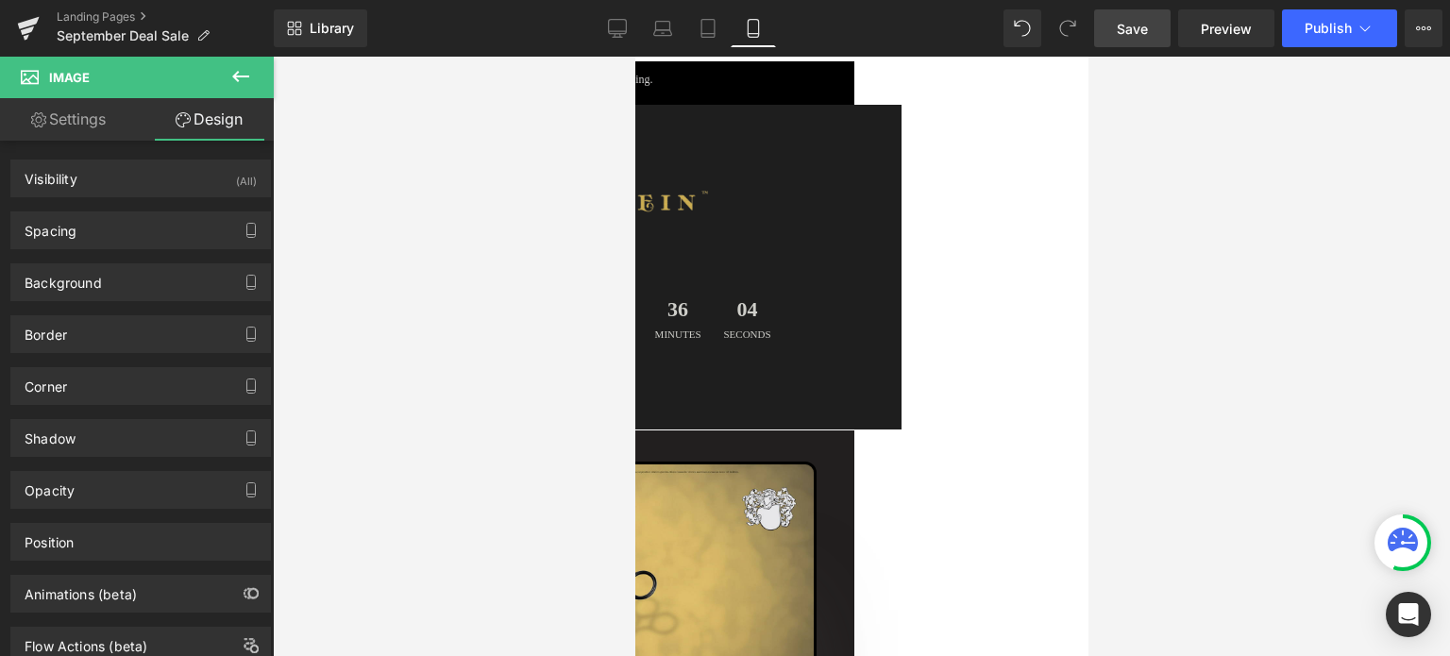
scroll to position [0, 0]
drag, startPoint x: 1083, startPoint y: 133, endPoint x: 1731, endPoint y: 151, distance: 648.8
click at [1137, 25] on span "Save" at bounding box center [1132, 29] width 31 height 20
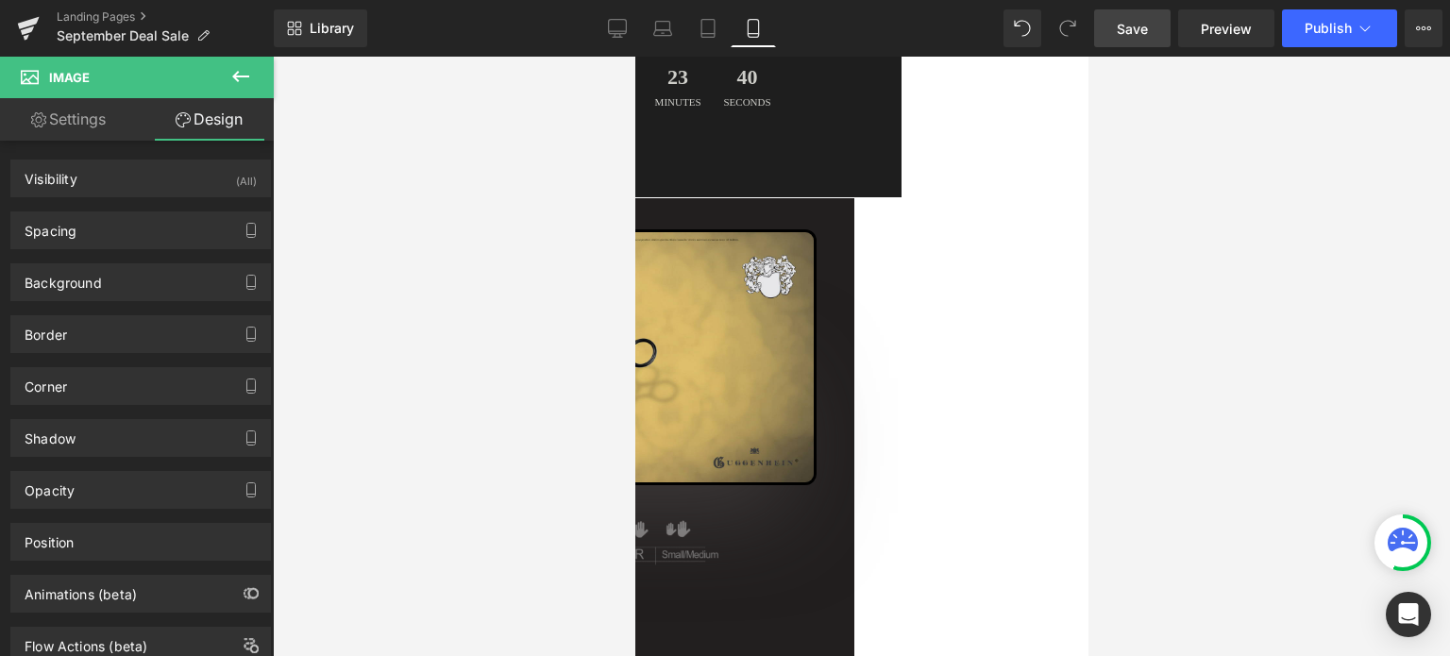
scroll to position [211, 0]
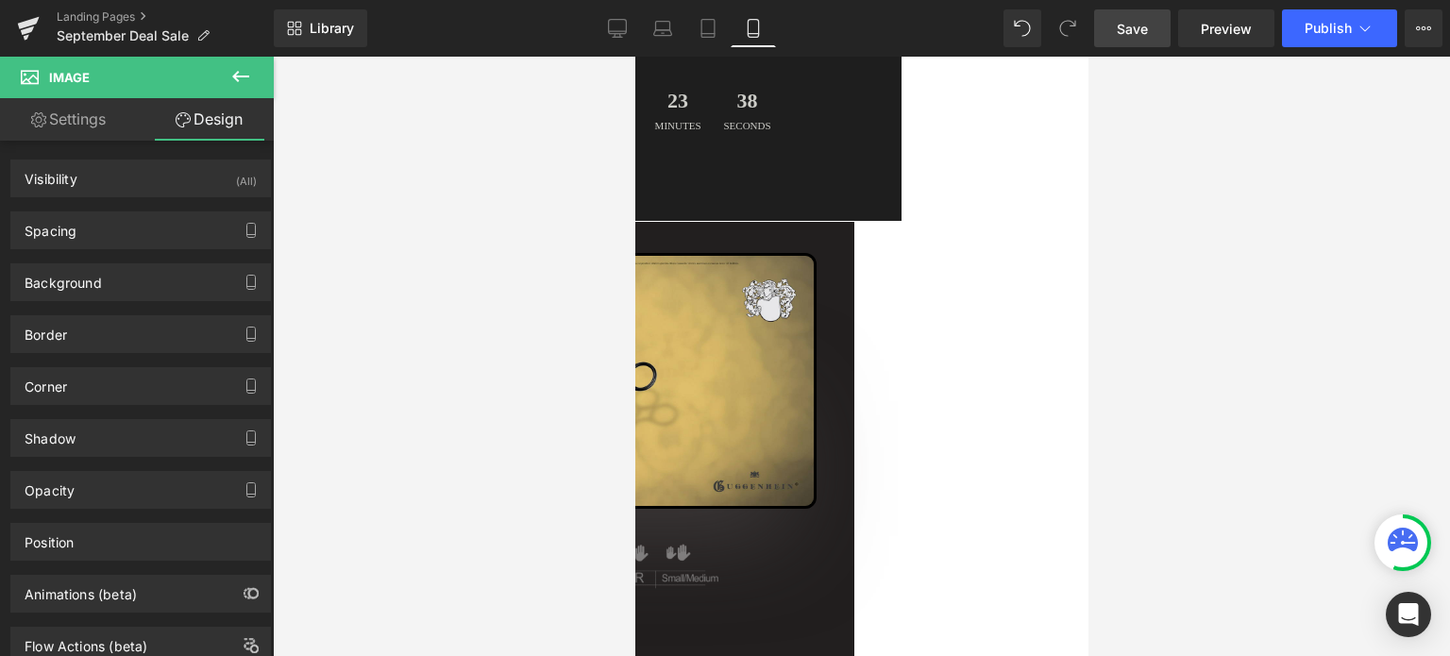
click at [1138, 32] on span "Save" at bounding box center [1132, 29] width 31 height 20
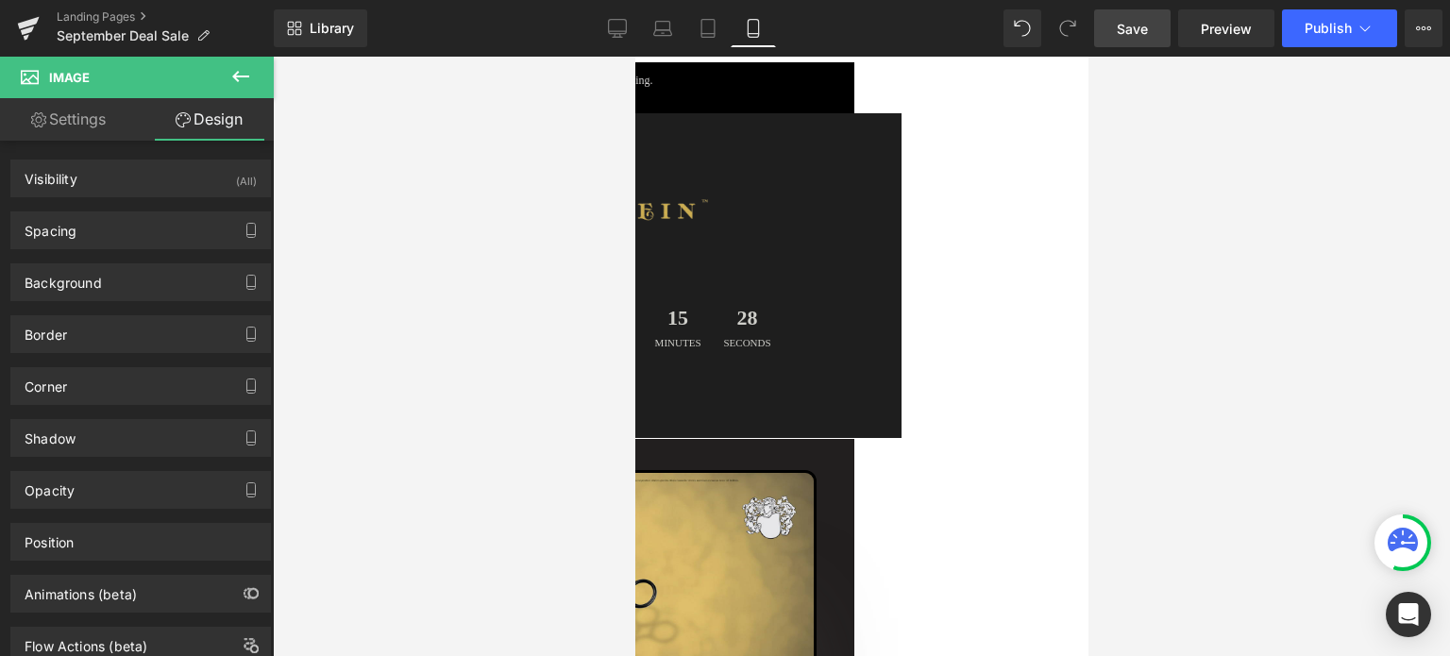
scroll to position [0, 0]
click at [1141, 33] on span "Save" at bounding box center [1132, 29] width 31 height 20
click at [1126, 23] on span "Save" at bounding box center [1132, 29] width 31 height 20
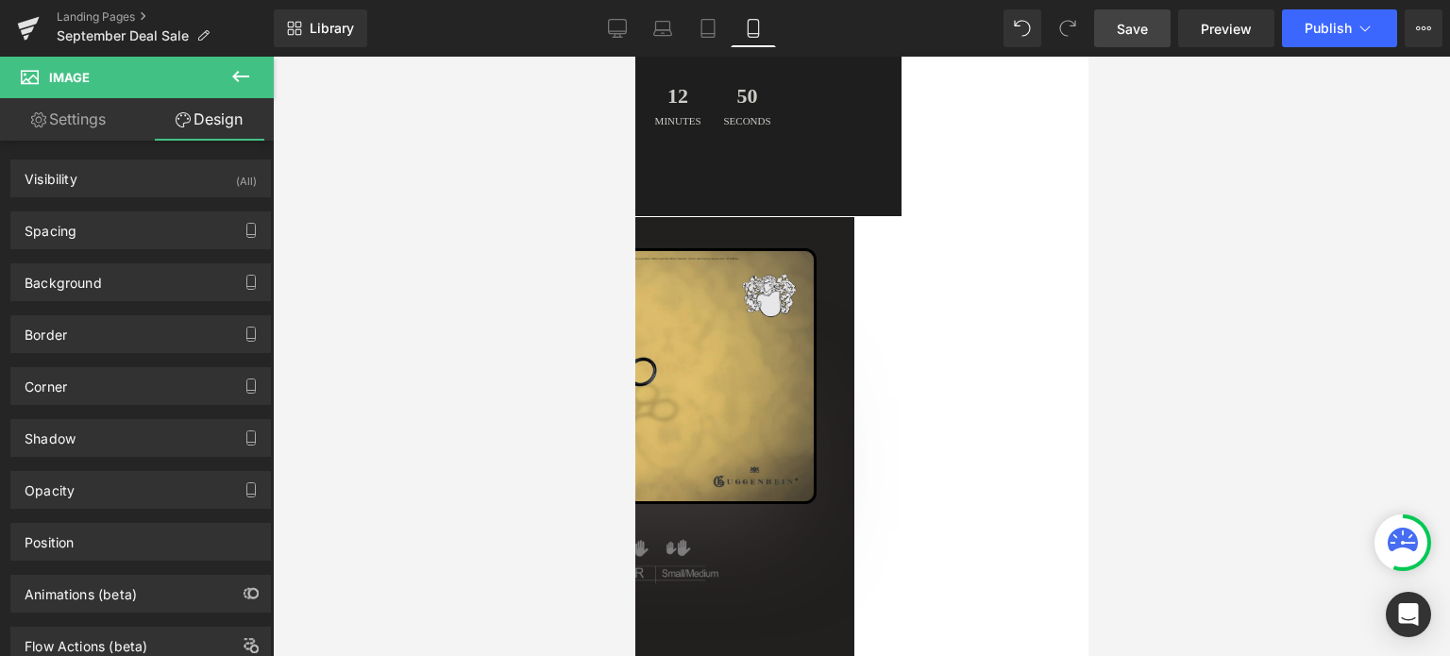
scroll to position [210, 0]
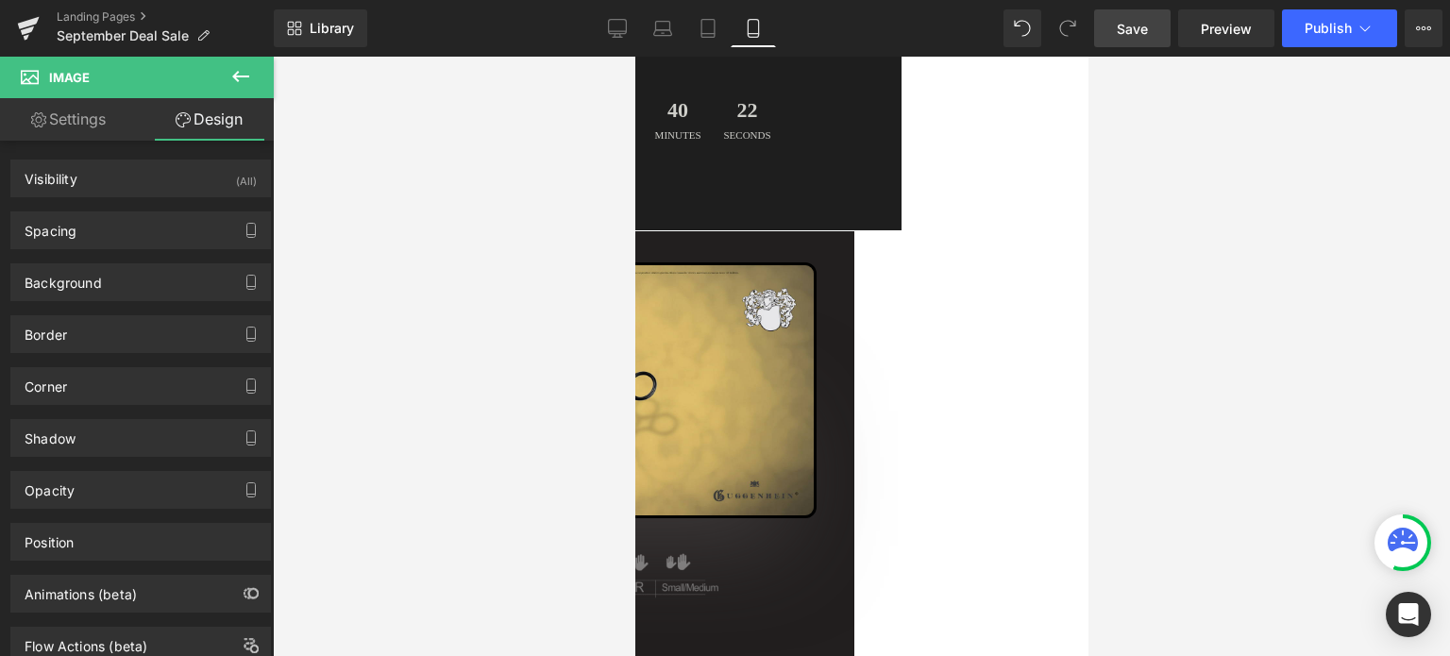
click at [1135, 21] on span "Save" at bounding box center [1132, 29] width 31 height 20
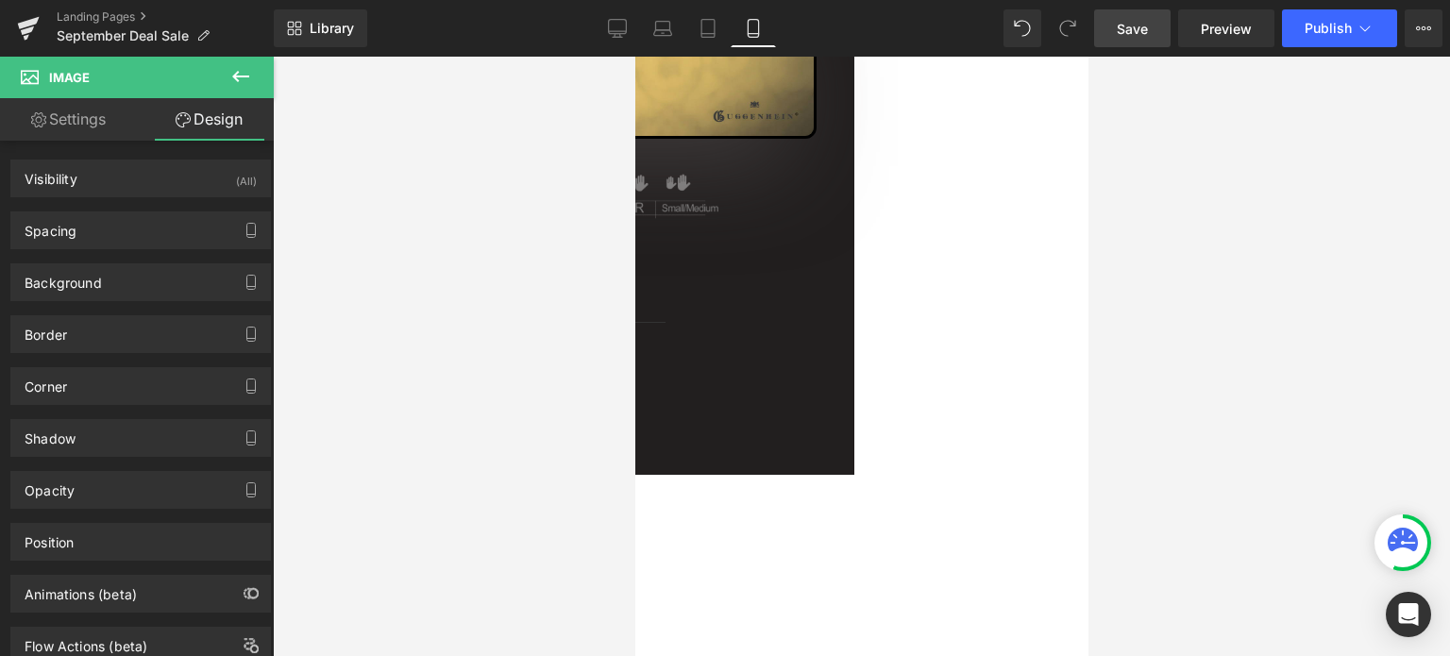
scroll to position [0, 0]
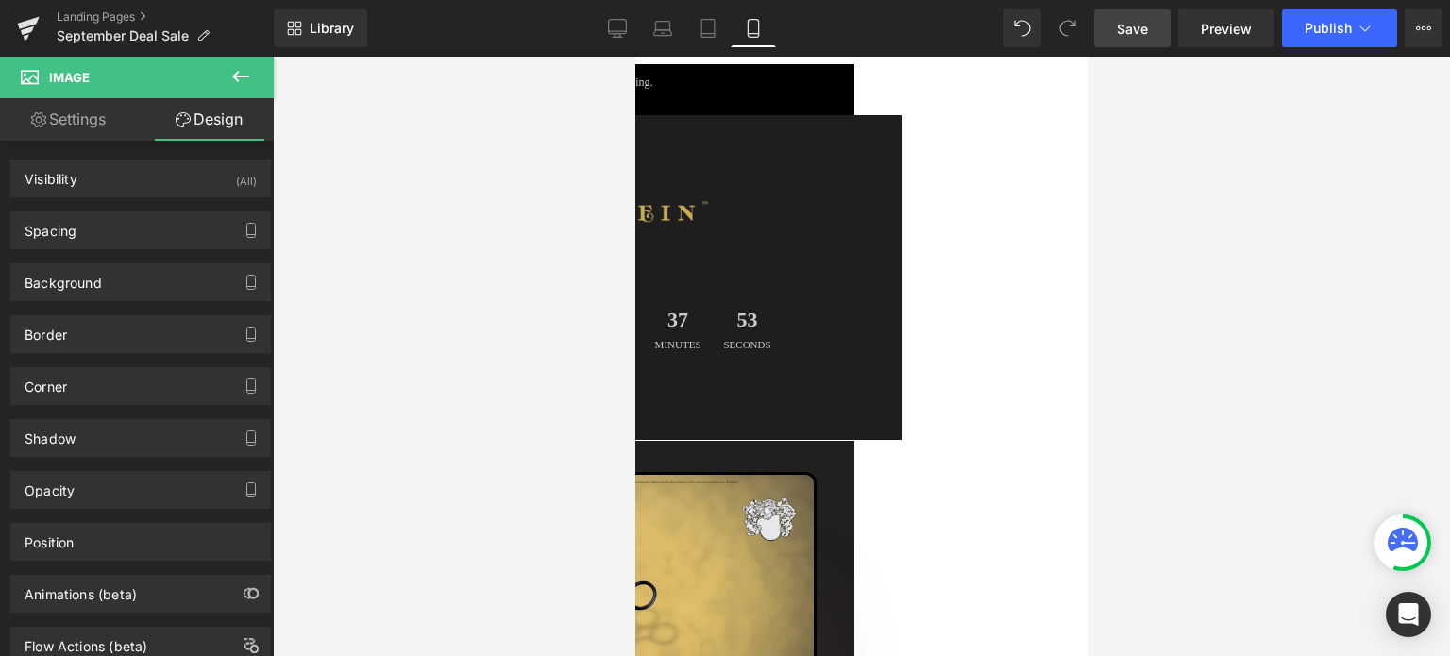
drag, startPoint x: 1081, startPoint y: 120, endPoint x: 1780, endPoint y: 101, distance: 698.8
click at [1136, 22] on span "Save" at bounding box center [1132, 29] width 31 height 20
click at [1140, 25] on span "Save" at bounding box center [1132, 29] width 31 height 20
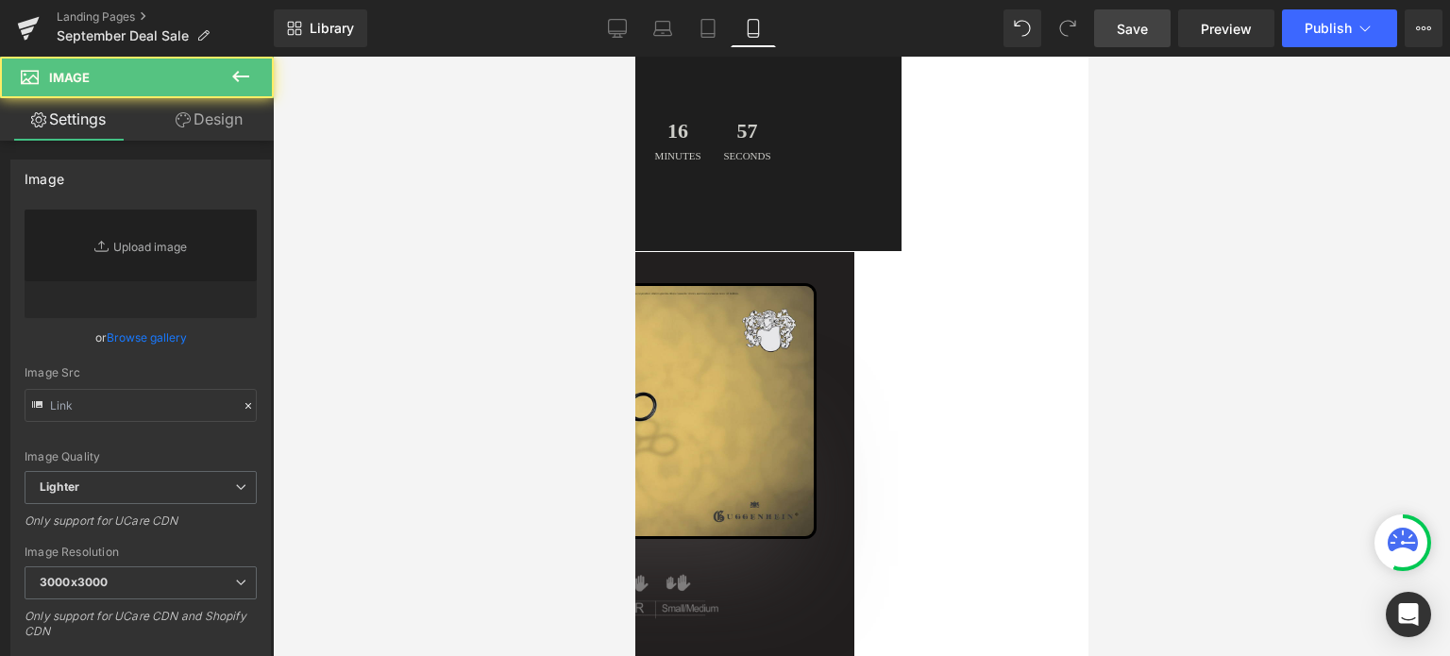
click at [816, 328] on img at bounding box center [615, 411] width 400 height 256
click at [816, 340] on img at bounding box center [615, 411] width 400 height 256
click at [816, 329] on img at bounding box center [615, 411] width 400 height 256
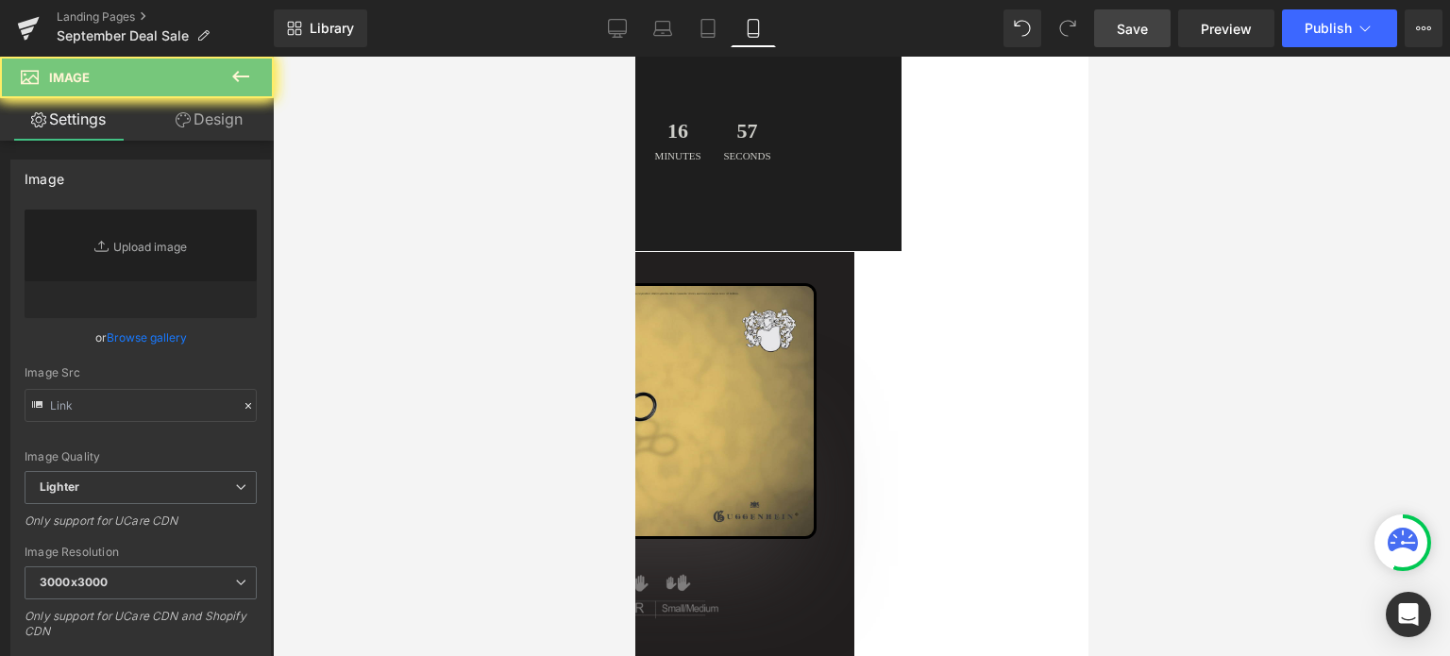
click at [634, 57] on icon at bounding box center [634, 57] width 0 height 0
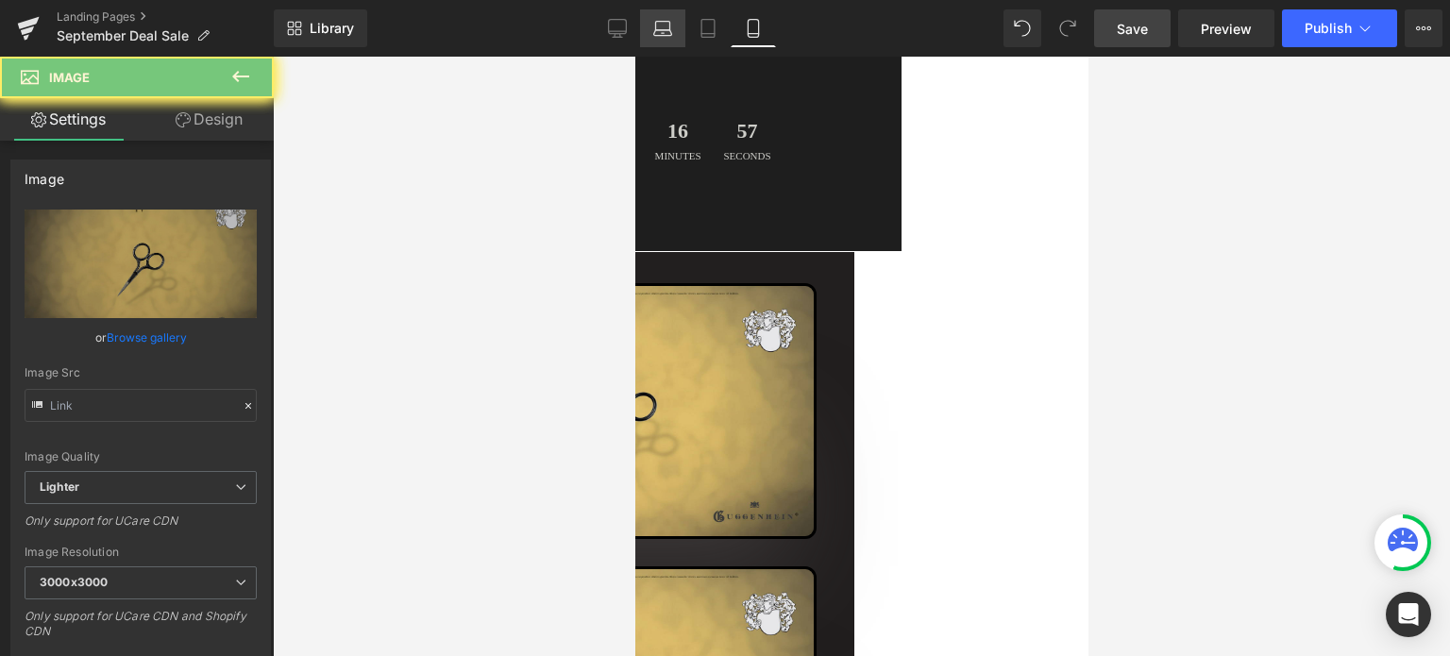
type input "[URL][DOMAIN_NAME]"
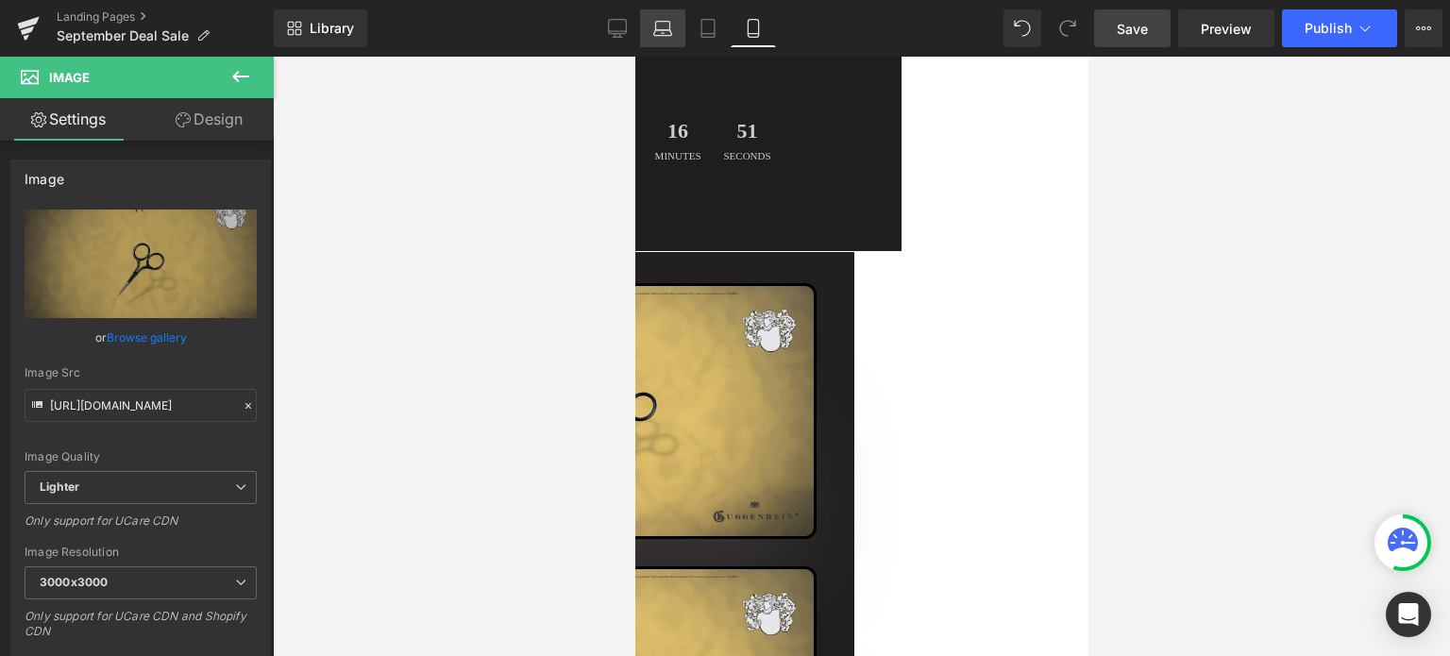
scroll to position [524, 0]
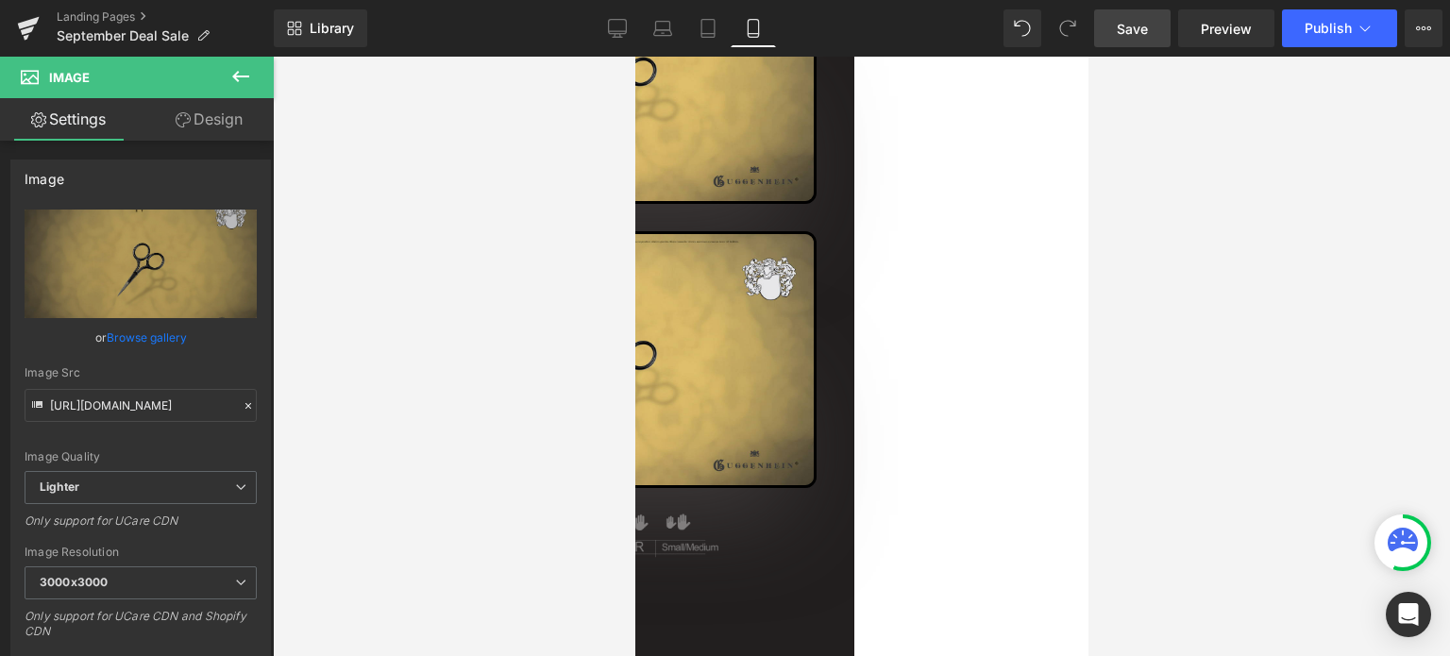
click at [835, 267] on div "Image" at bounding box center [634, 361] width 438 height 260
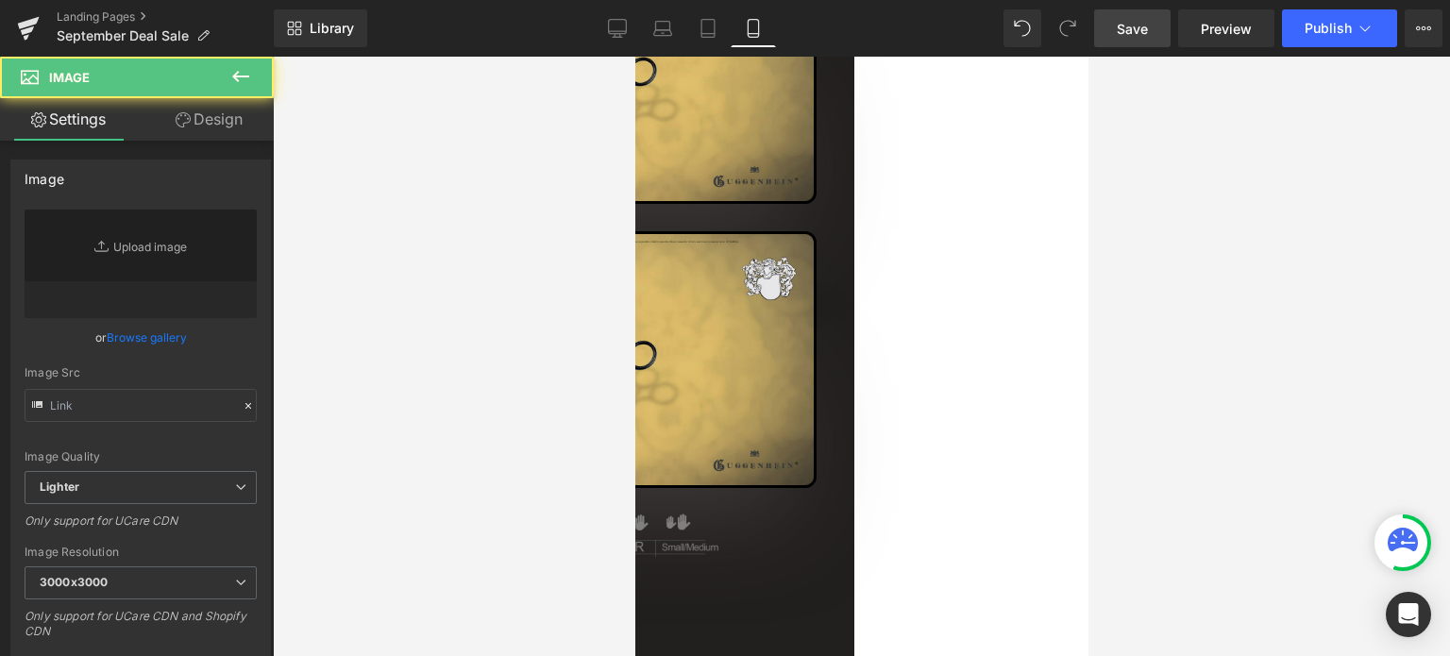
click at [634, 57] on span "Image" at bounding box center [634, 57] width 0 height 0
click at [95, 410] on input "text" at bounding box center [141, 405] width 232 height 33
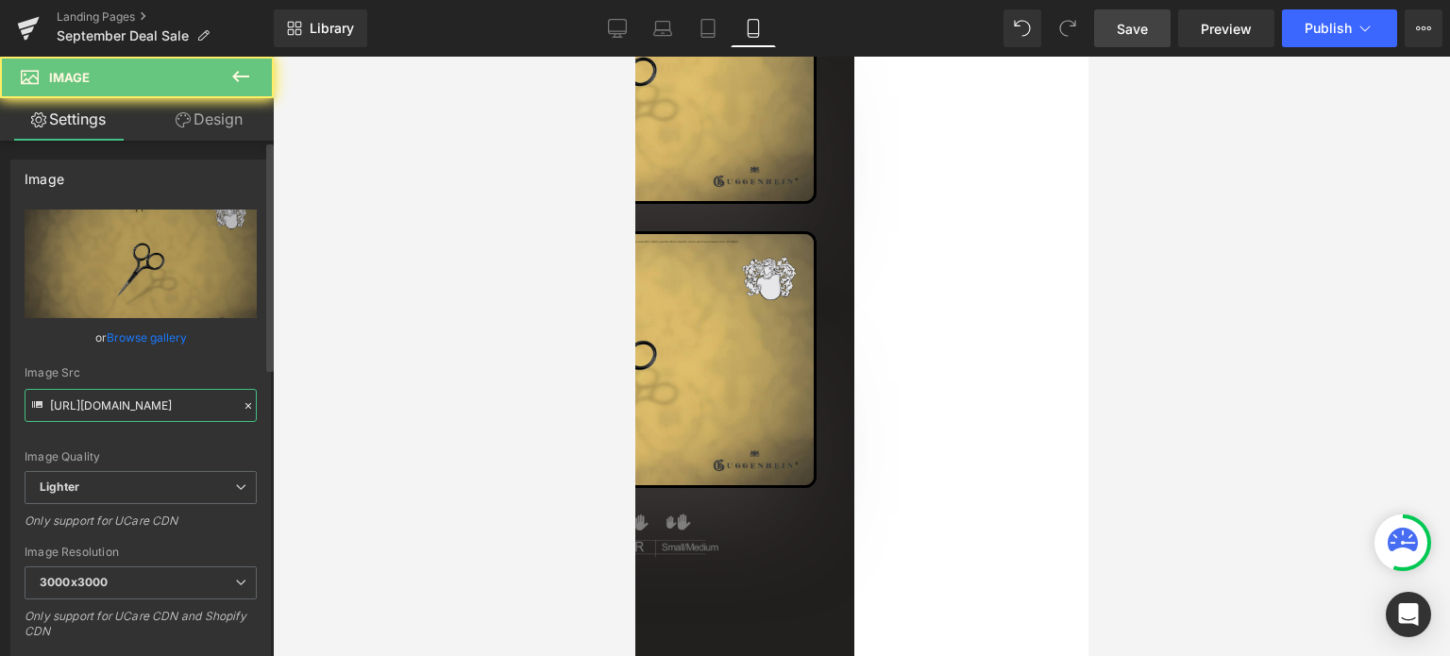
click at [172, 405] on input "[URL][DOMAIN_NAME]" at bounding box center [141, 405] width 232 height 33
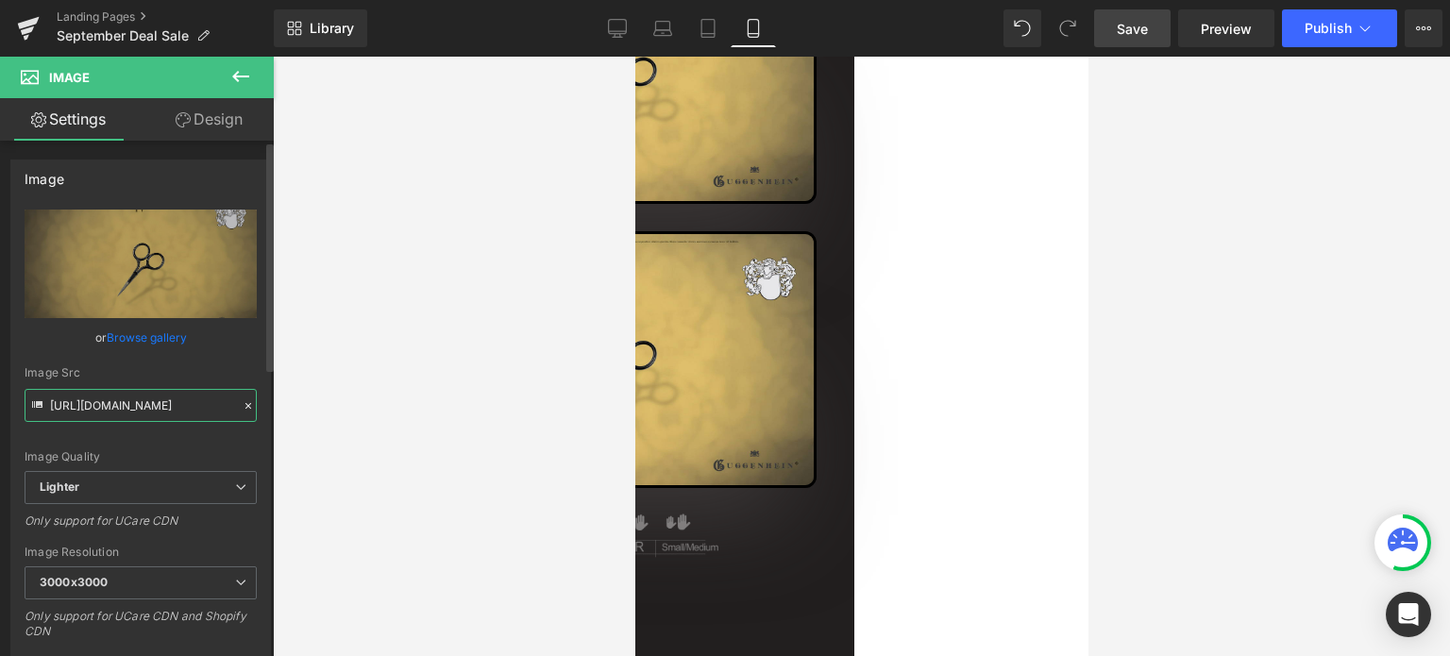
paste input "[DOMAIN_NAME][URL]"
click at [249, 444] on div "[URL][DOMAIN_NAME] Replace Image Upload image or Browse gallery Image Src [URL]…" at bounding box center [140, 455] width 259 height 491
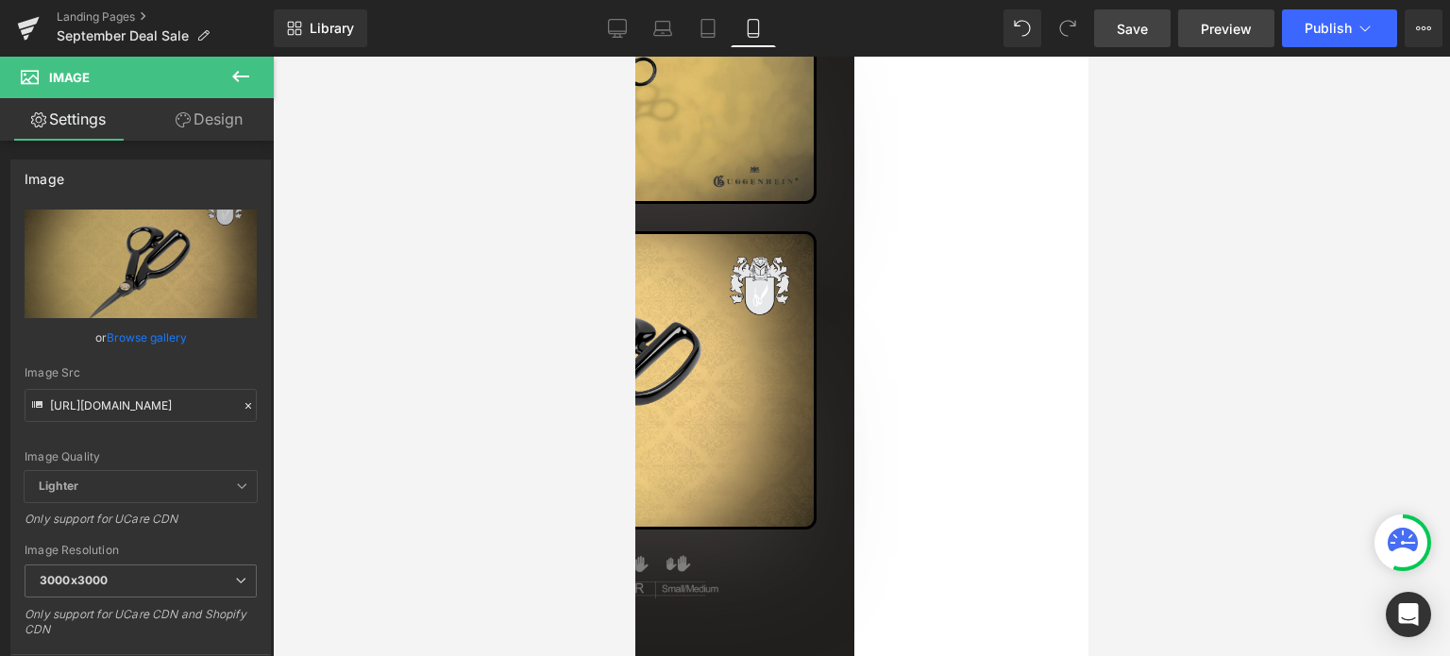
scroll to position [241, 0]
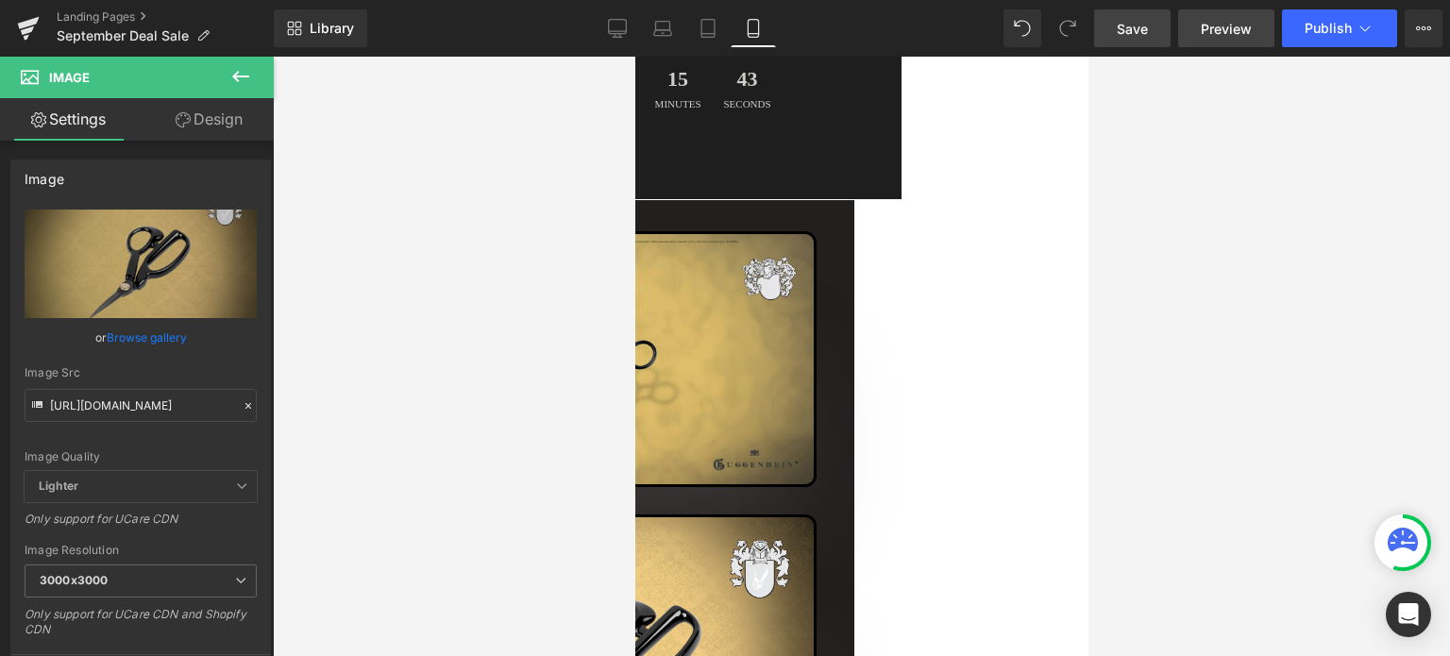
type input "[URL][DOMAIN_NAME]"
click at [816, 233] on img at bounding box center [615, 359] width 400 height 256
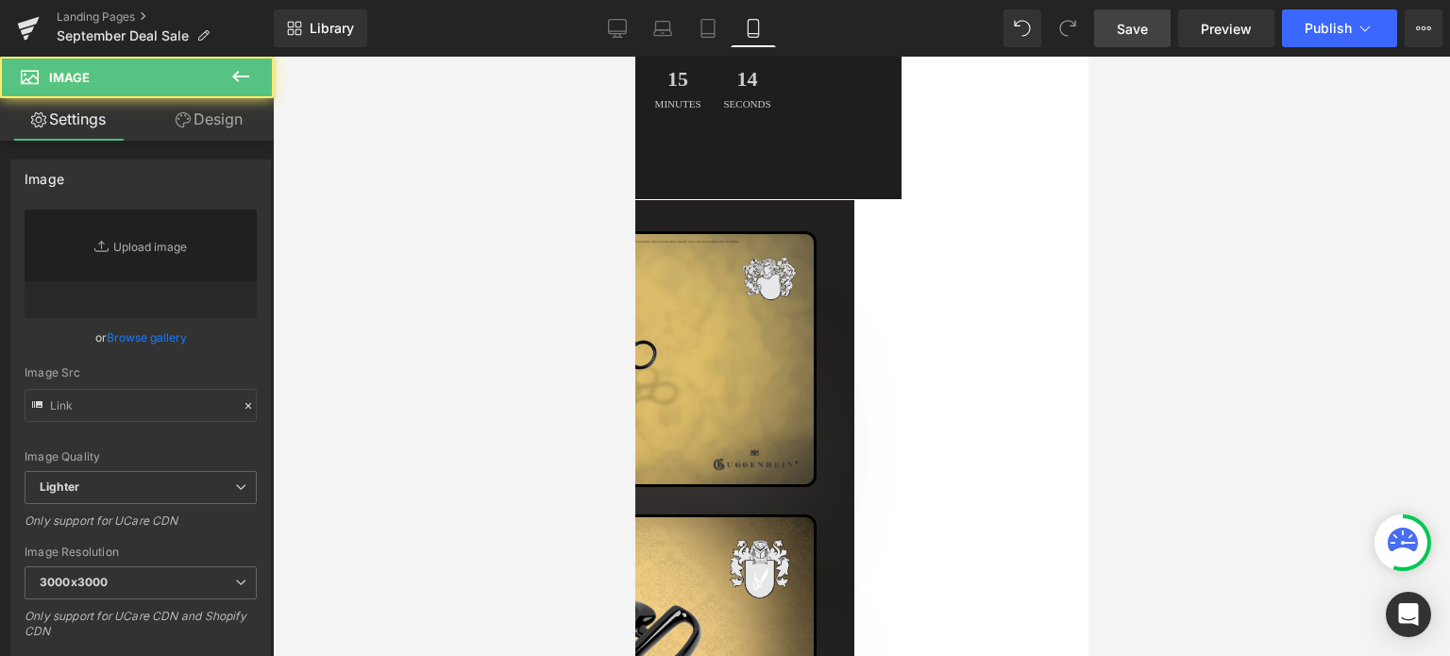
type input "[URL][DOMAIN_NAME]"
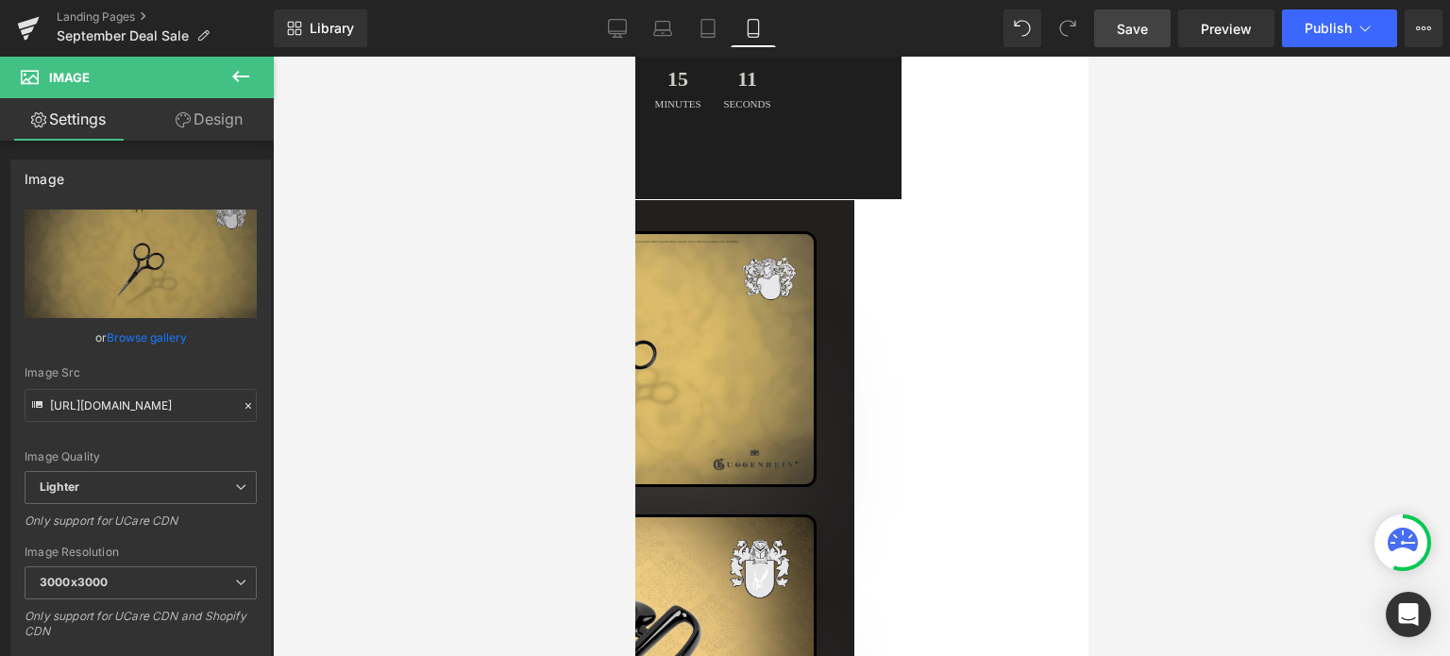
click at [827, 278] on div "Image" at bounding box center [634, 365] width 438 height 269
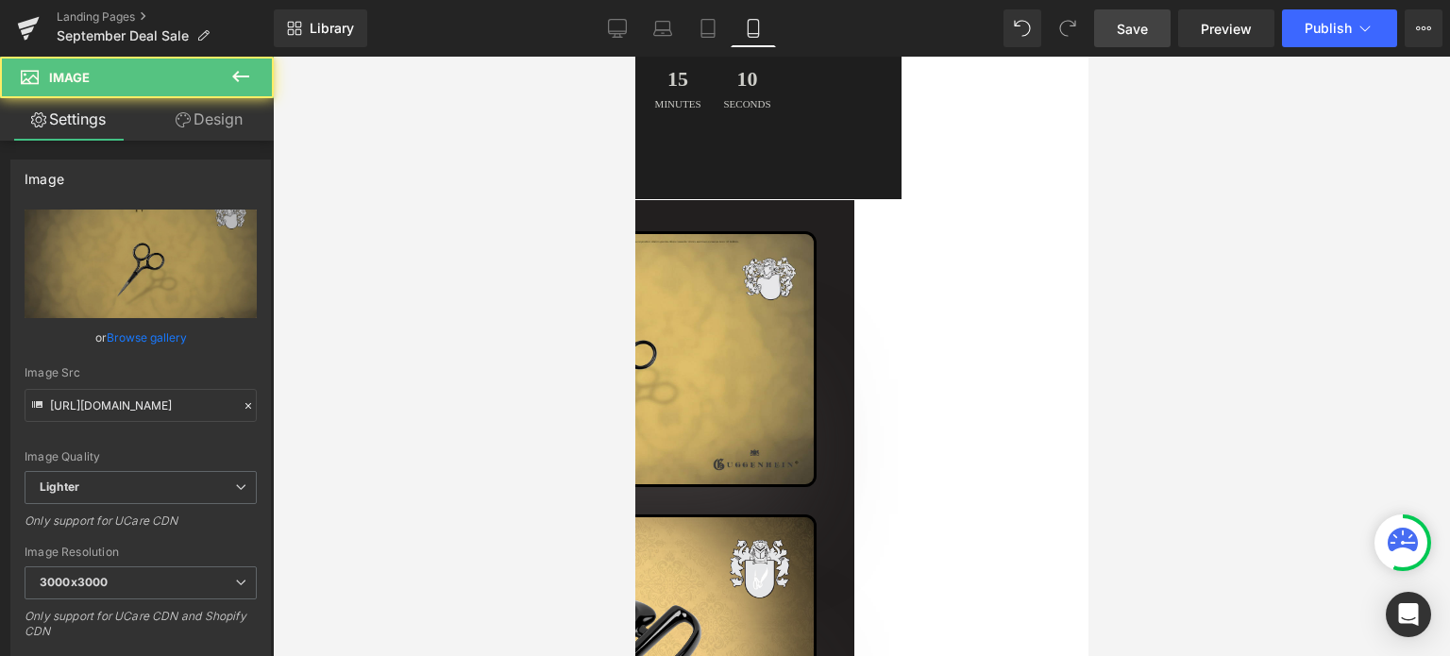
click at [634, 57] on icon at bounding box center [634, 57] width 0 height 0
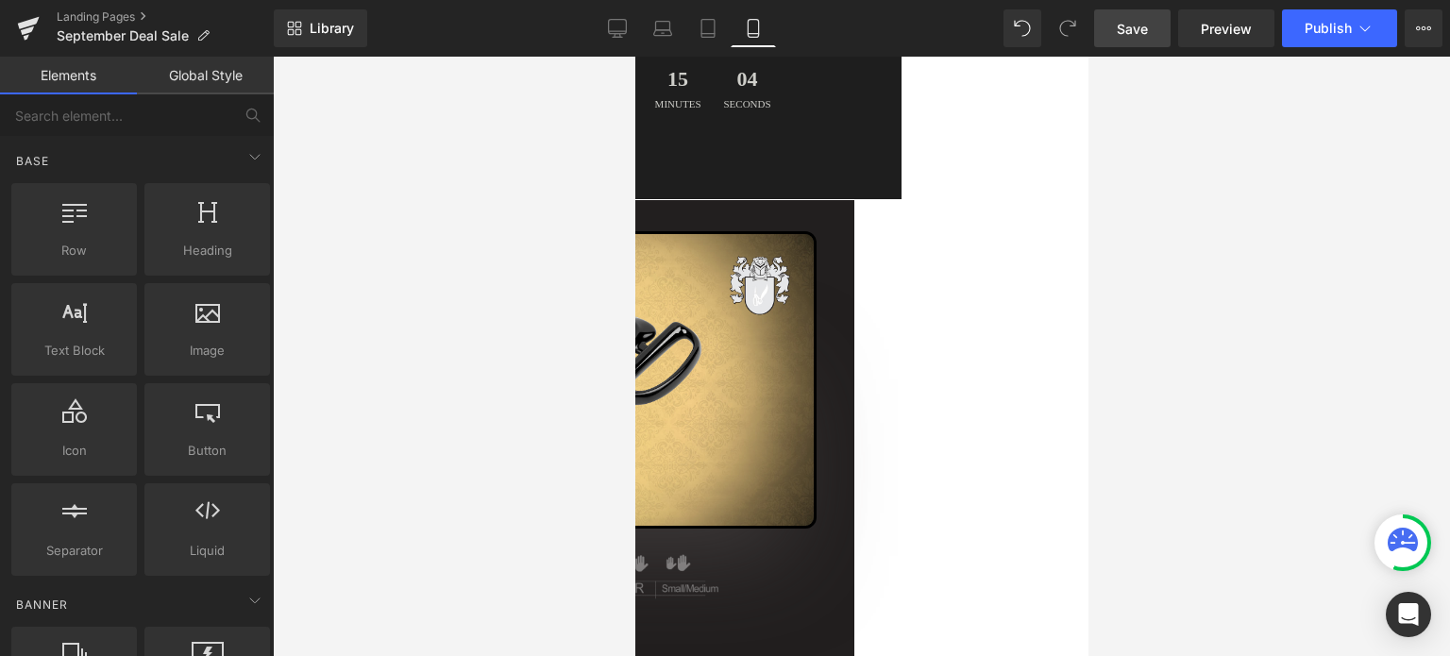
click at [1254, 392] on div at bounding box center [861, 356] width 1177 height 599
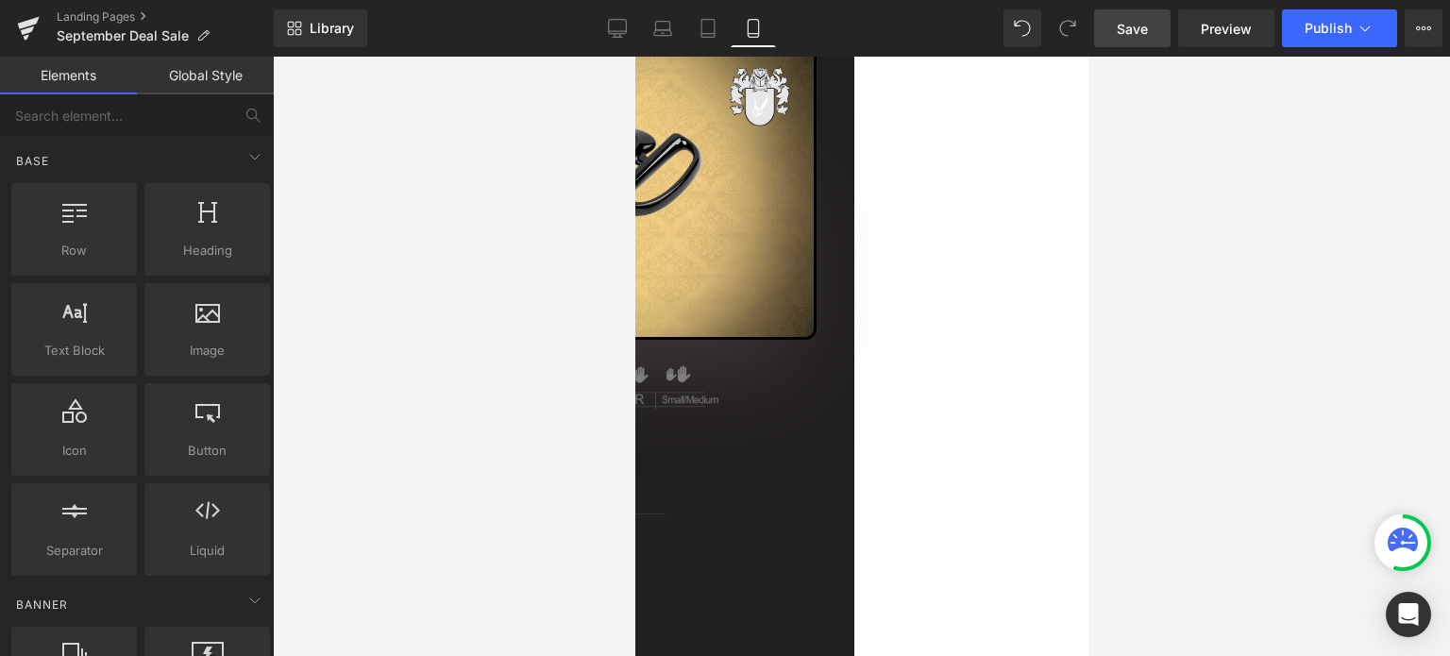
click at [1135, 30] on span "Save" at bounding box center [1132, 29] width 31 height 20
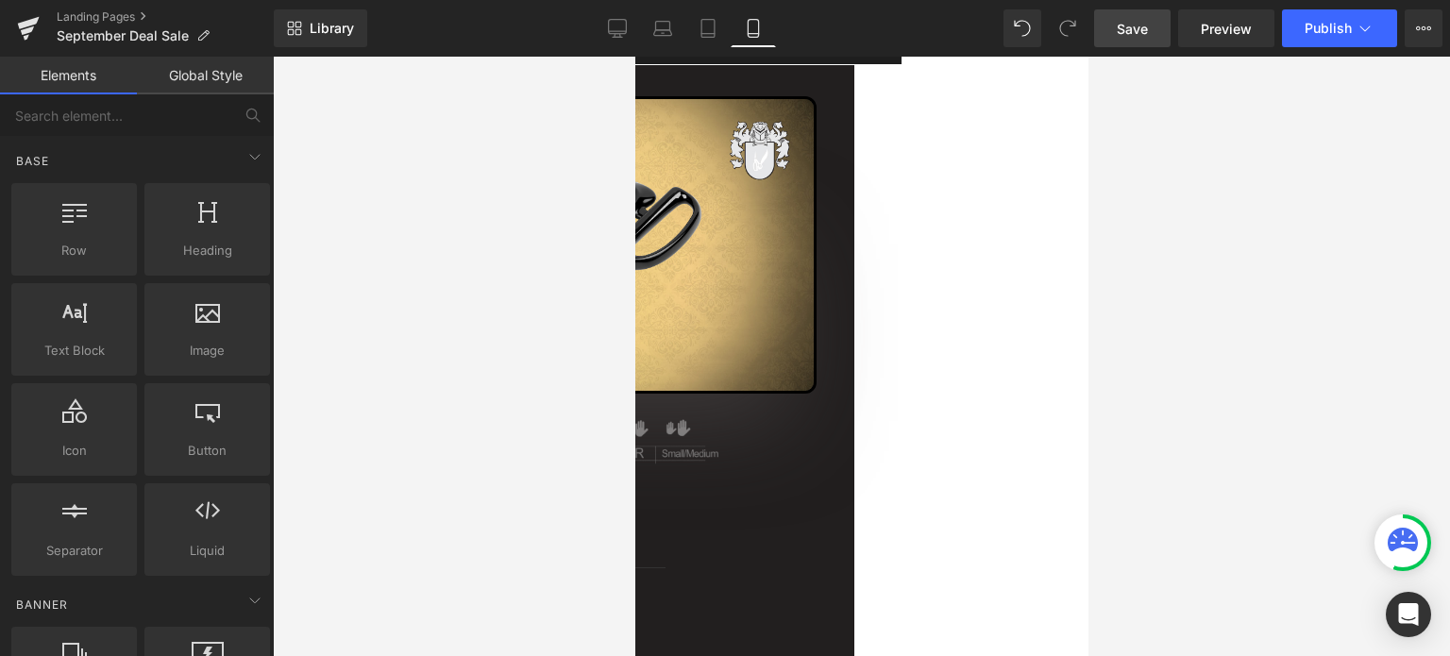
scroll to position [228, 0]
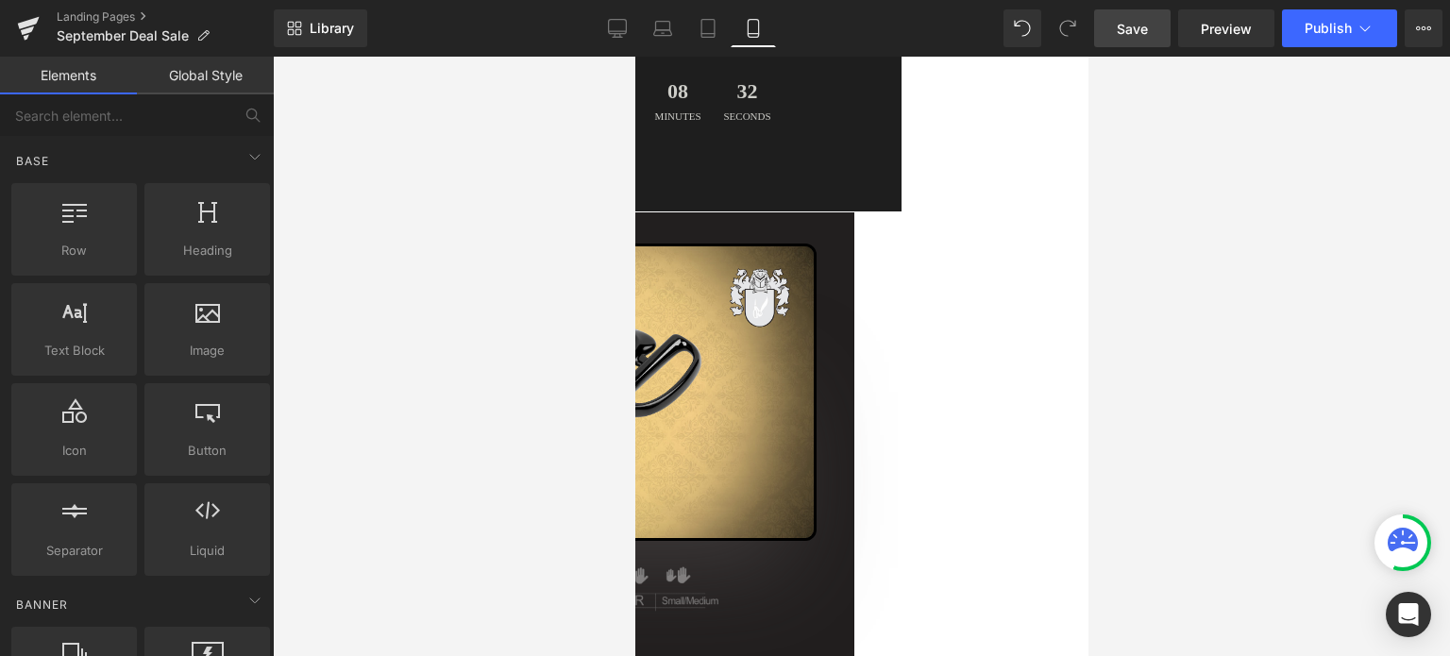
click at [1139, 28] on span "Save" at bounding box center [1132, 29] width 31 height 20
click at [1146, 33] on span "Save" at bounding box center [1132, 29] width 31 height 20
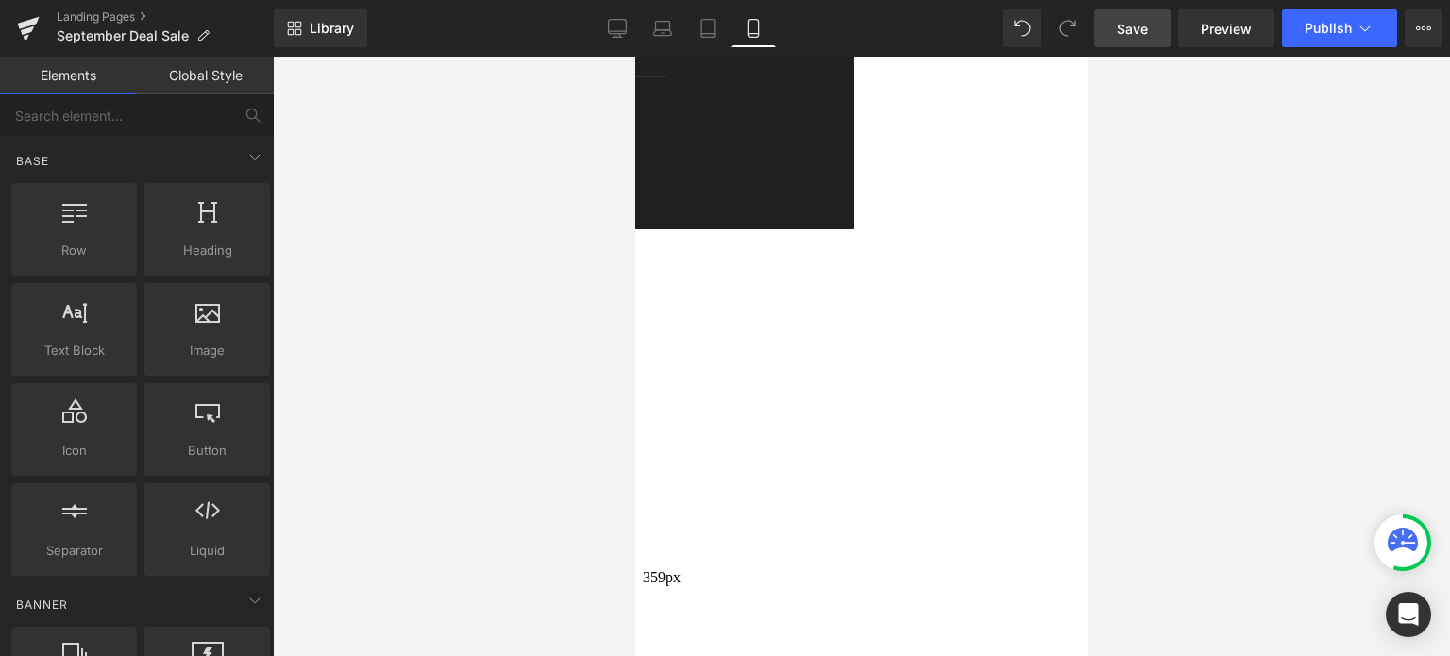
click at [1133, 29] on span "Save" at bounding box center [1132, 29] width 31 height 20
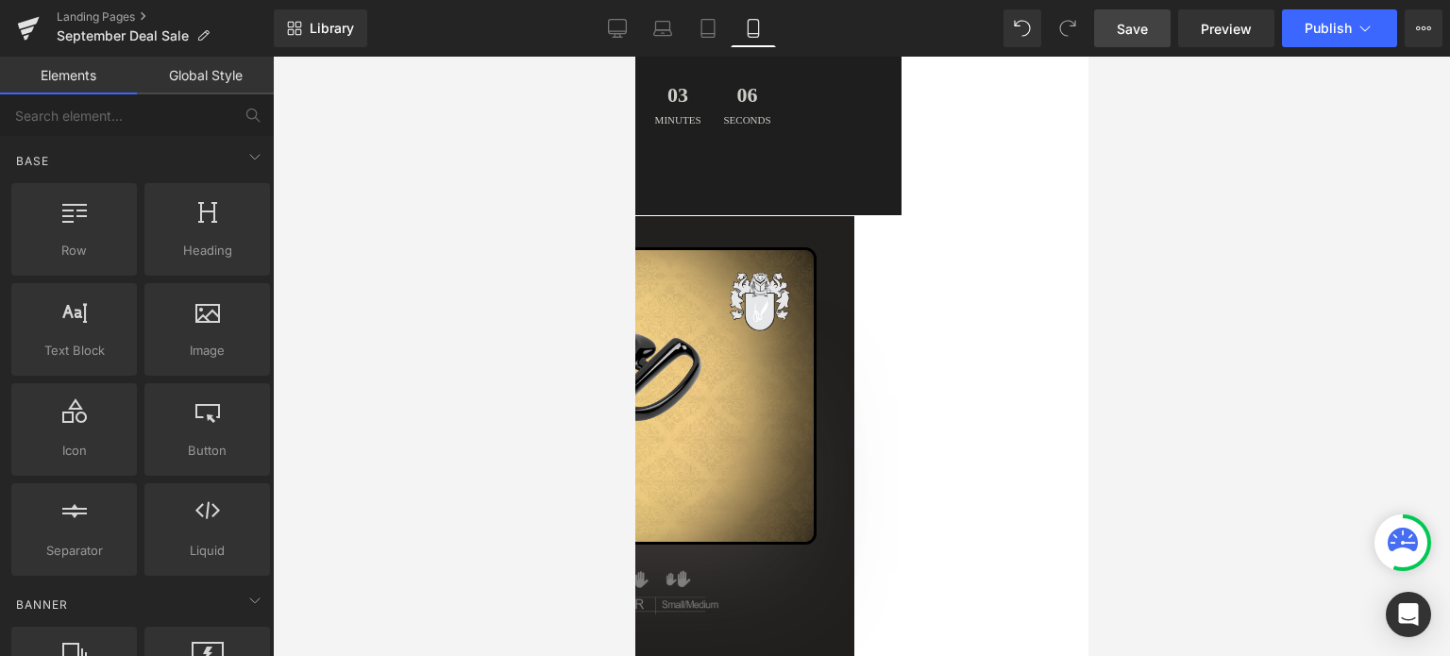
scroll to position [486, 0]
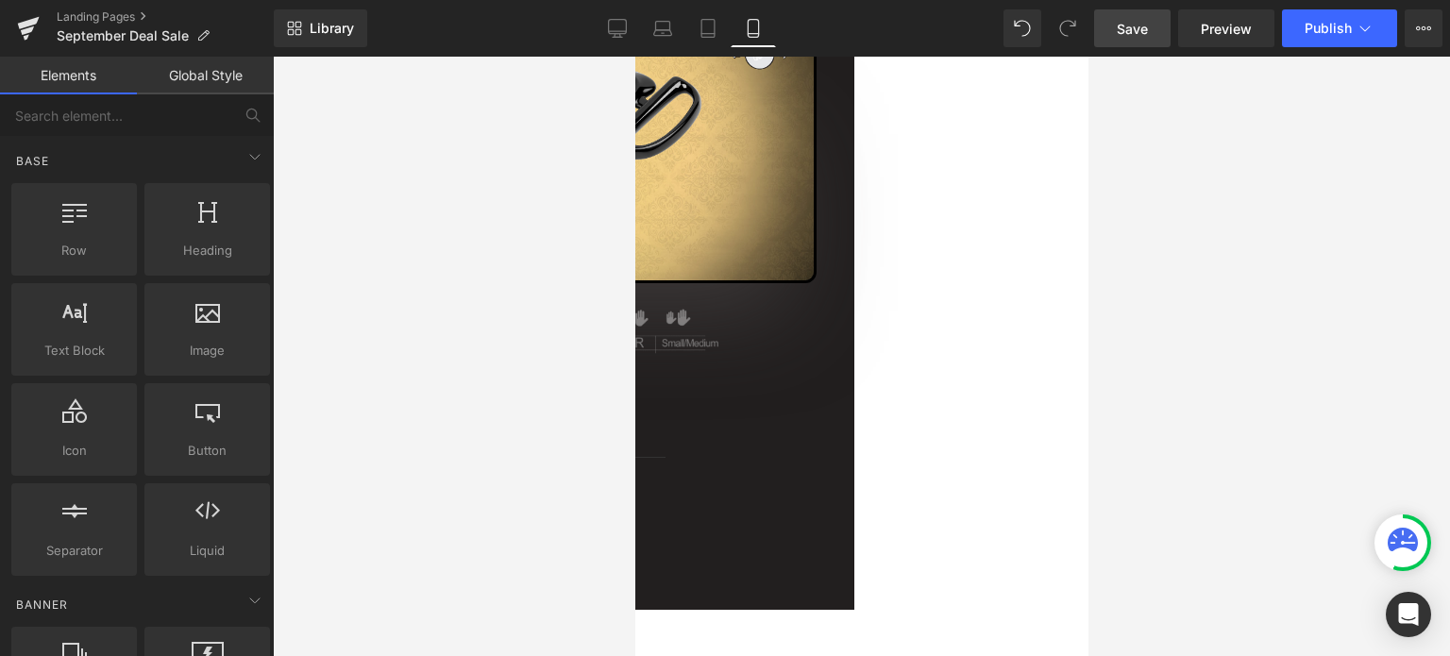
click at [634, 57] on icon at bounding box center [634, 57] width 0 height 0
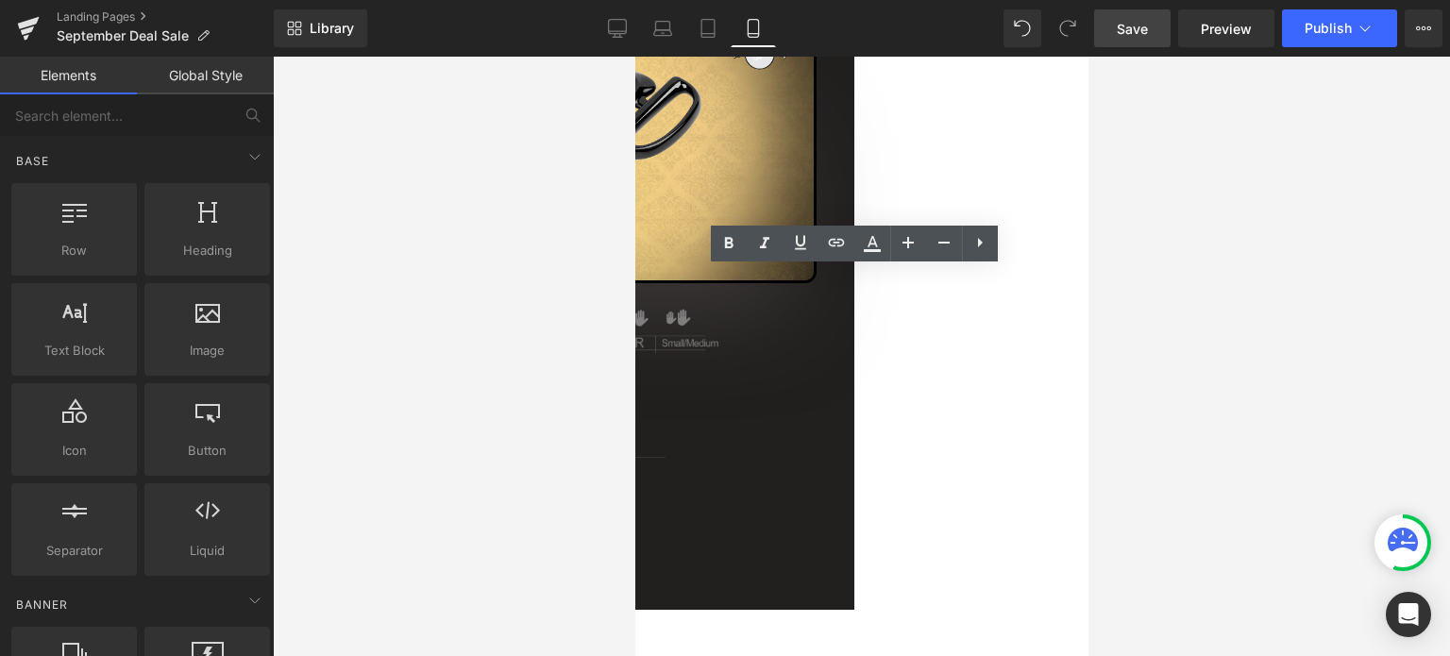
click at [790, 397] on h1 "Precision" at bounding box center [634, 417] width 438 height 41
click at [805, 397] on h1 "Precision" at bounding box center [634, 417] width 438 height 41
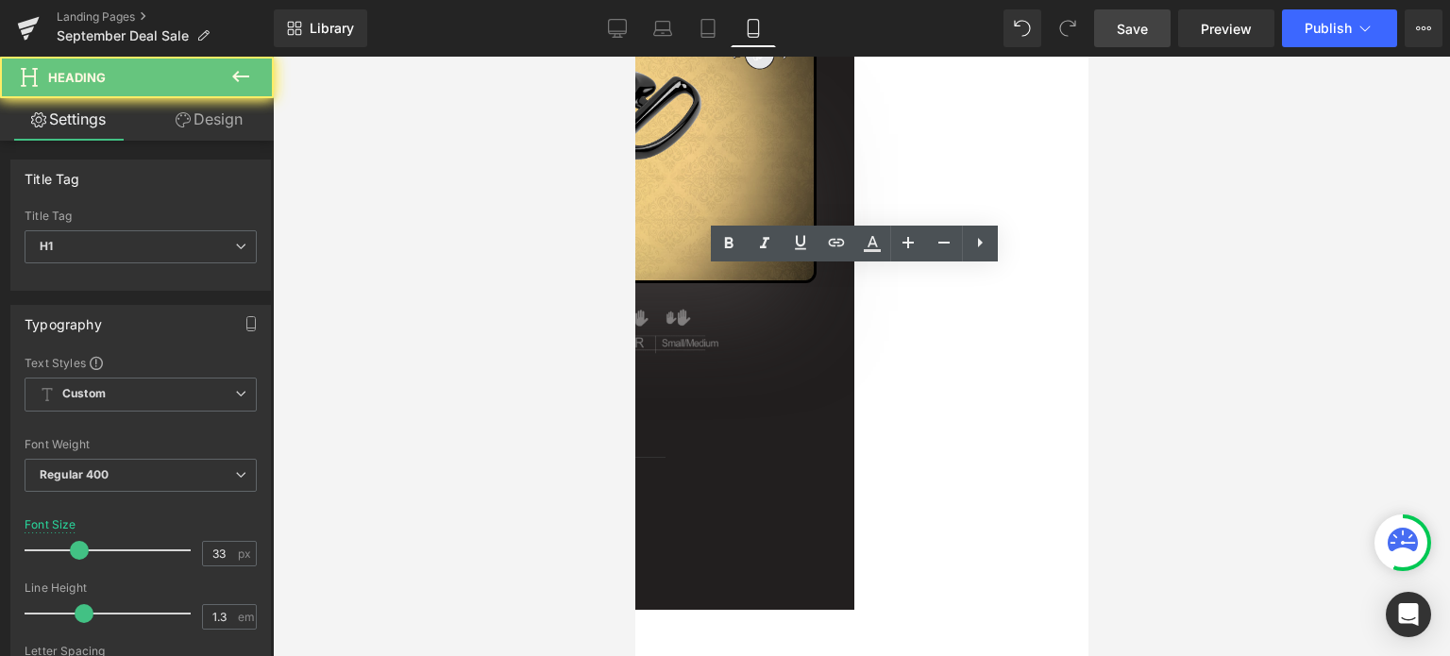
drag, startPoint x: 900, startPoint y: 312, endPoint x: 804, endPoint y: 312, distance: 95.4
click at [794, 397] on h1 "Precision" at bounding box center [634, 417] width 438 height 41
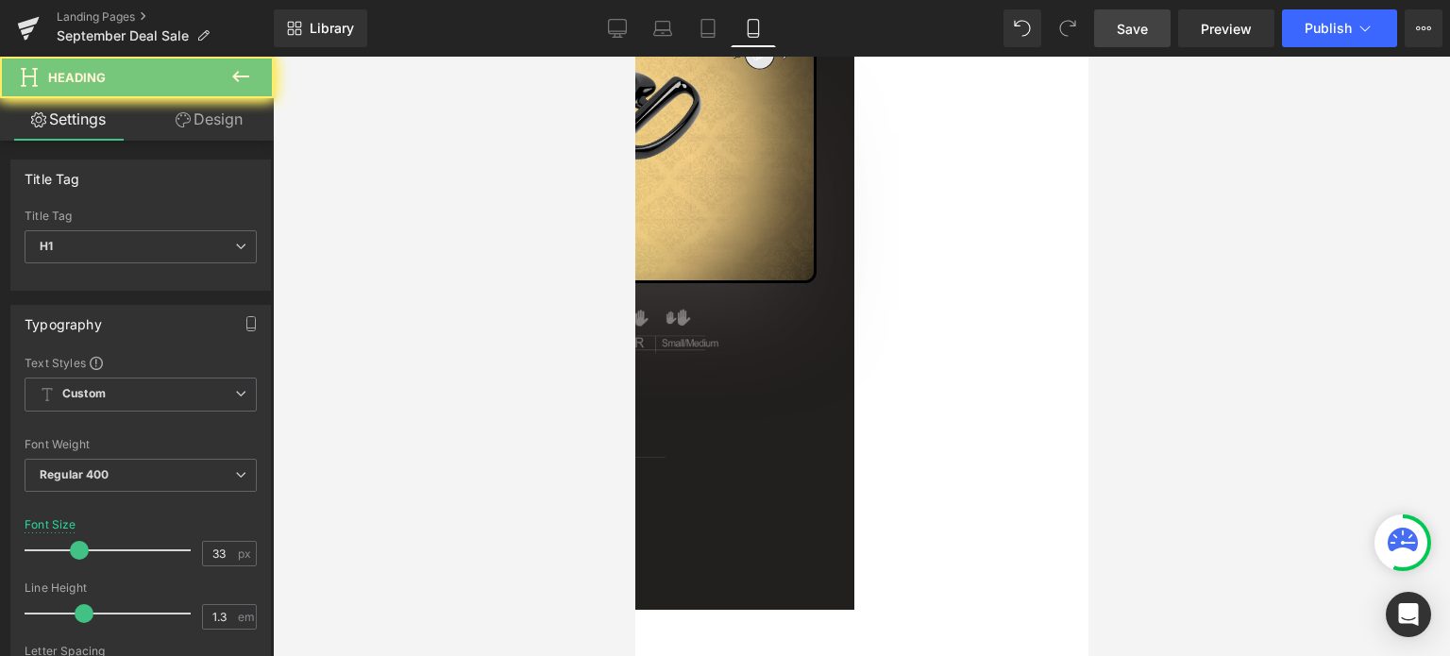
click at [1285, 351] on div at bounding box center [861, 356] width 1177 height 599
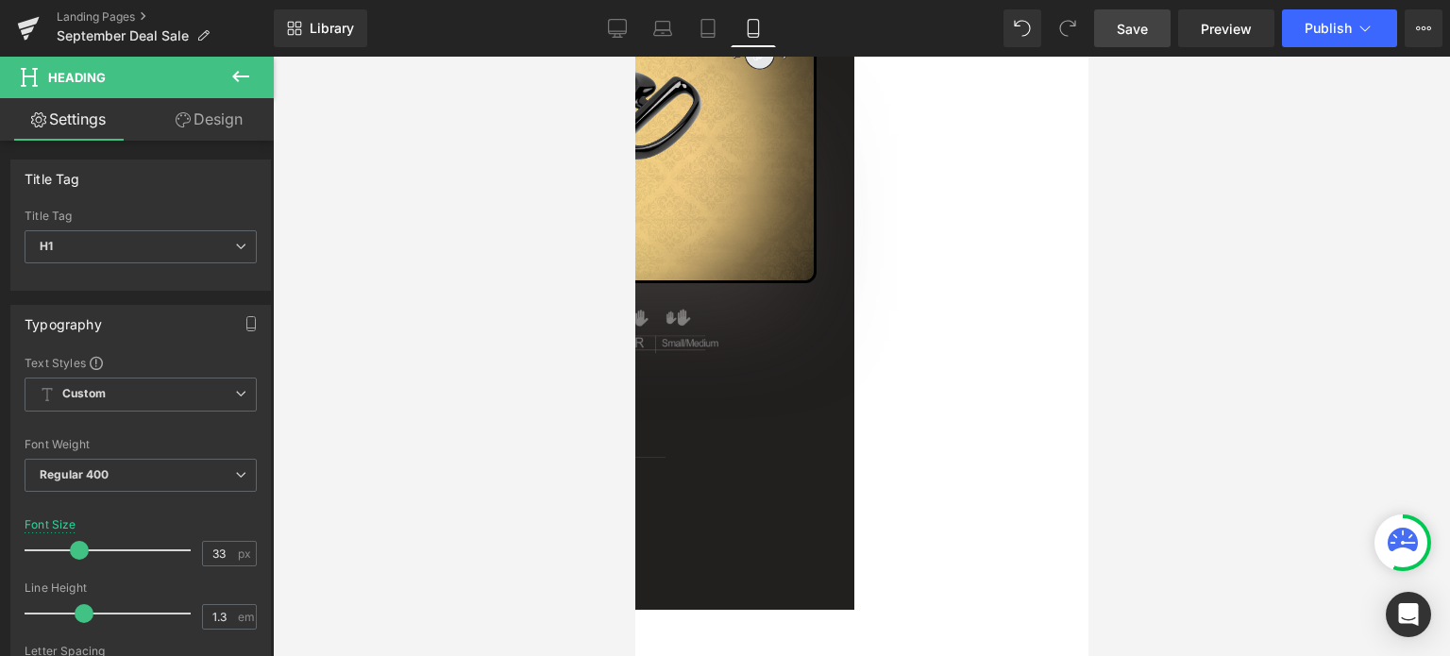
click at [1144, 29] on span "Save" at bounding box center [1132, 29] width 31 height 20
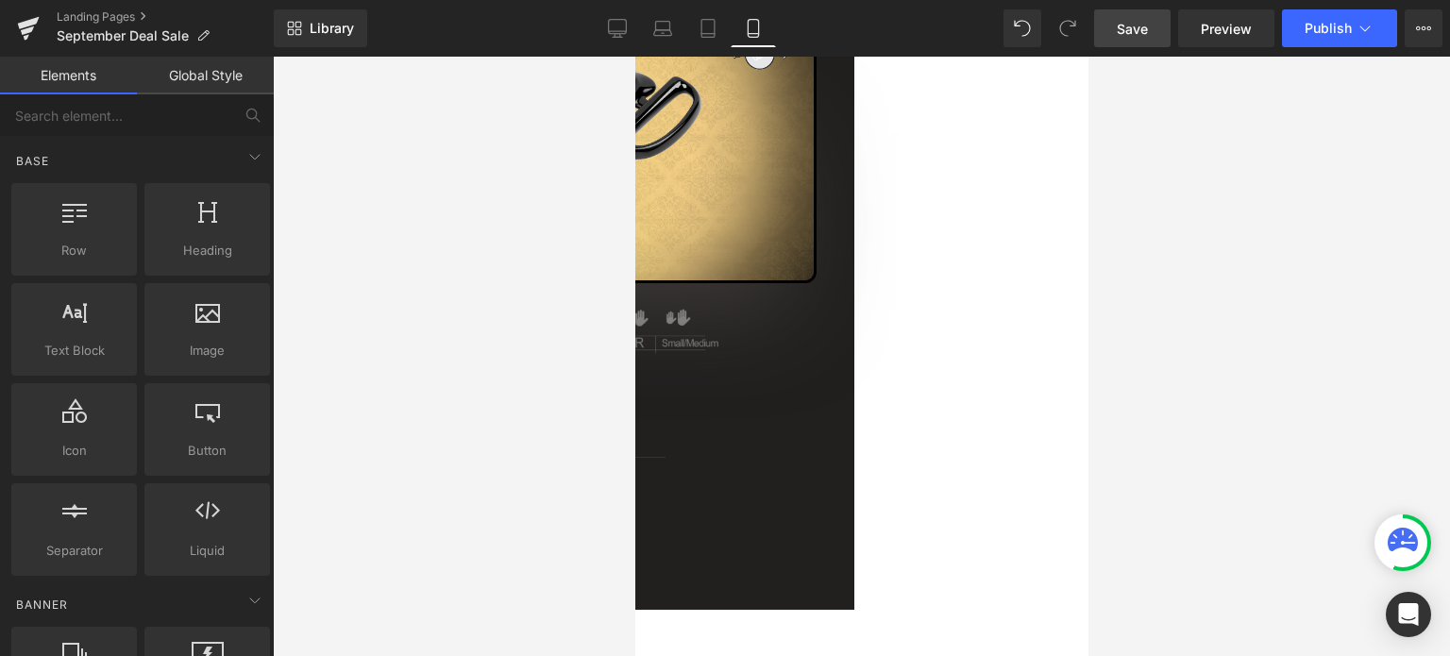
click at [1144, 25] on span "Save" at bounding box center [1132, 29] width 31 height 20
click at [1137, 24] on span "Save" at bounding box center [1132, 29] width 31 height 20
click at [1229, 24] on span "Preview" at bounding box center [1226, 29] width 51 height 20
click at [1132, 26] on span "Save" at bounding box center [1132, 29] width 31 height 20
click at [1133, 29] on span "Save" at bounding box center [1132, 29] width 31 height 20
